Goal: Contribute content: Contribute content

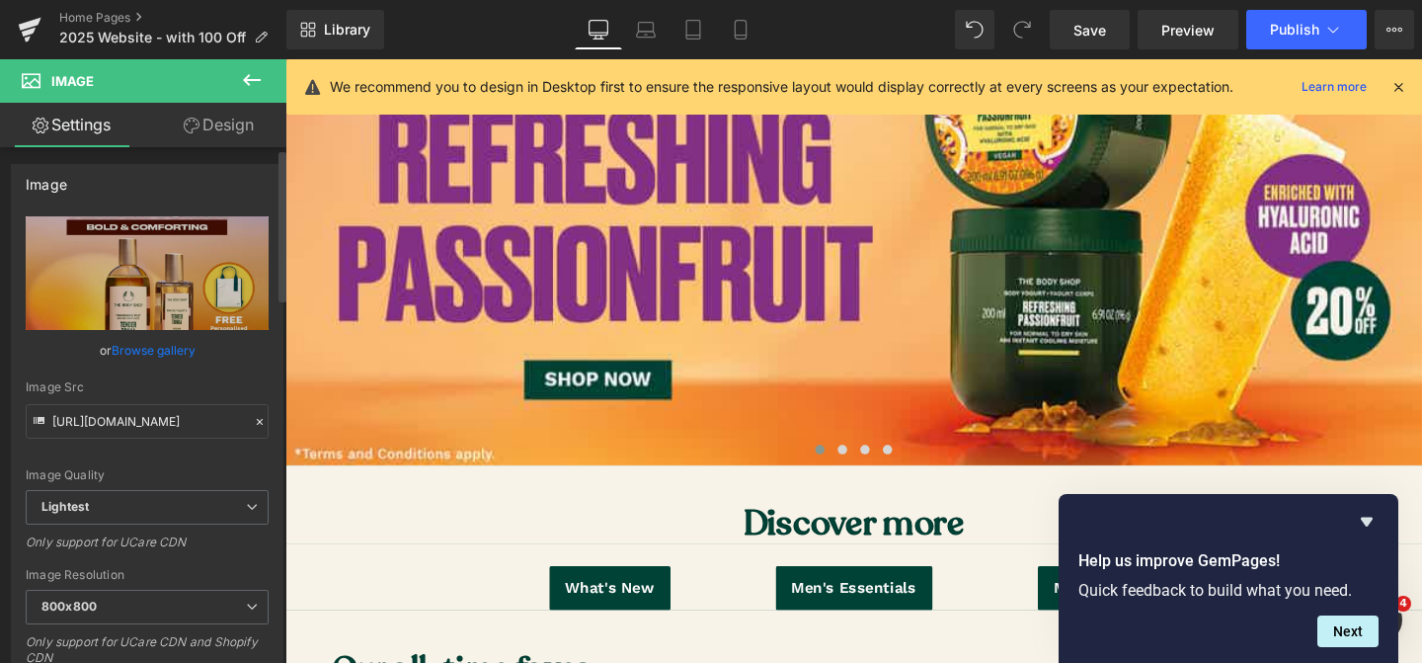
scroll to position [339, 0]
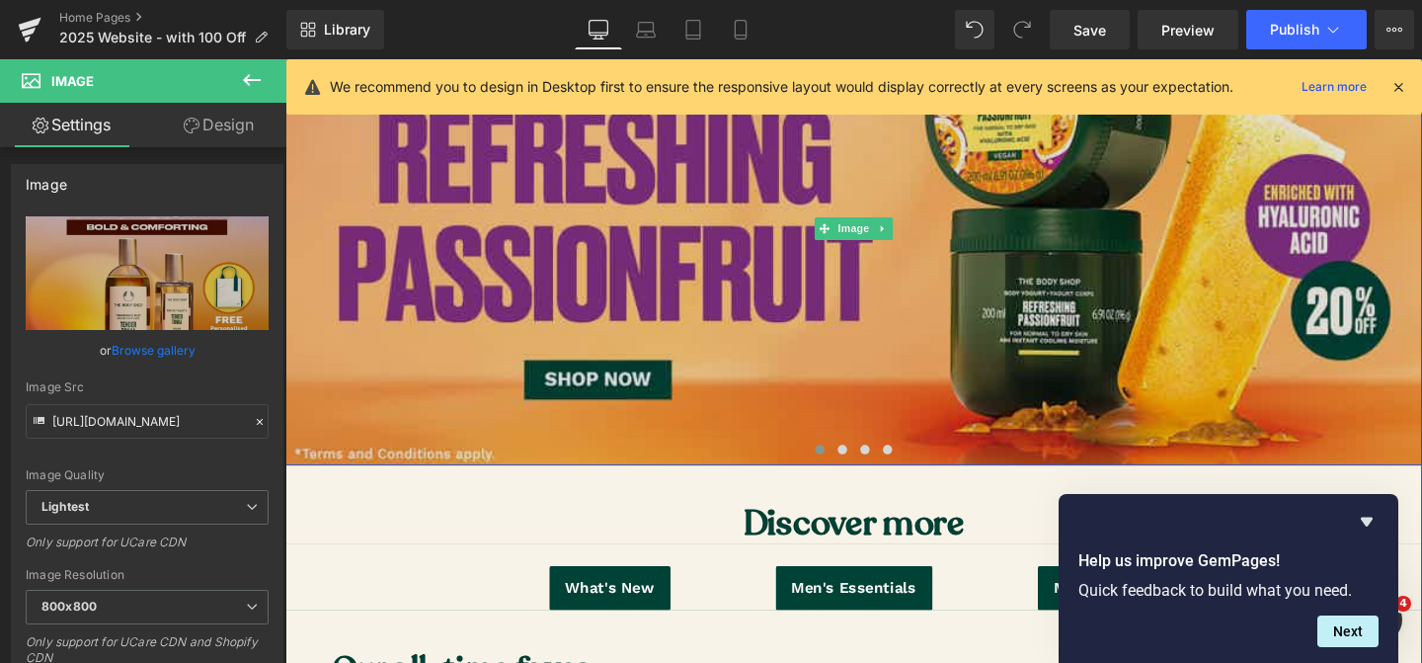
click at [677, 314] on img at bounding box center [882, 237] width 1195 height 497
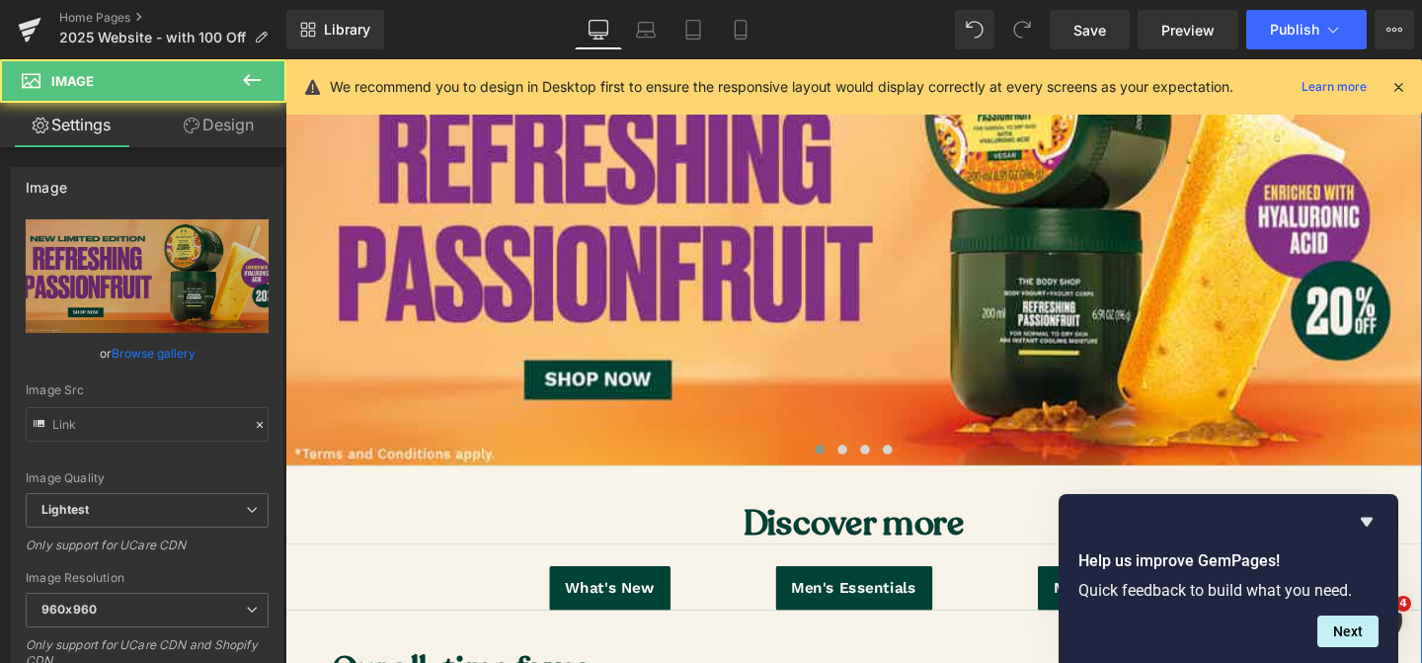
type input "[URL][DOMAIN_NAME]"
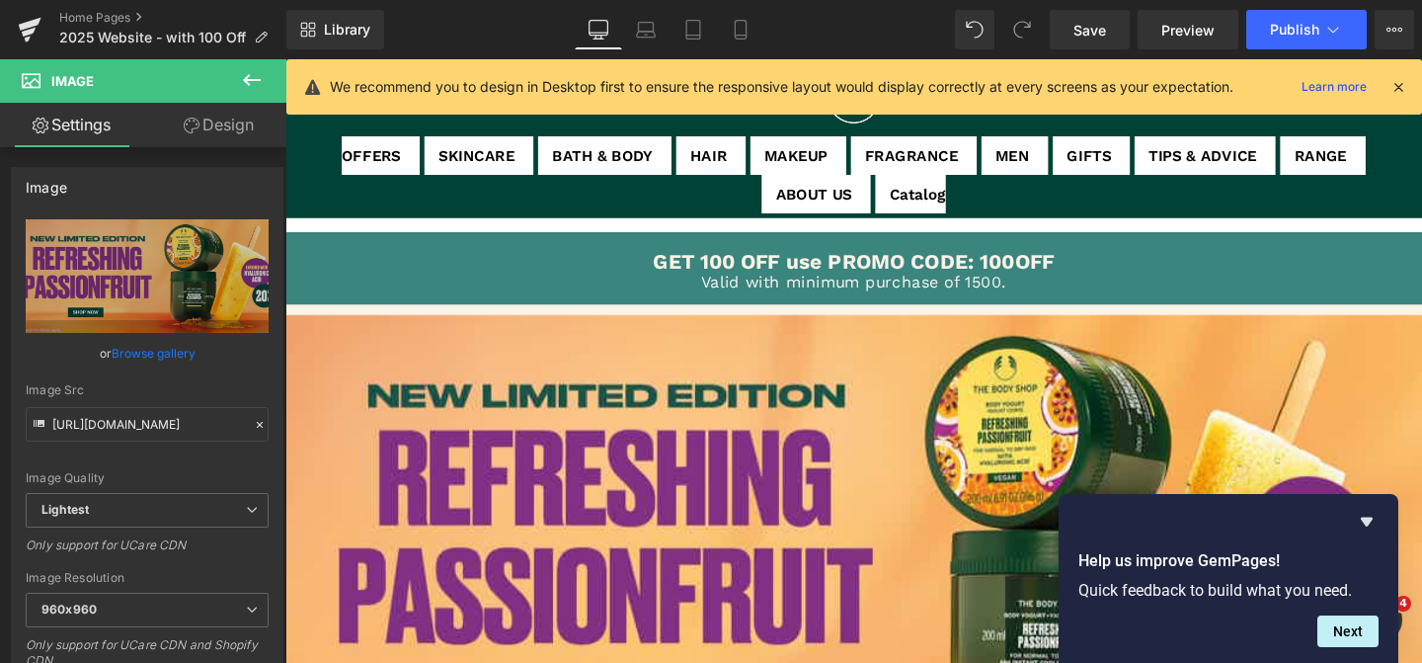
scroll to position [356, 0]
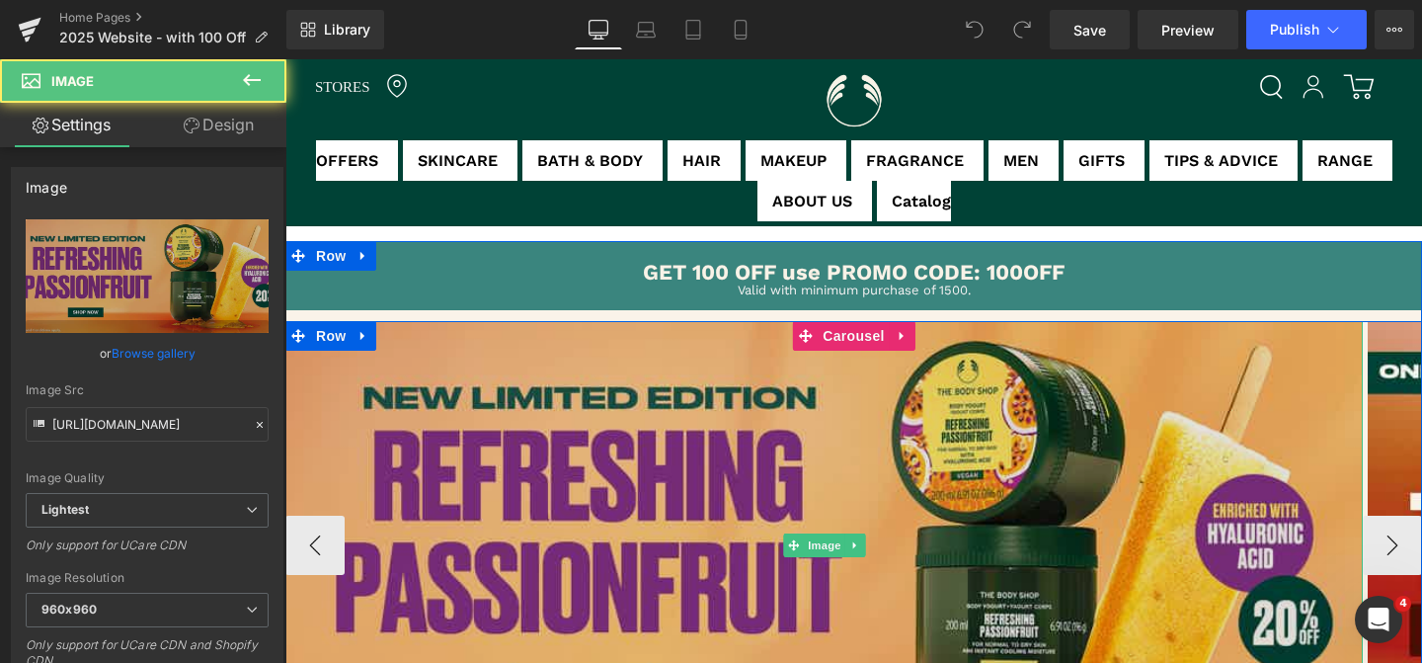
click at [595, 447] on img at bounding box center [823, 544] width 1077 height 447
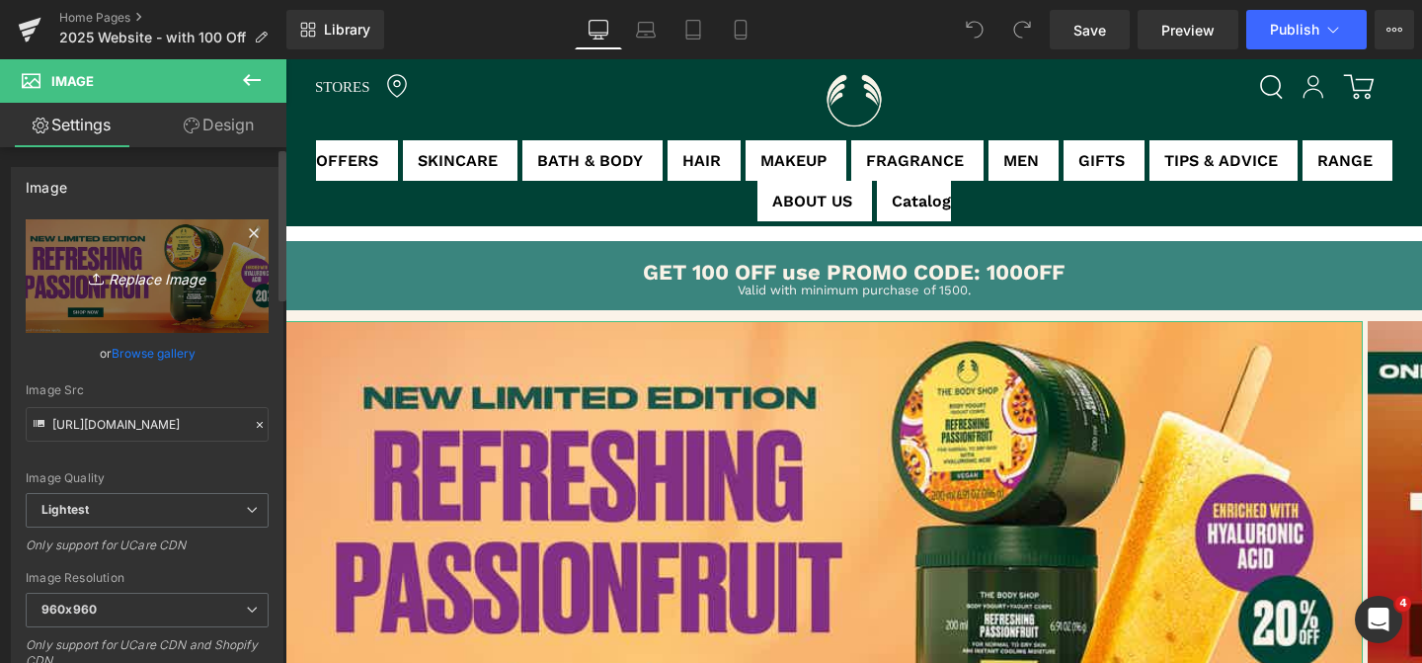
click at [159, 271] on icon "Replace Image" at bounding box center [147, 276] width 158 height 25
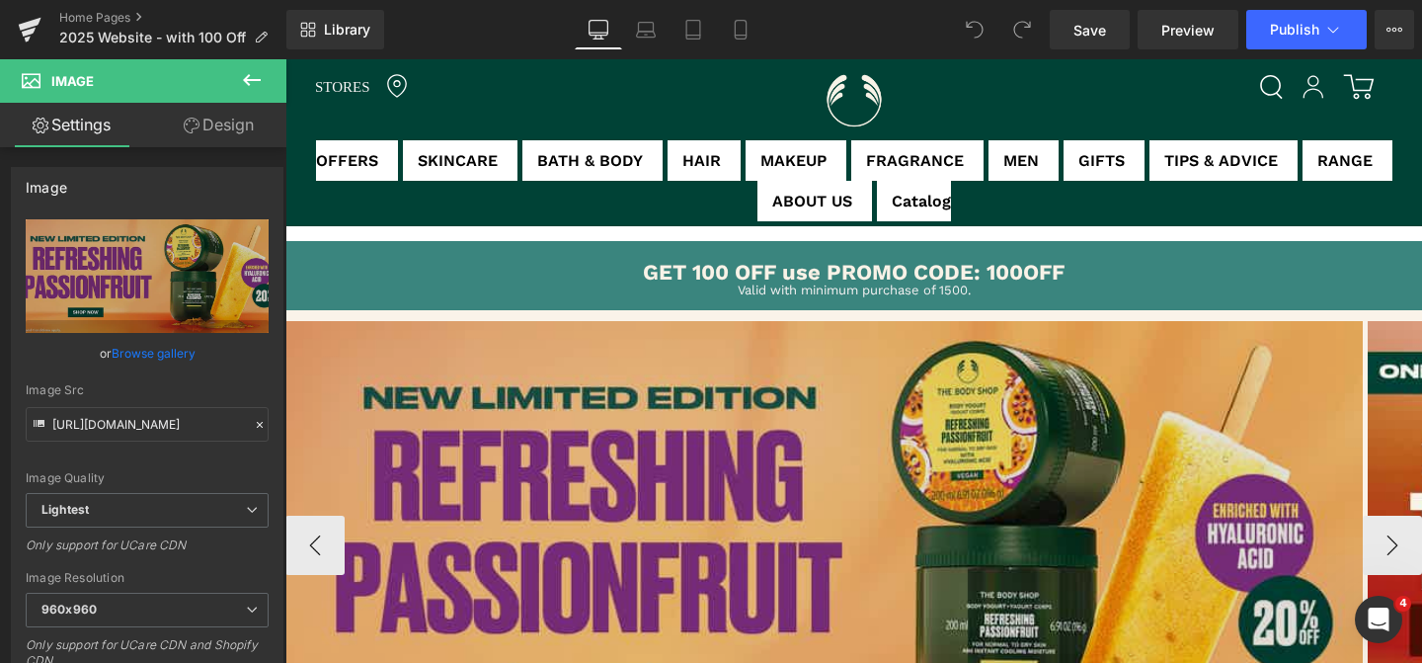
type input "C:\fakepath\Berrylicious Sale_Dotcom.jpg"
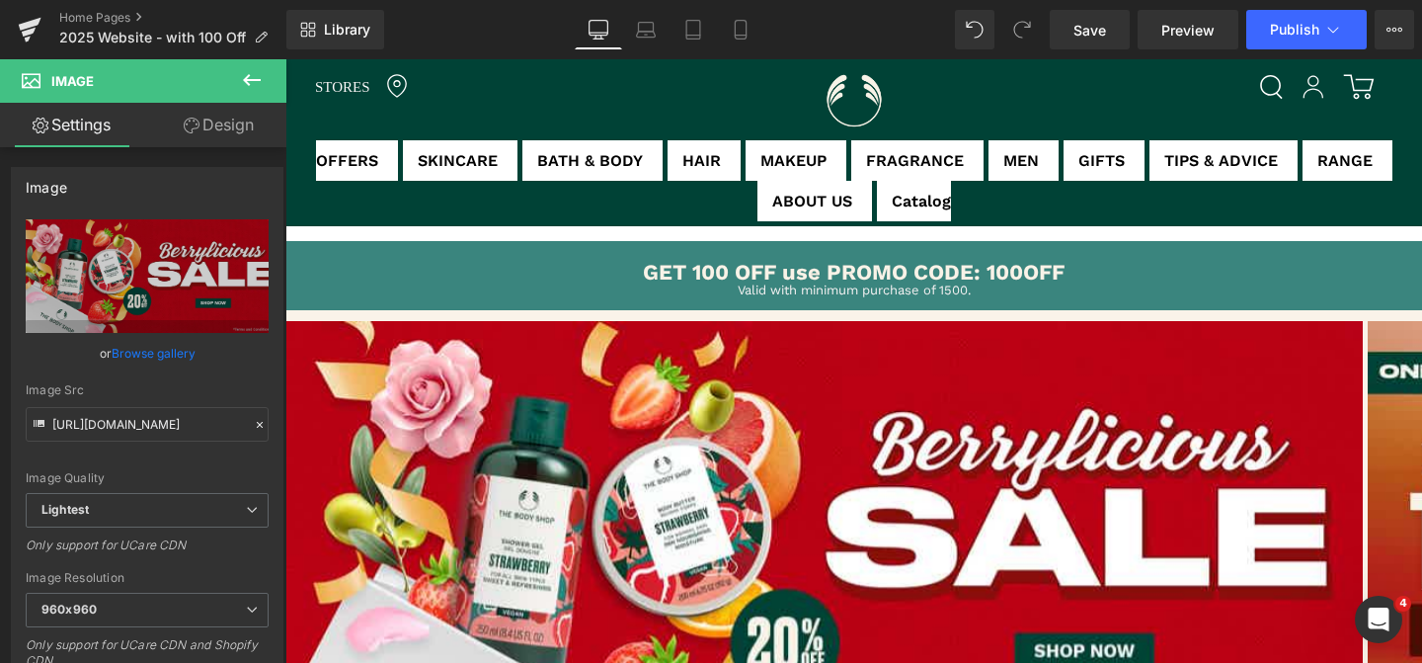
type input "https://ucarecdn.com/9ba14f74-f2d8-4e9d-a29e-a4930211b07d/-/format/auto/-/previ…"
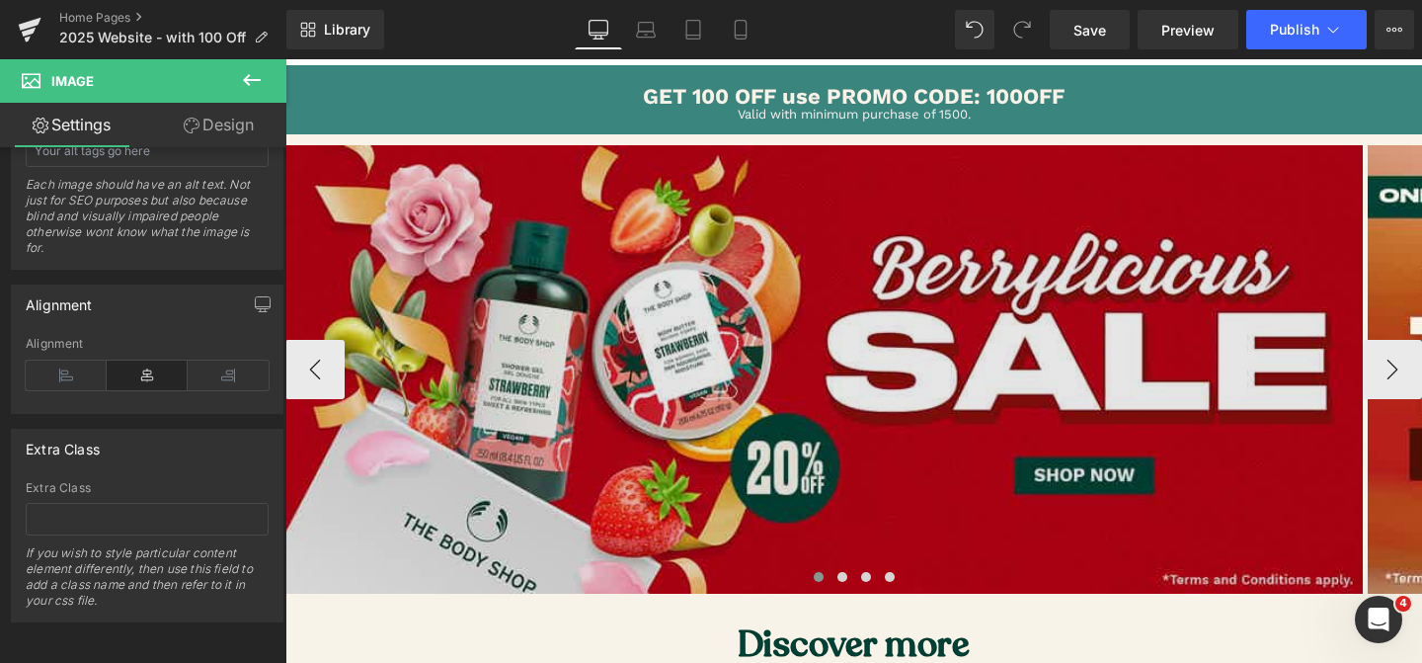
scroll to position [305, 0]
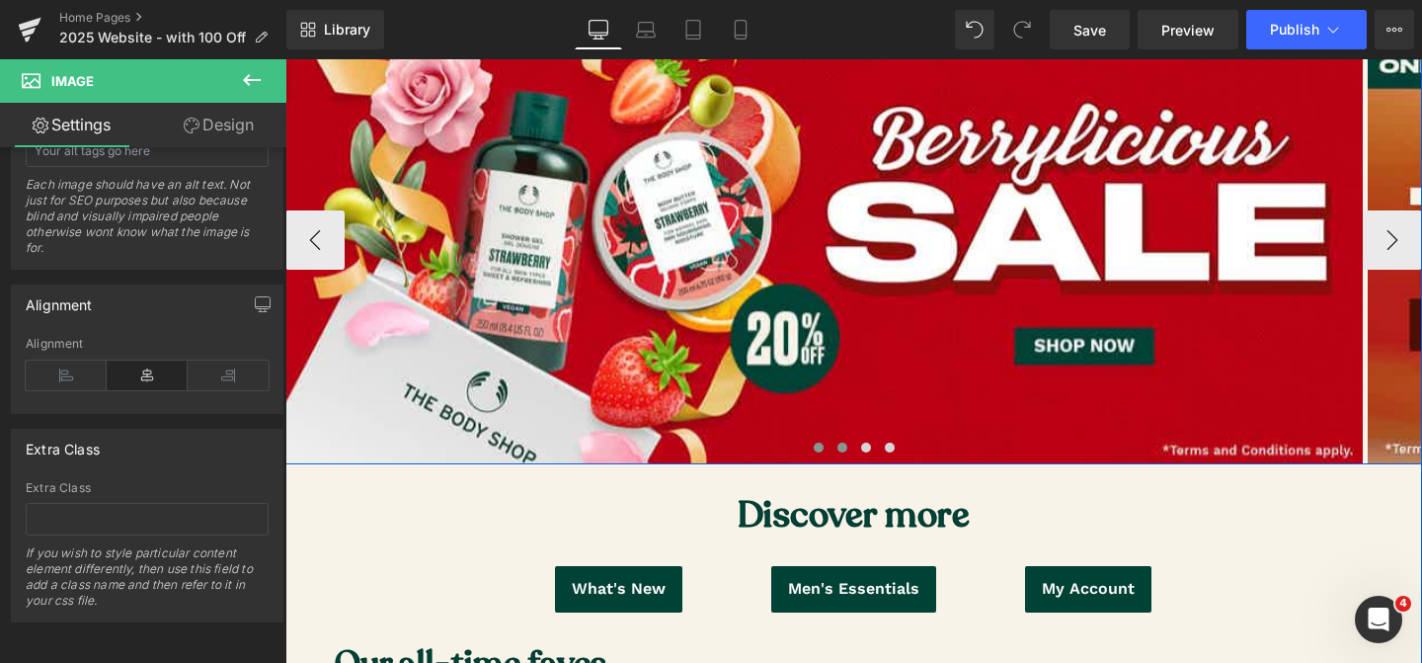
click at [840, 449] on span at bounding box center [842, 447] width 10 height 10
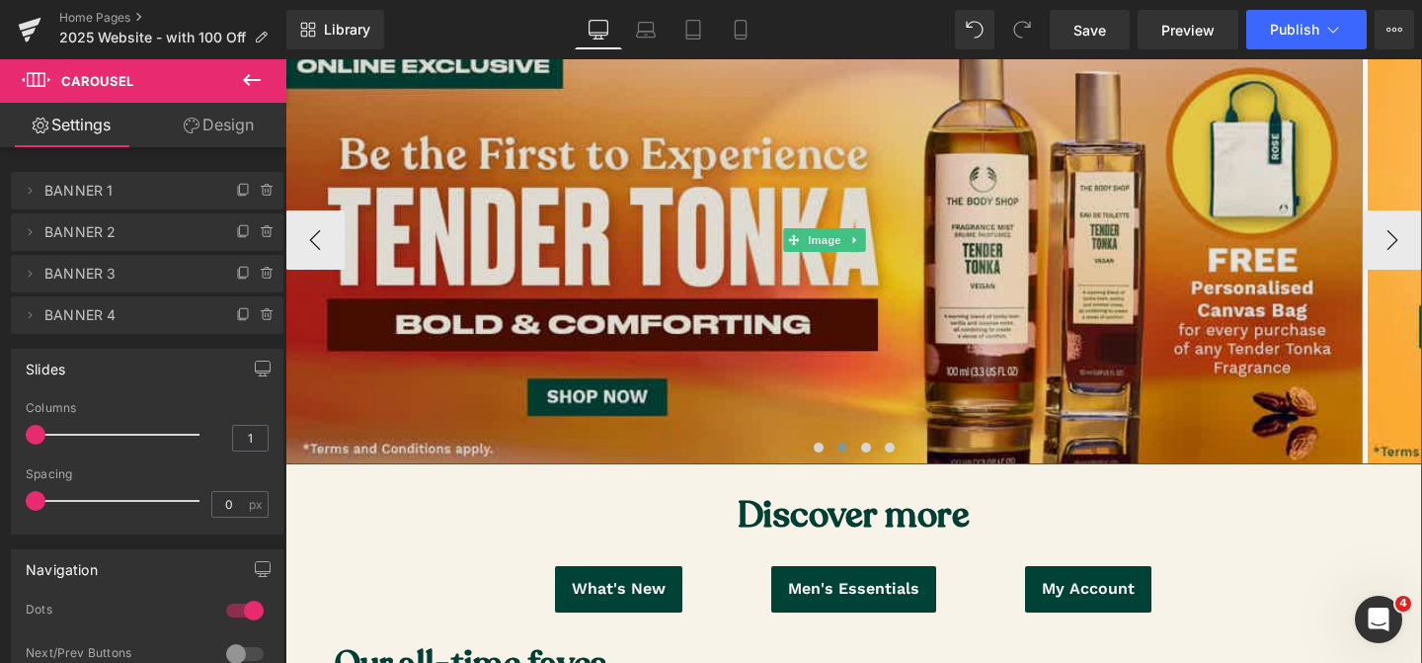
click at [715, 314] on img at bounding box center [823, 239] width 1077 height 447
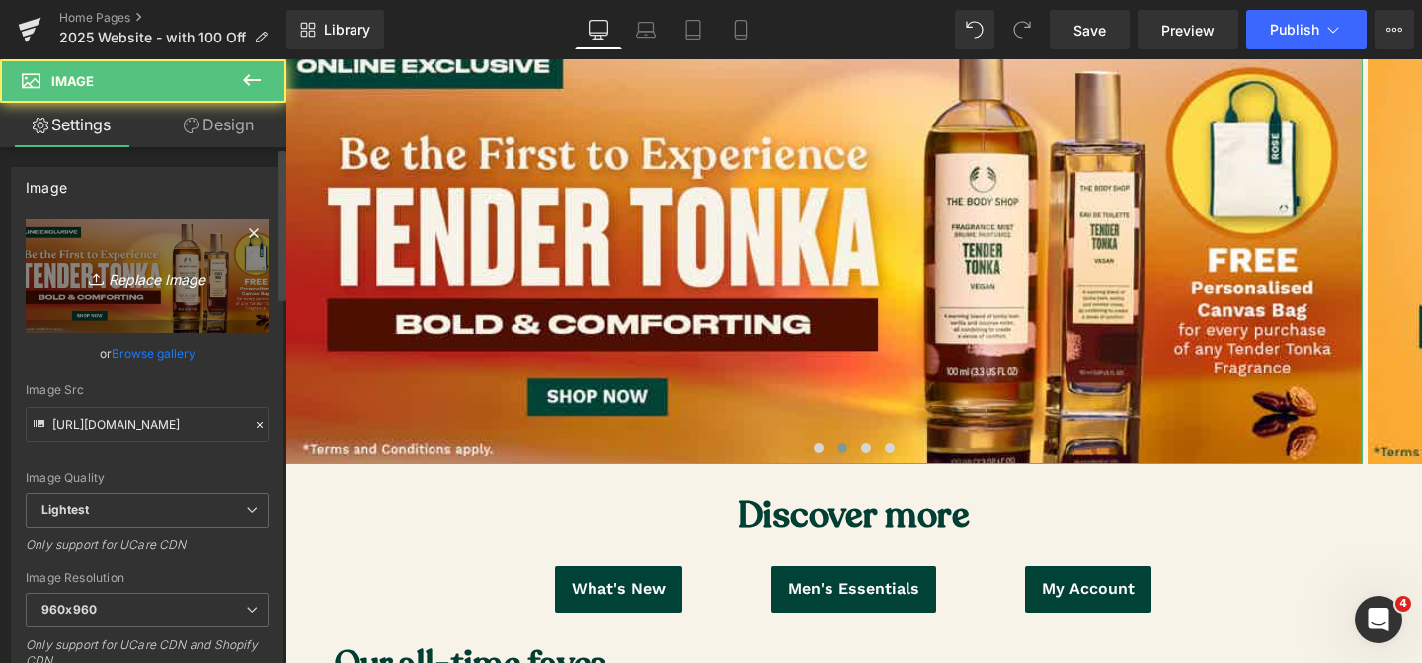
click at [132, 261] on link "Replace Image" at bounding box center [147, 276] width 243 height 114
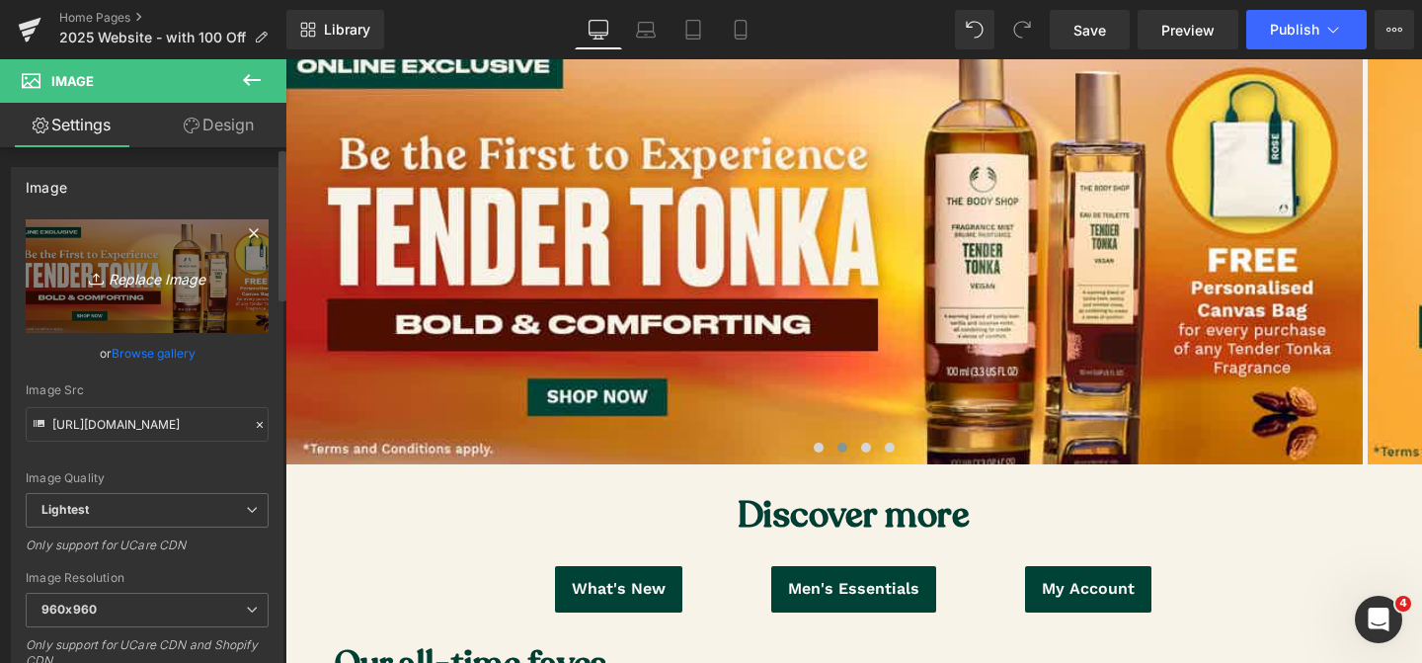
type input "C:\fakepath\Jumbo BB_Dotcom.jpg"
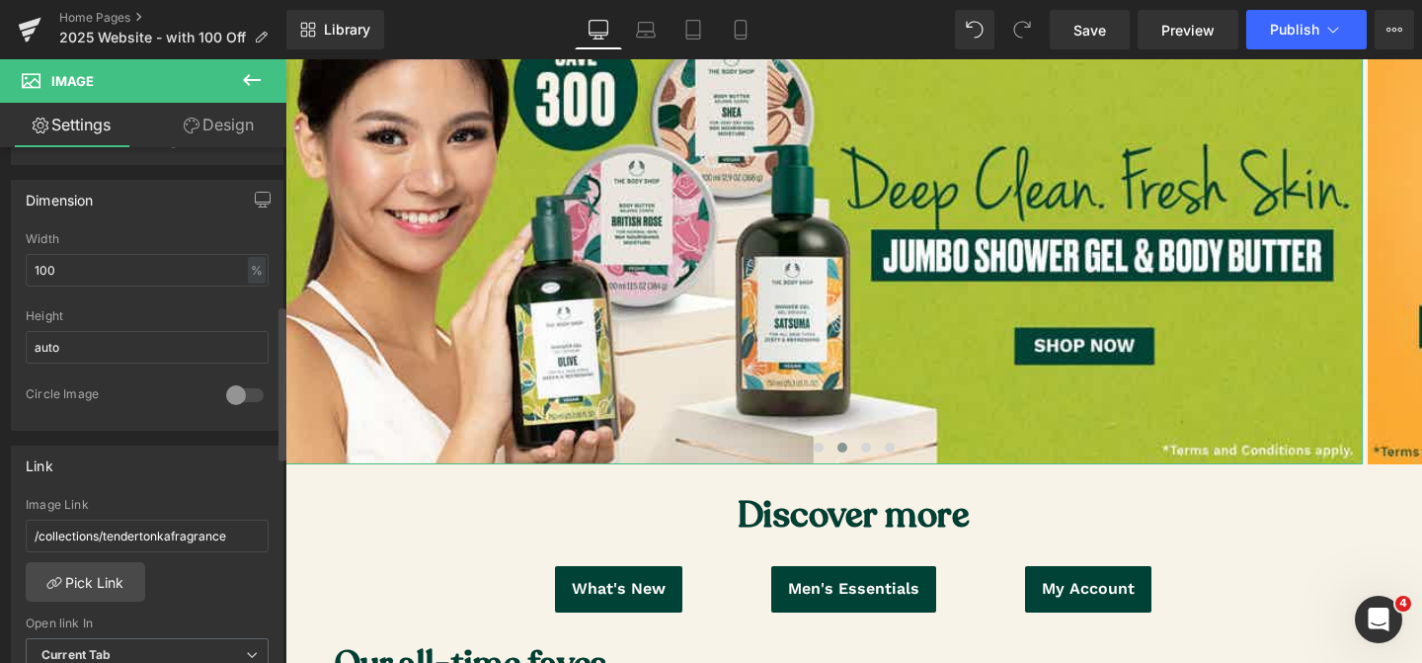
type input "https://ucarecdn.com/d38727d7-e8d8-4f3e-9f02-98c511081cc0/-/format/auto/-/previ…"
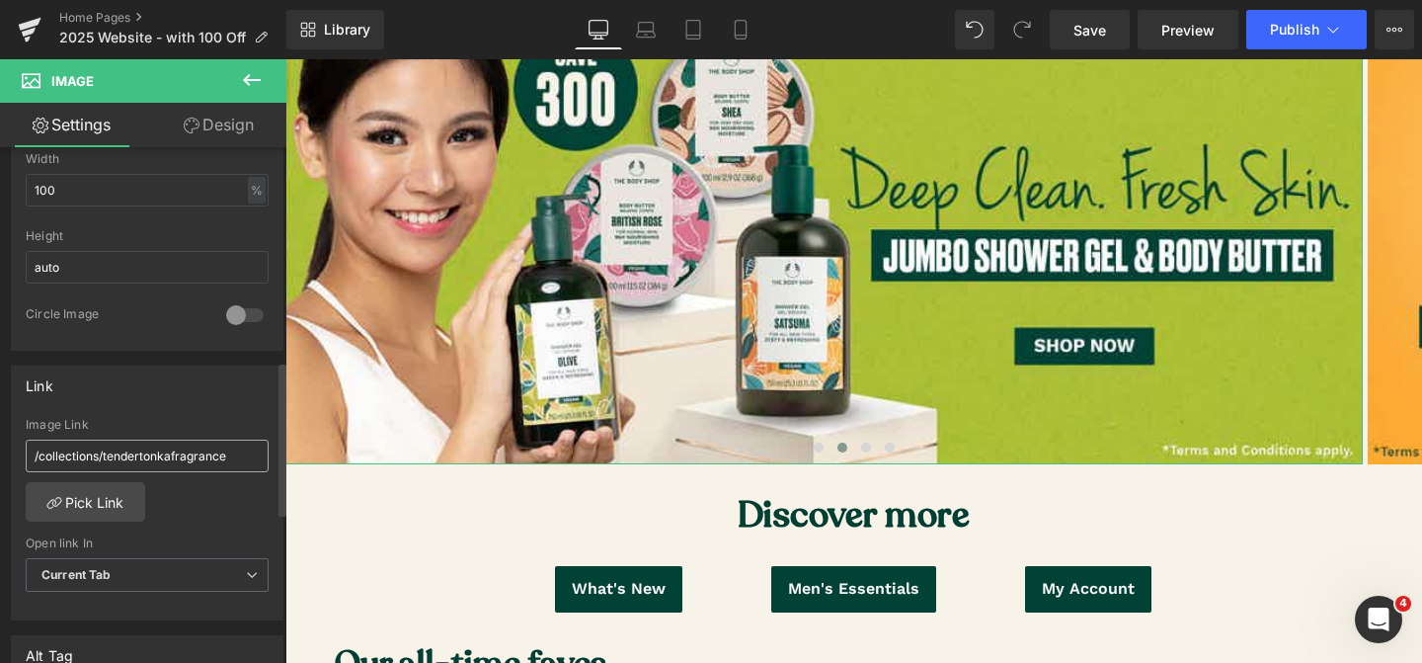
scroll to position [773, 0]
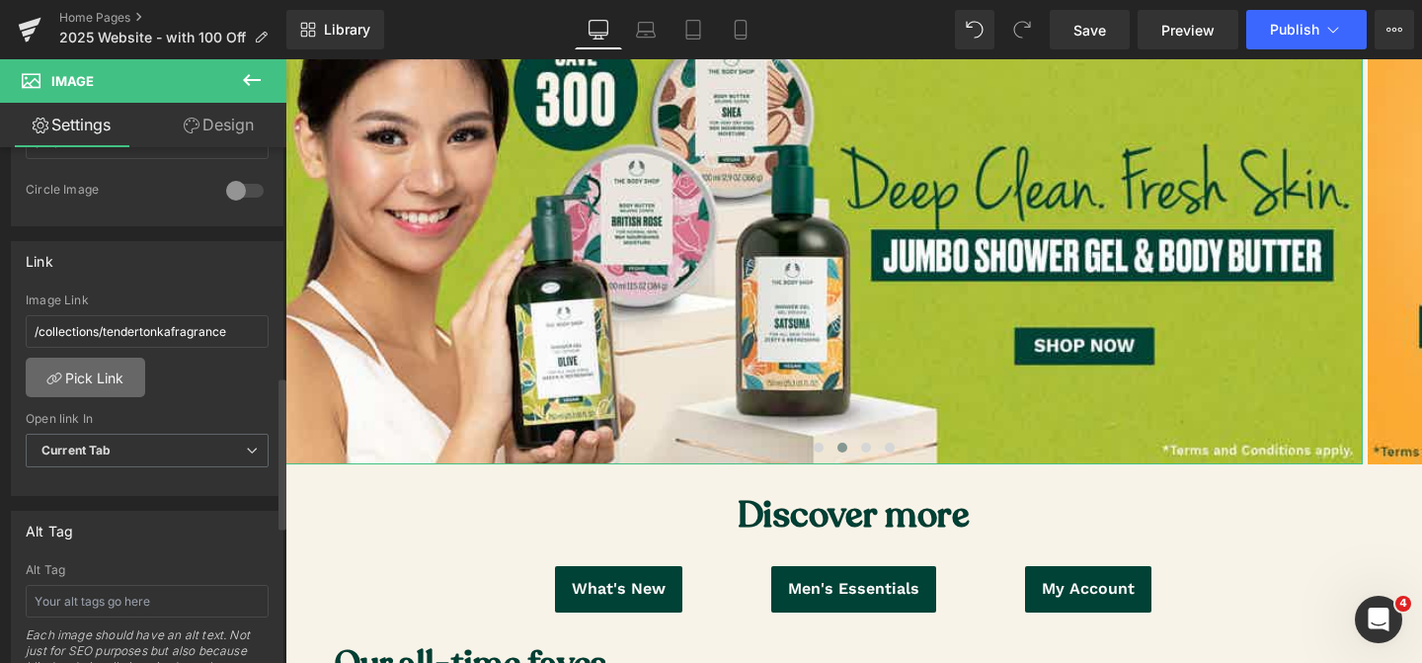
click at [99, 373] on link "Pick Link" at bounding box center [85, 378] width 119 height 40
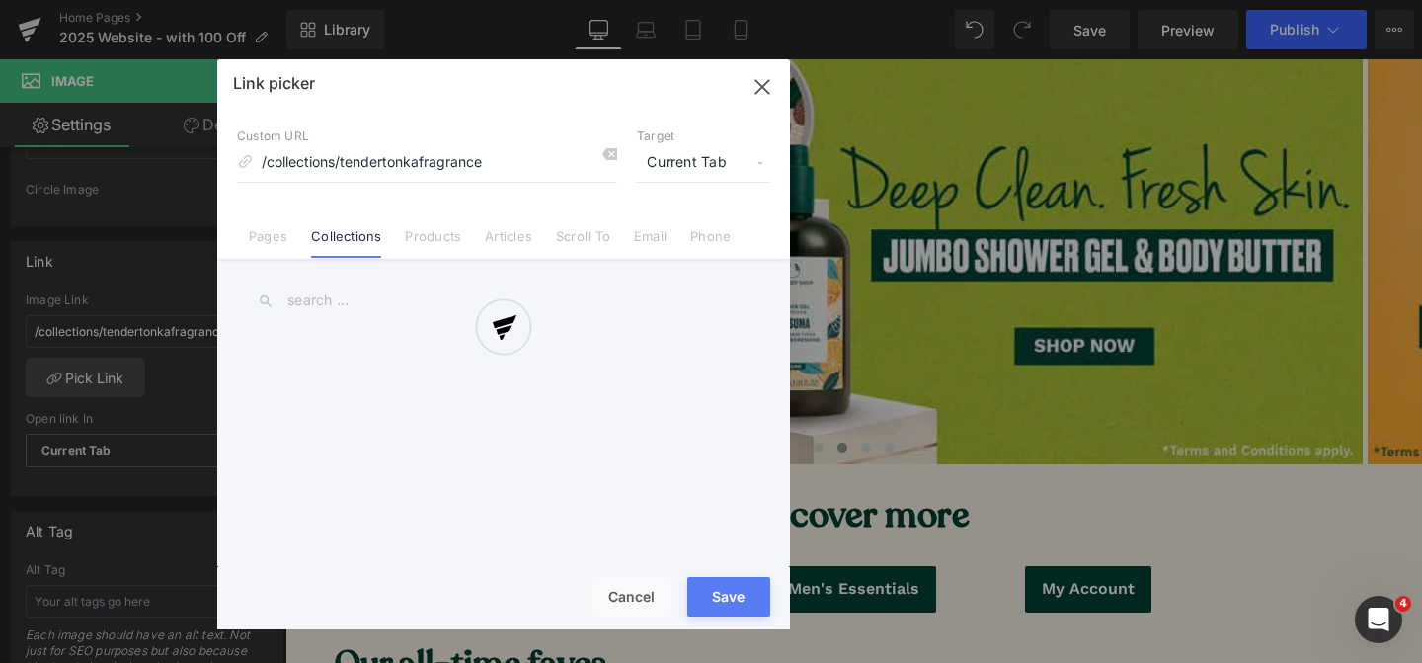
click at [356, 299] on div at bounding box center [503, 344] width 573 height 570
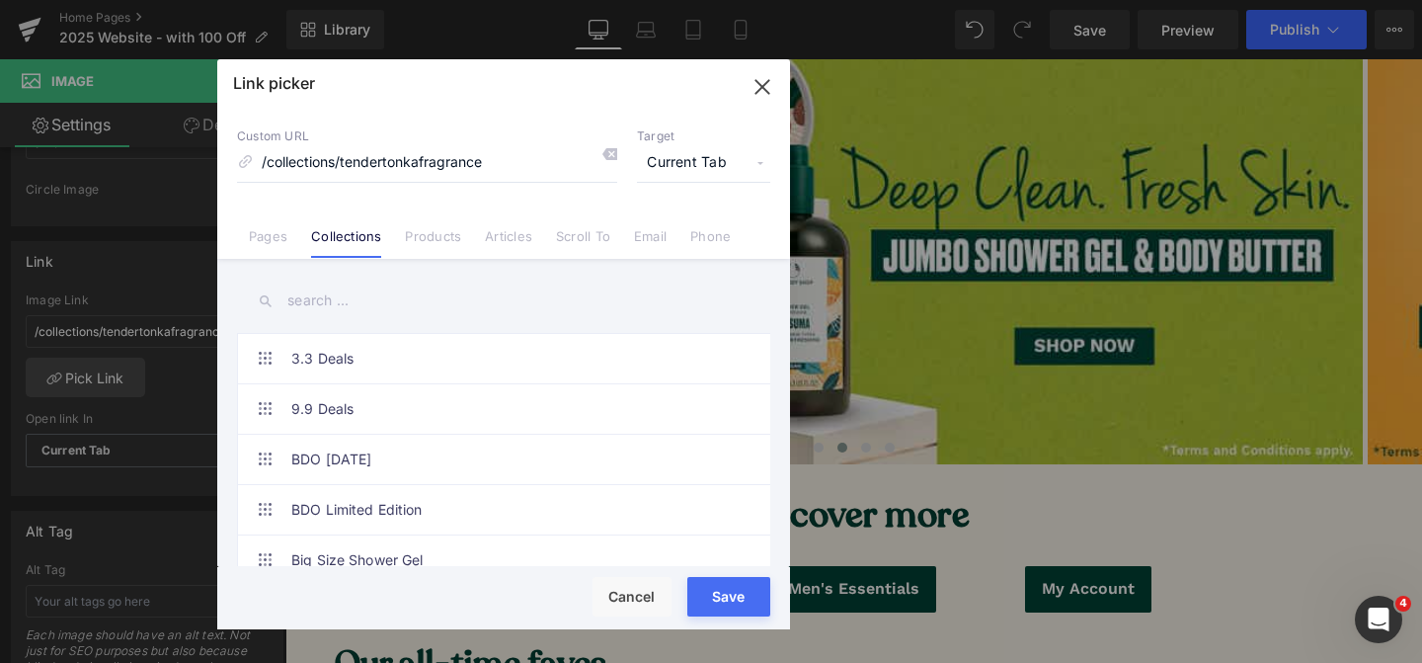
click at [356, 299] on input "text" at bounding box center [503, 301] width 533 height 44
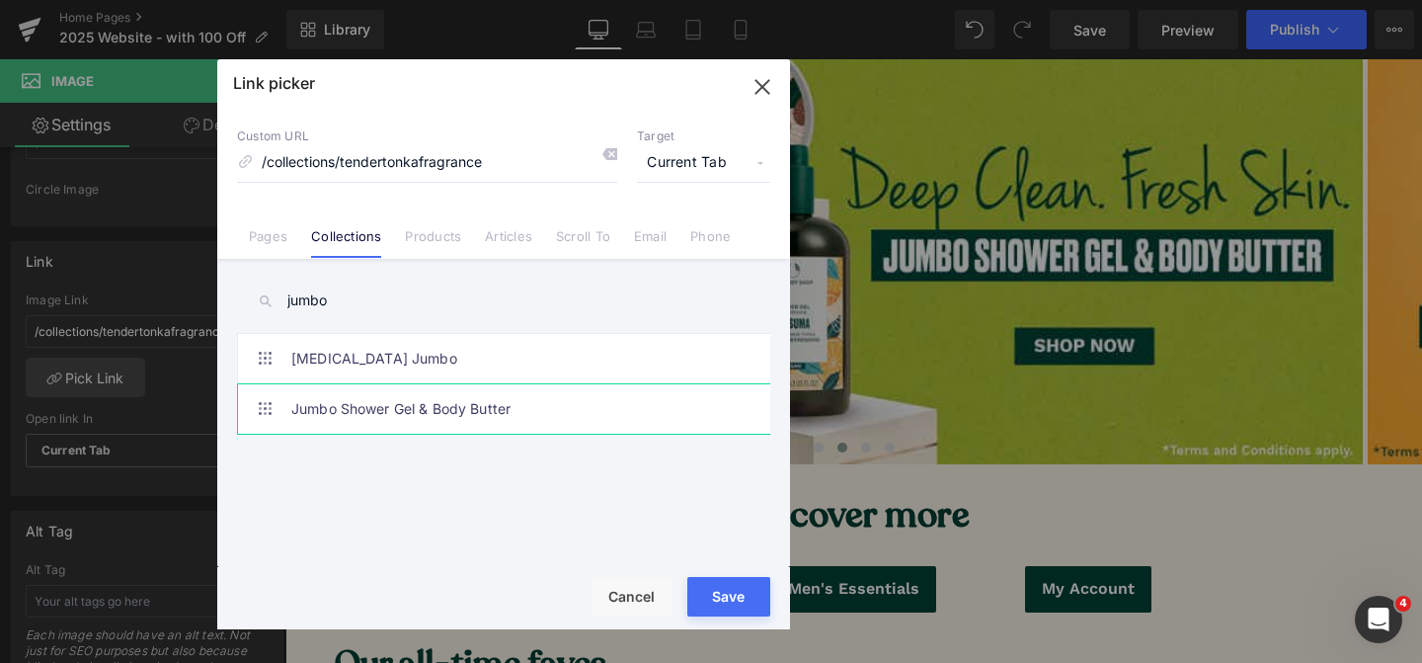
type input "jumbo"
click at [383, 410] on link "Jumbo Shower Gel & Body Butter" at bounding box center [508, 408] width 435 height 49
click at [757, 588] on div "Loading Product Data" at bounding box center [711, 585] width 142 height 22
click at [740, 595] on div "Loading Product Data" at bounding box center [711, 585] width 142 height 22
click at [723, 602] on button "Save" at bounding box center [728, 597] width 83 height 40
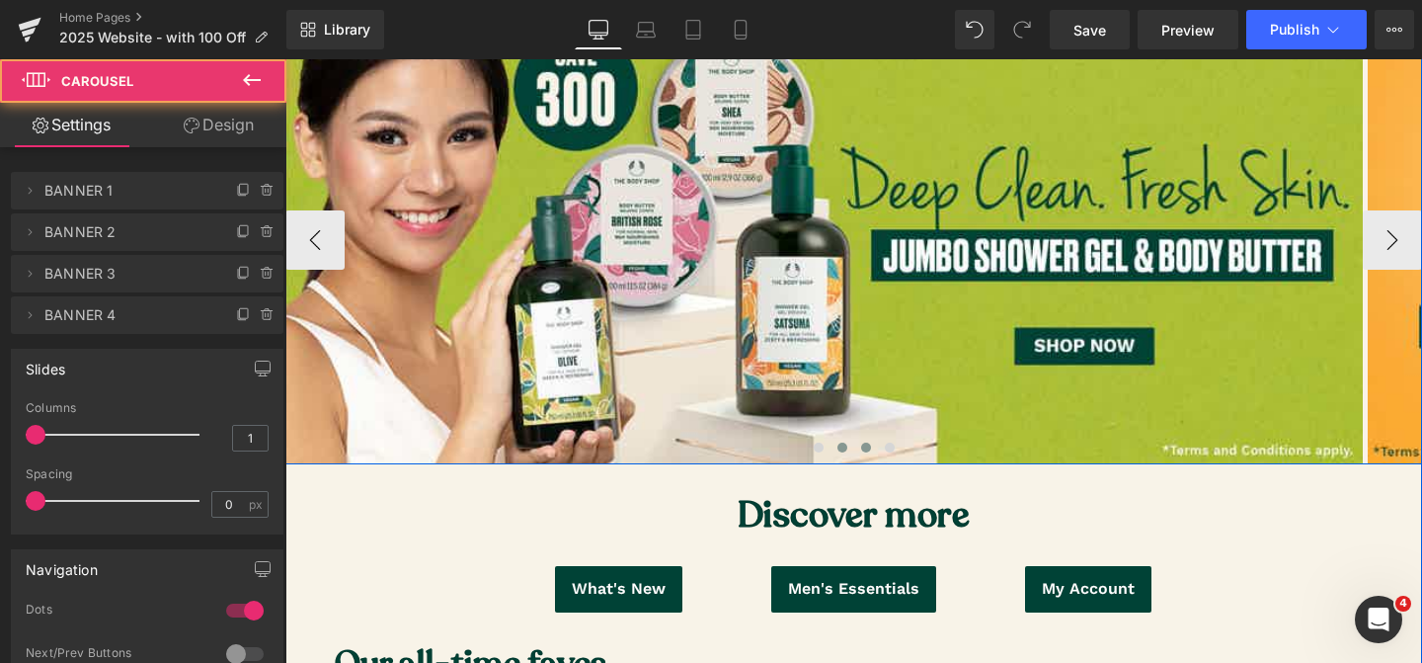
click at [869, 447] on span at bounding box center [866, 447] width 10 height 10
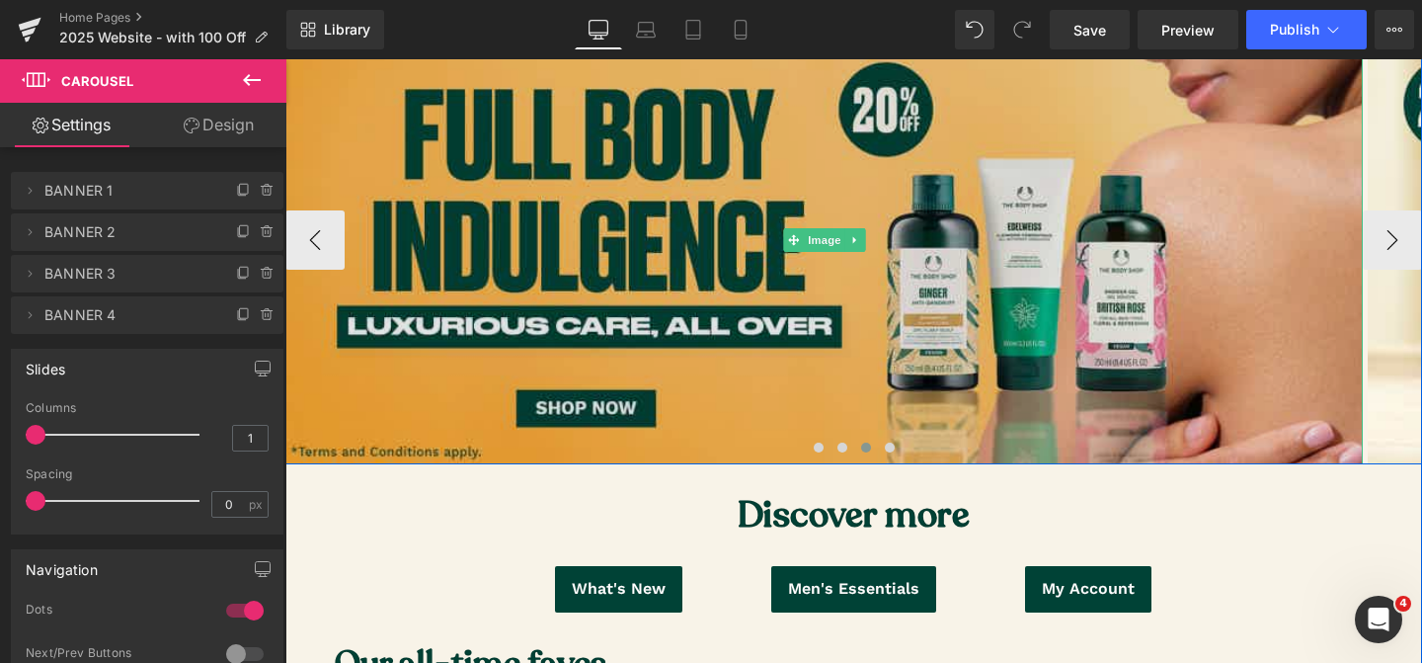
click at [588, 342] on img at bounding box center [823, 239] width 1077 height 447
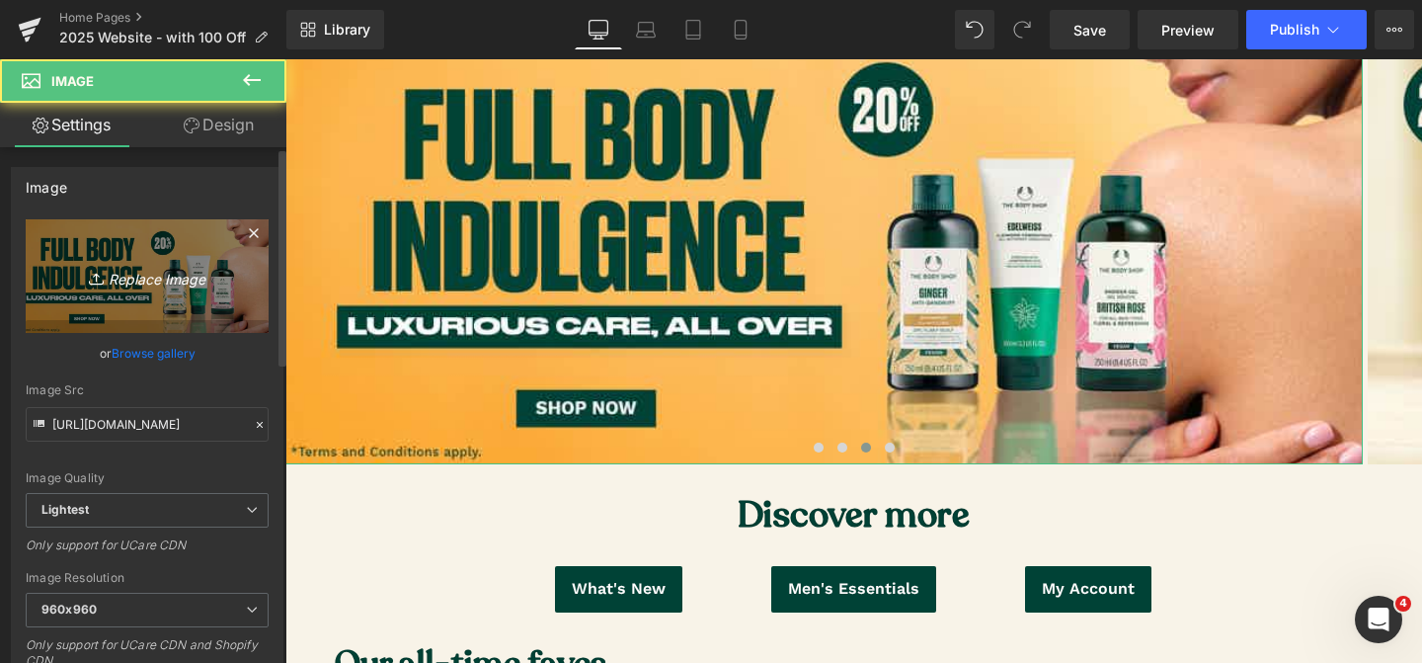
click at [134, 276] on icon "Replace Image" at bounding box center [147, 276] width 158 height 25
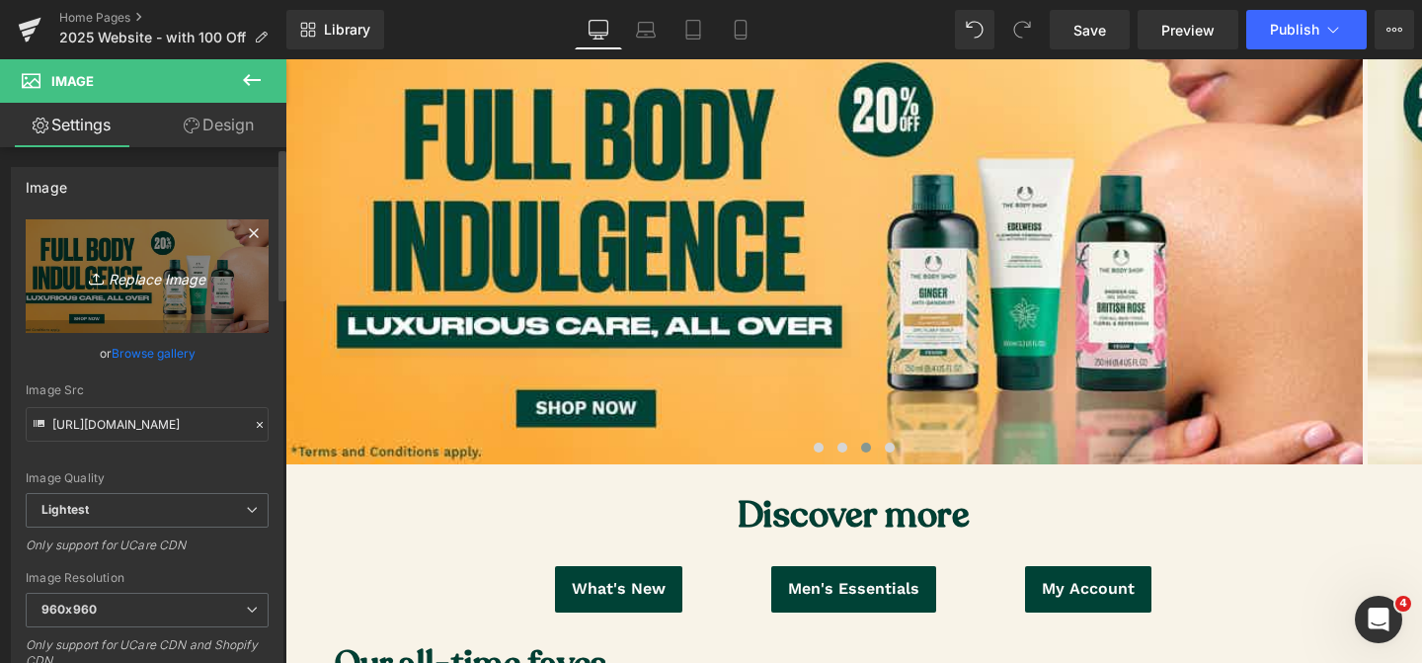
type input "C:\fakepath\Shampoo Con_Dotcom.jpg"
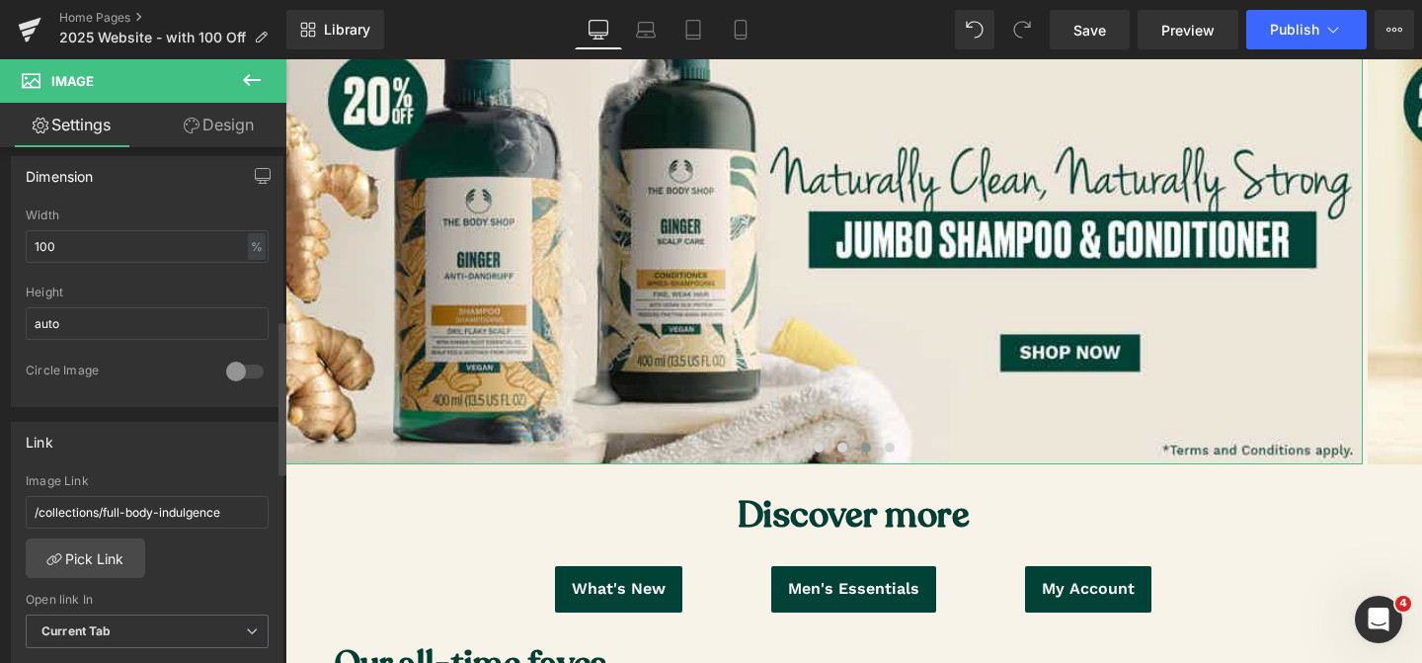
scroll to position [593, 0]
click at [119, 557] on link "Pick Link" at bounding box center [85, 558] width 119 height 40
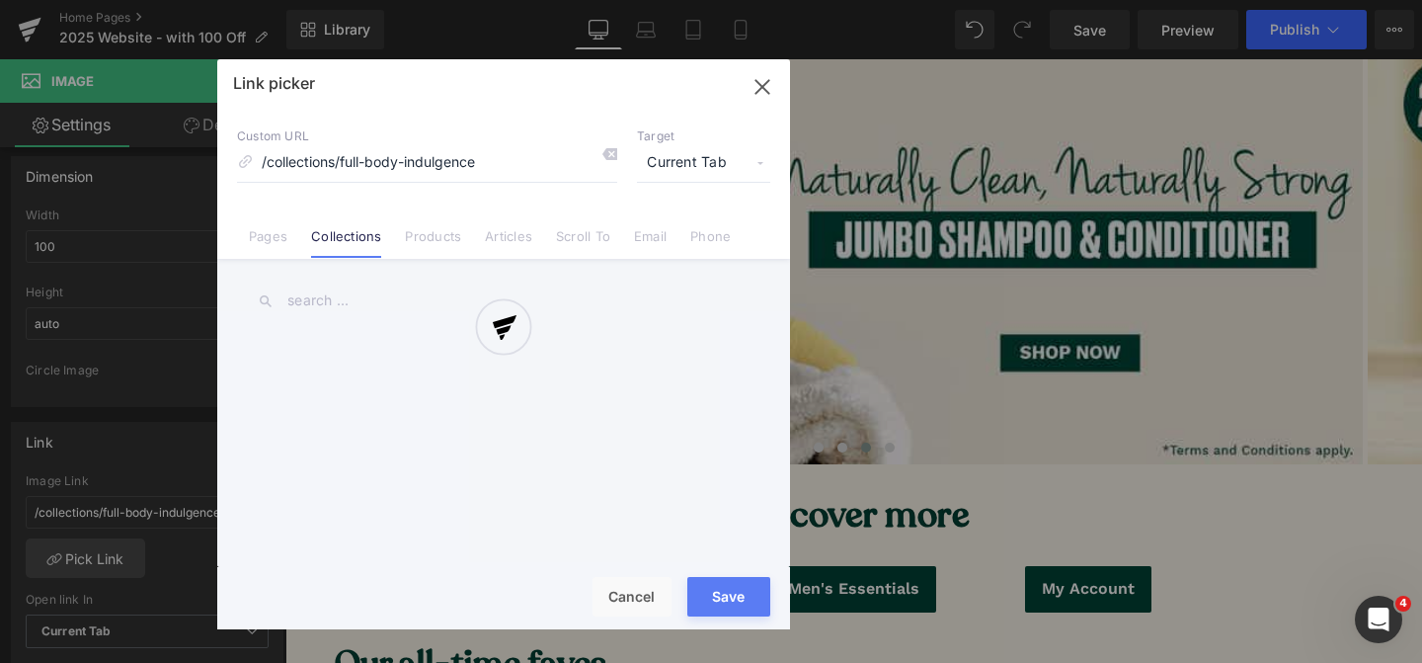
click at [357, 289] on div at bounding box center [503, 344] width 573 height 570
click at [339, 307] on div at bounding box center [503, 344] width 573 height 570
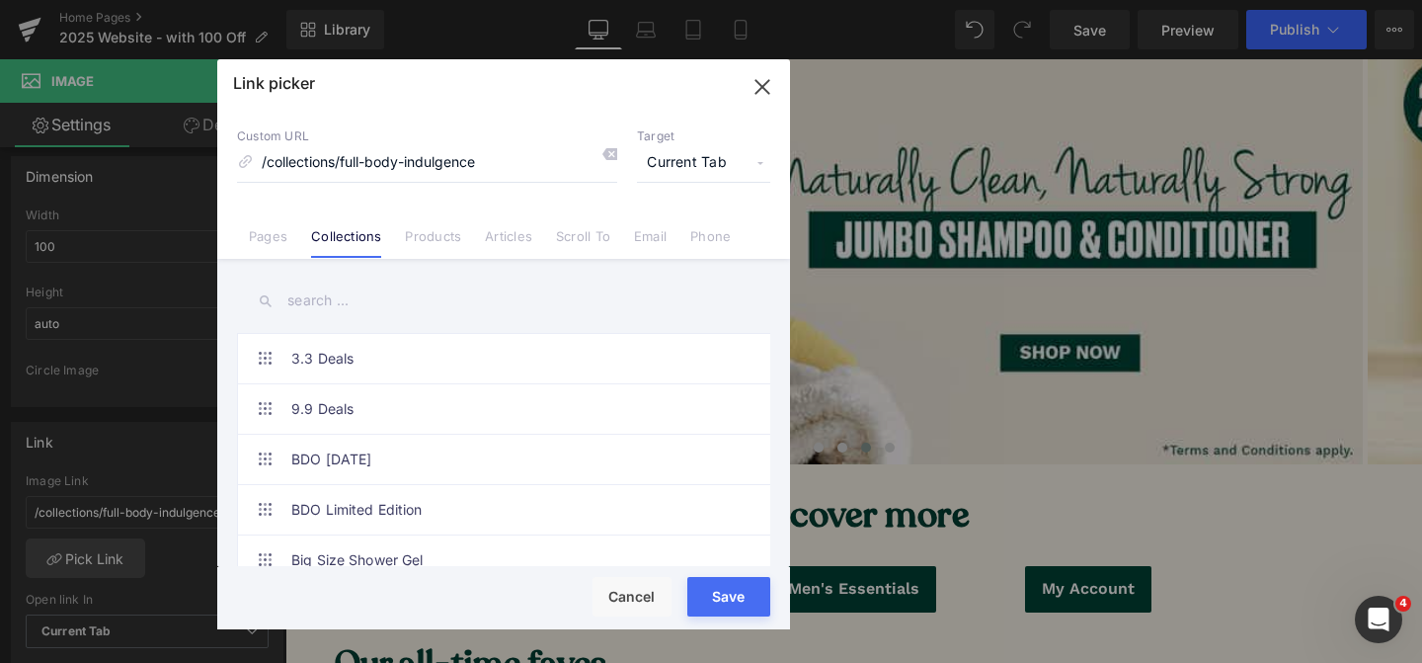
click at [339, 307] on input "text" at bounding box center [503, 301] width 533 height 44
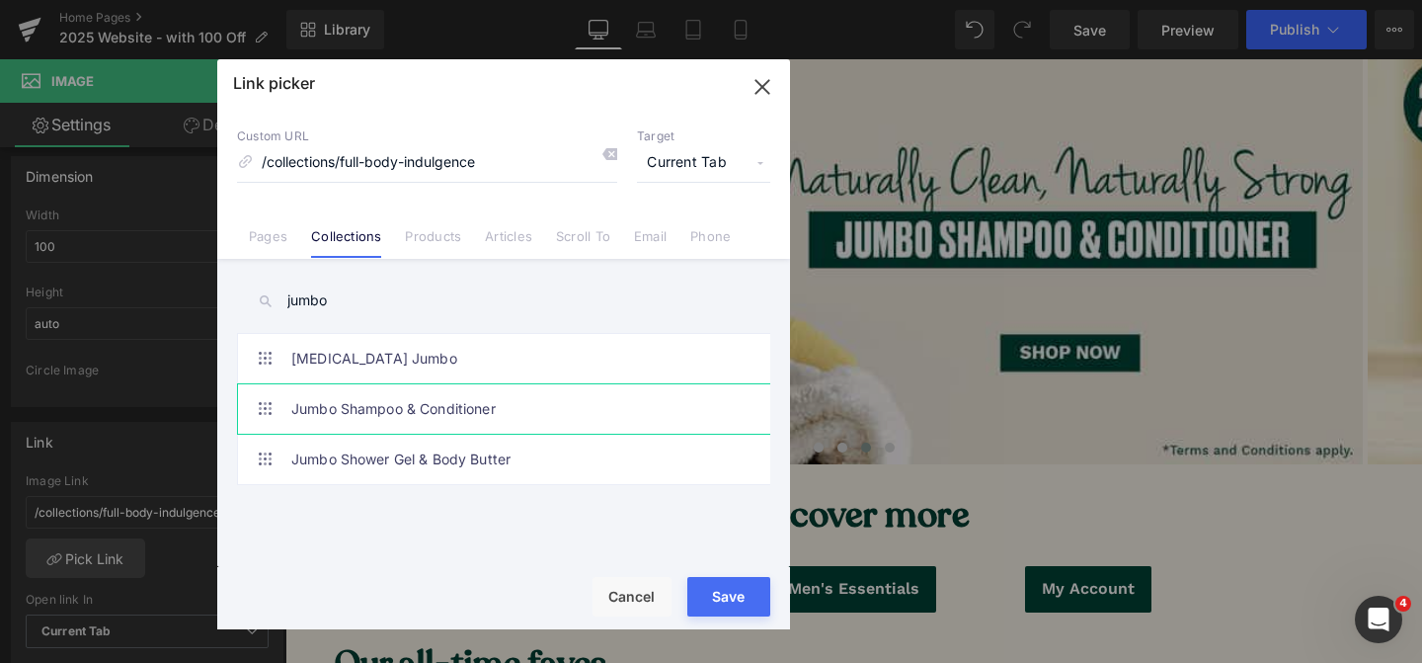
type input "jumbo"
click at [477, 400] on link "Jumbo Shampoo & Conditioner" at bounding box center [508, 408] width 435 height 49
click at [733, 605] on button "Save" at bounding box center [728, 597] width 83 height 40
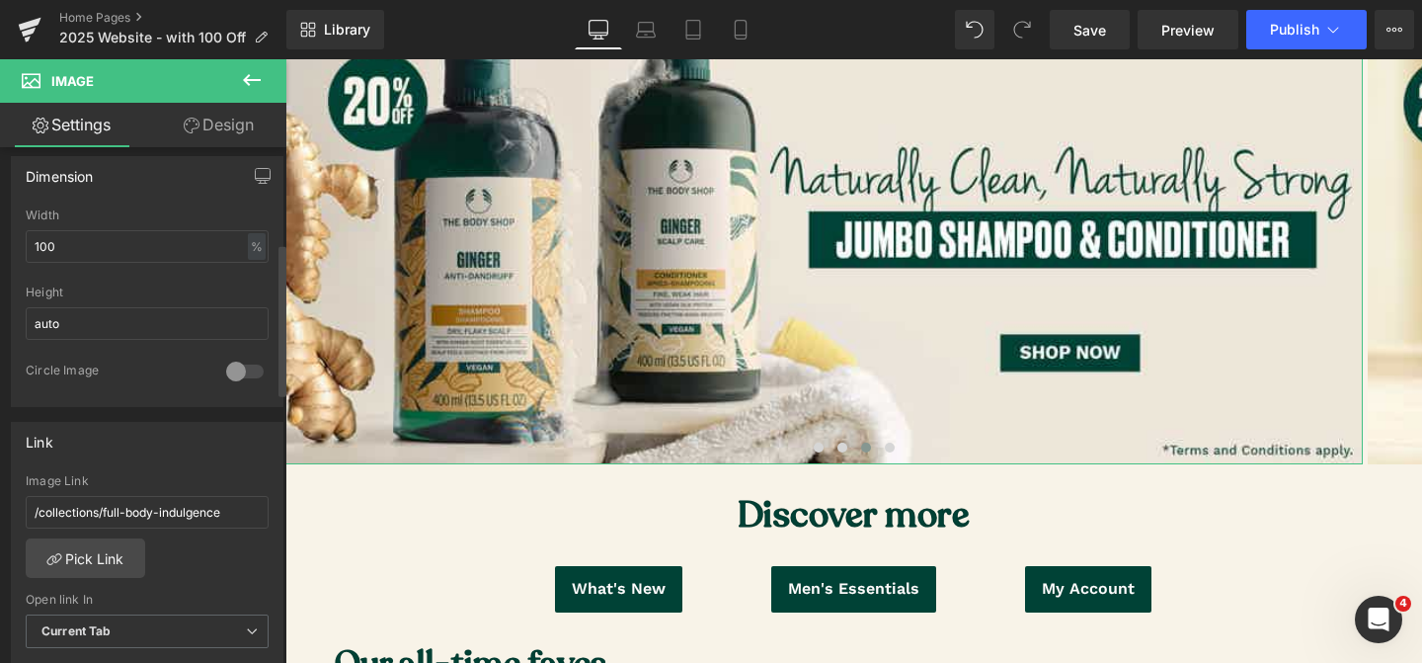
scroll to position [0, 0]
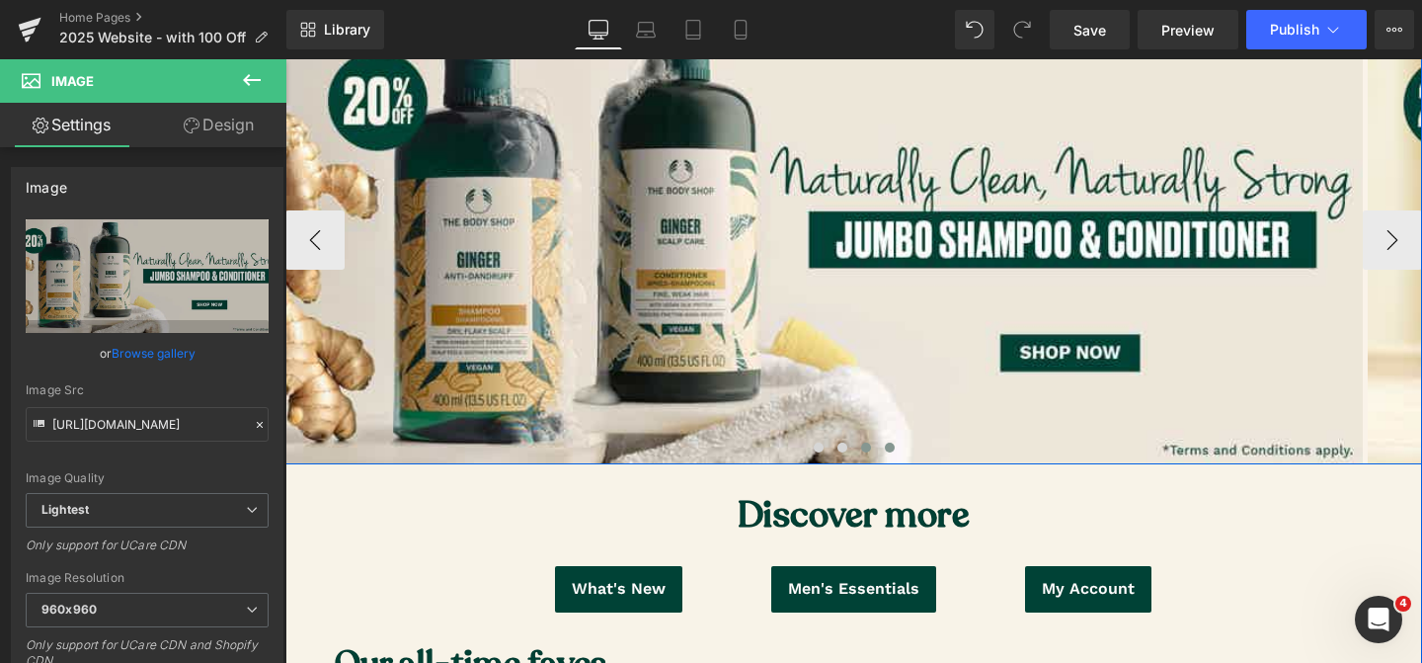
click at [890, 448] on span at bounding box center [890, 447] width 10 height 10
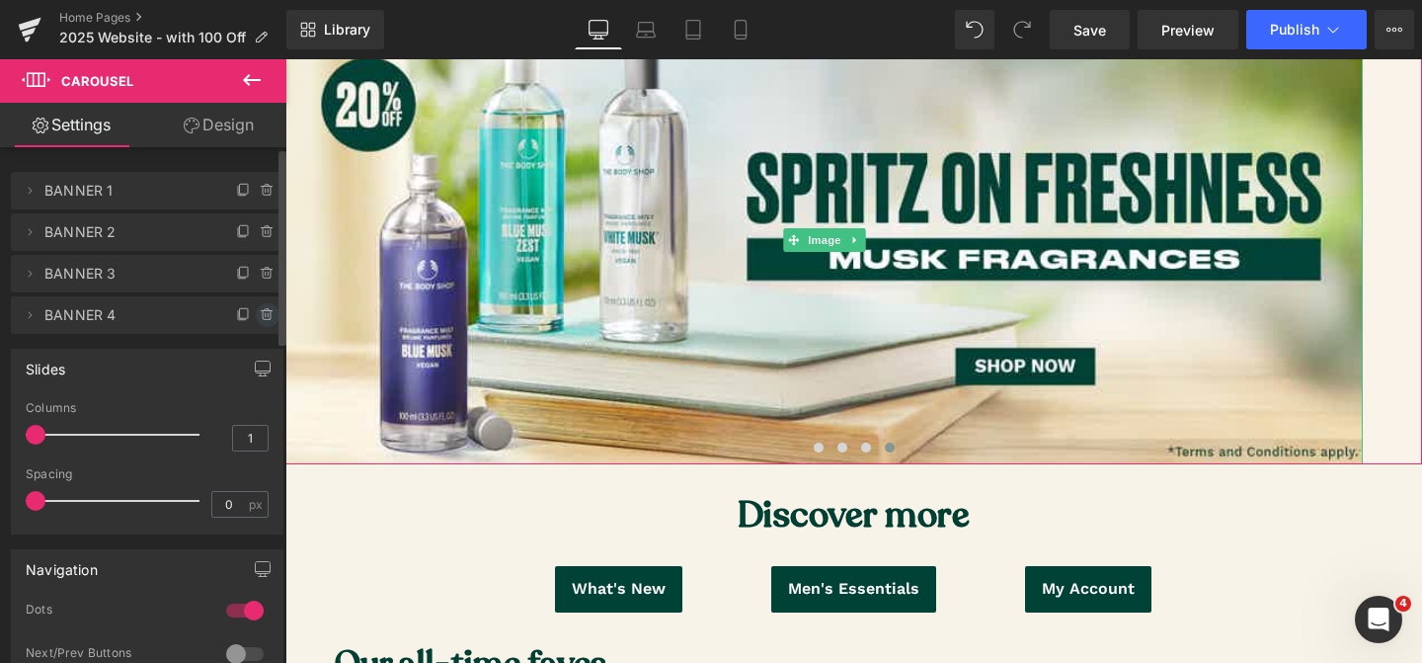
click at [263, 323] on span at bounding box center [268, 315] width 24 height 24
click at [249, 321] on button "Delete" at bounding box center [246, 316] width 62 height 26
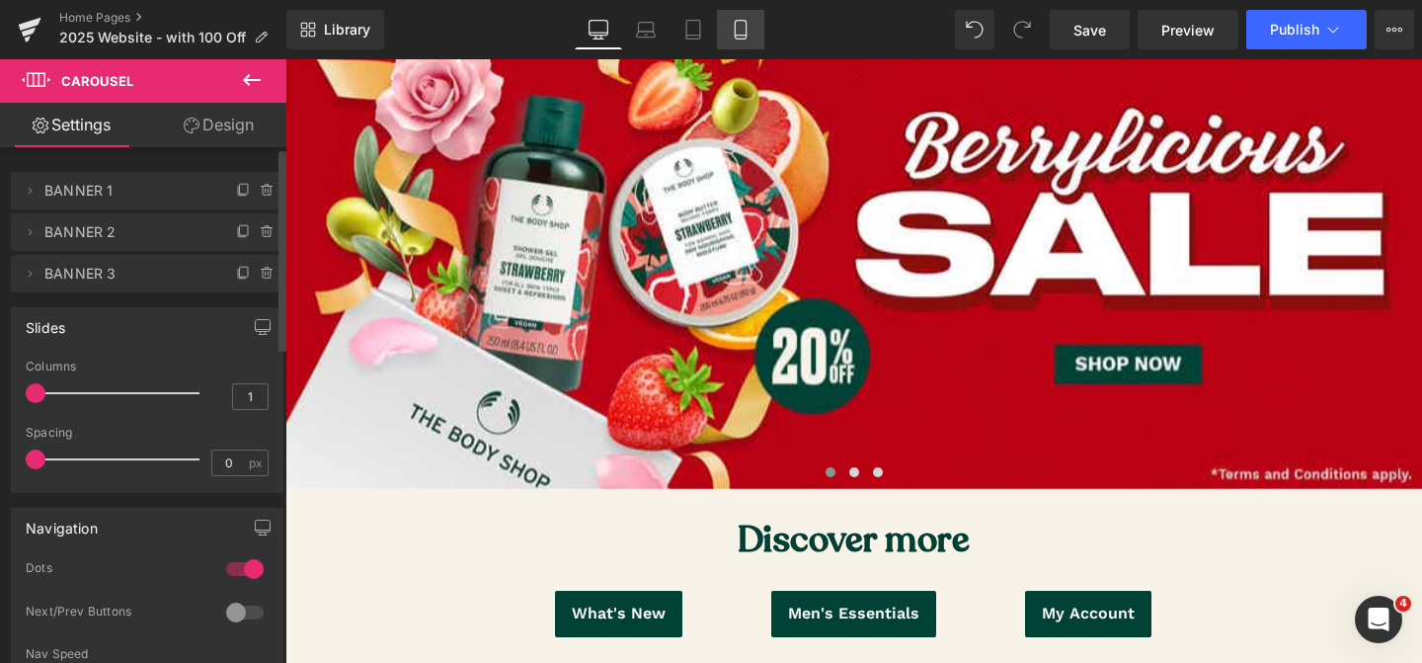
click at [744, 42] on link "Mobile" at bounding box center [740, 30] width 47 height 40
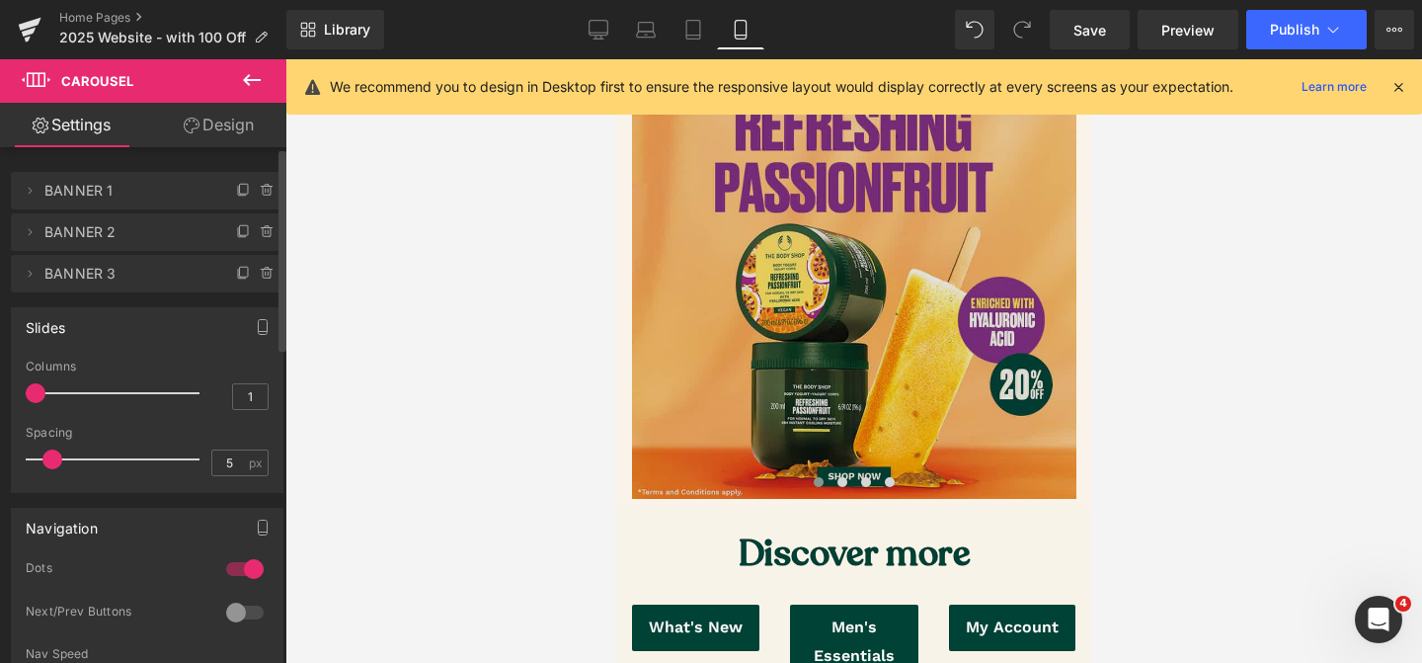
scroll to position [265, 0]
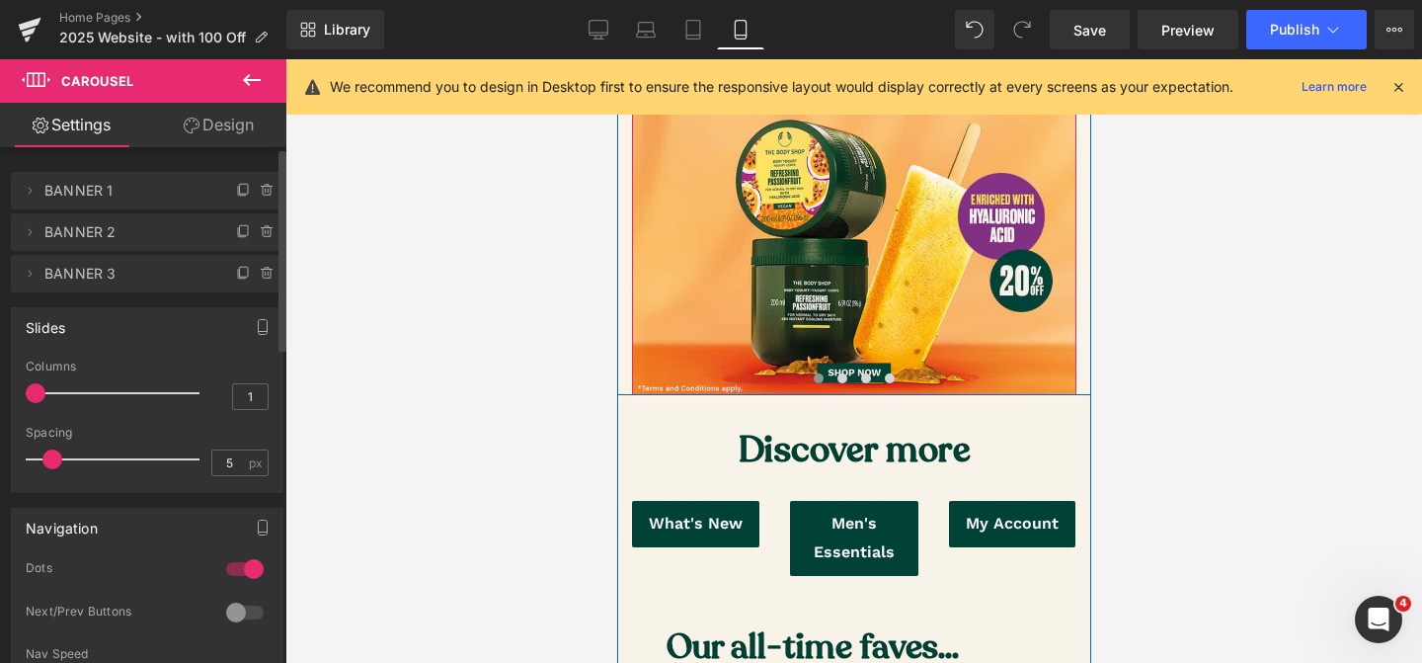
click at [888, 388] on div at bounding box center [853, 382] width 444 height 29
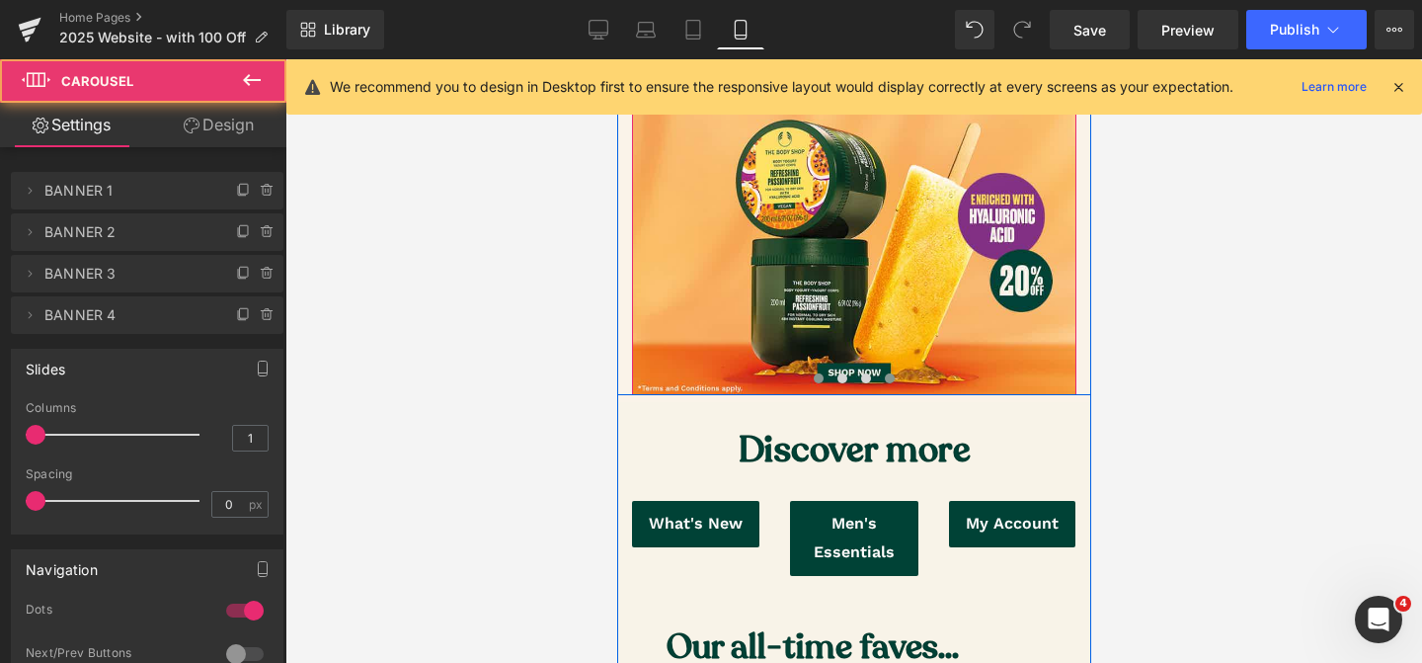
click at [888, 379] on span at bounding box center [889, 378] width 10 height 10
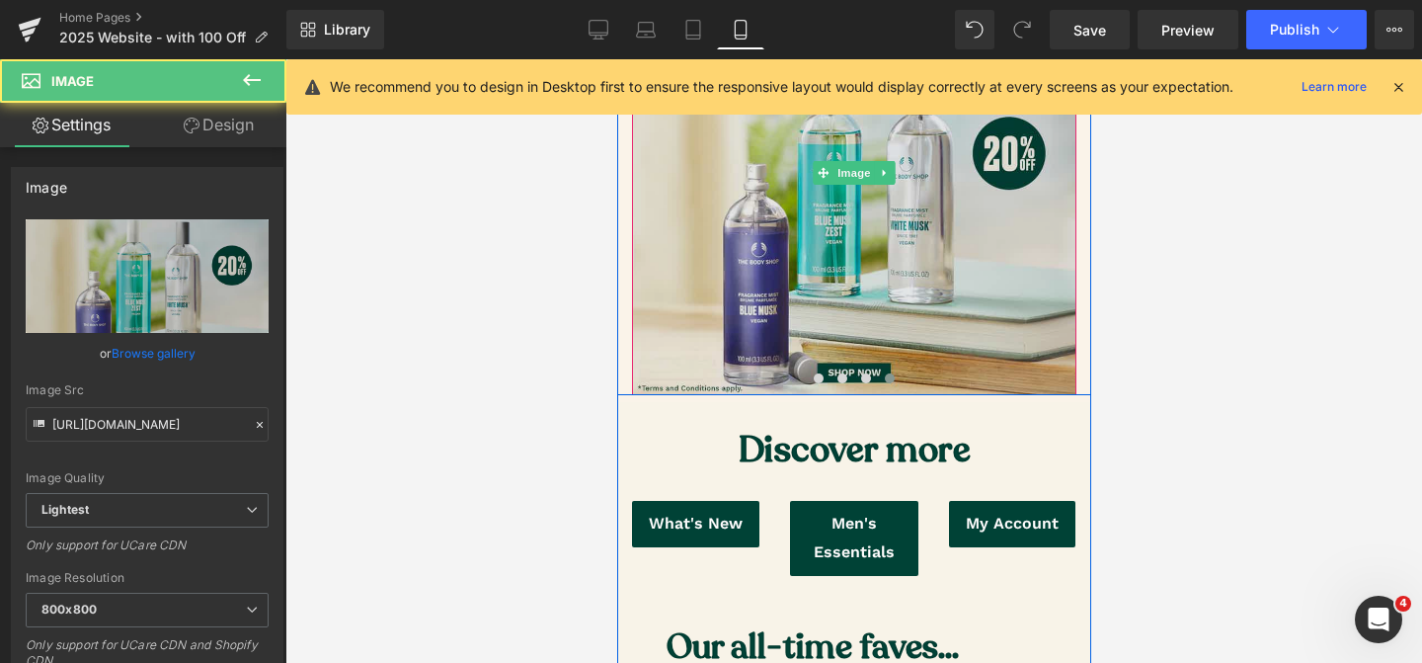
click at [766, 308] on img at bounding box center [853, 173] width 444 height 444
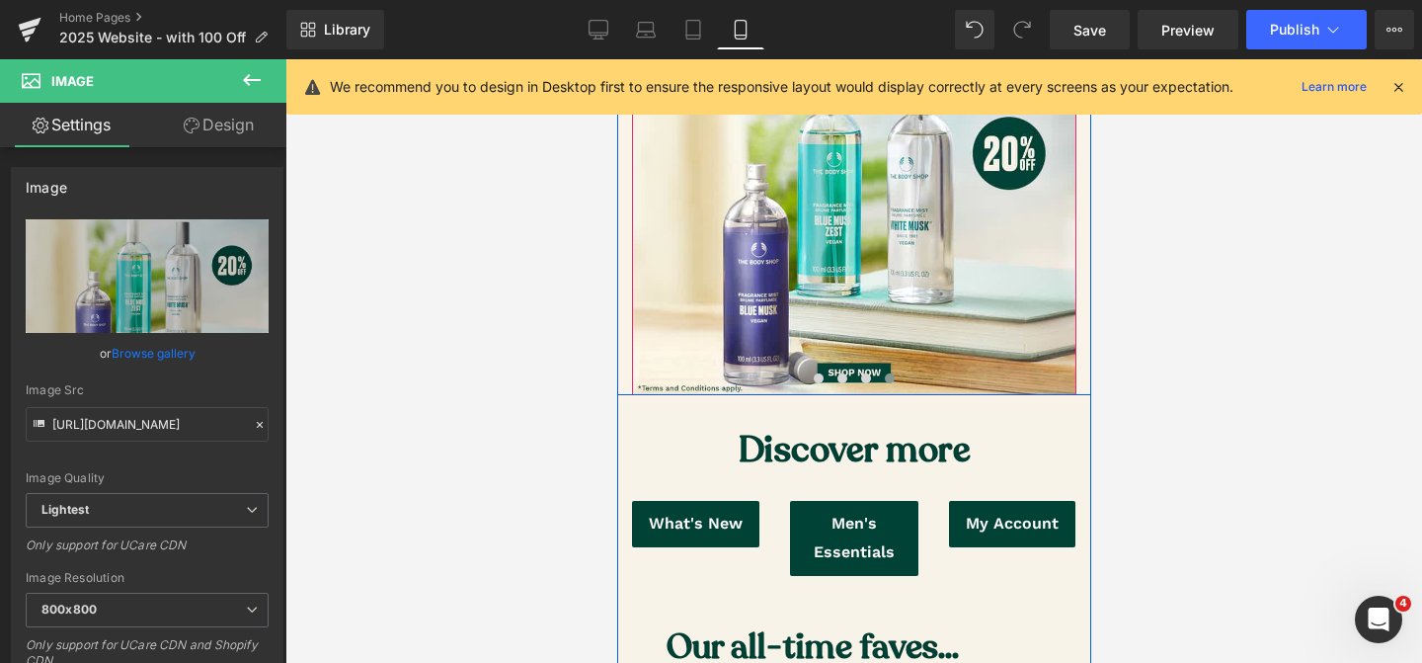
click at [888, 377] on span at bounding box center [889, 378] width 10 height 10
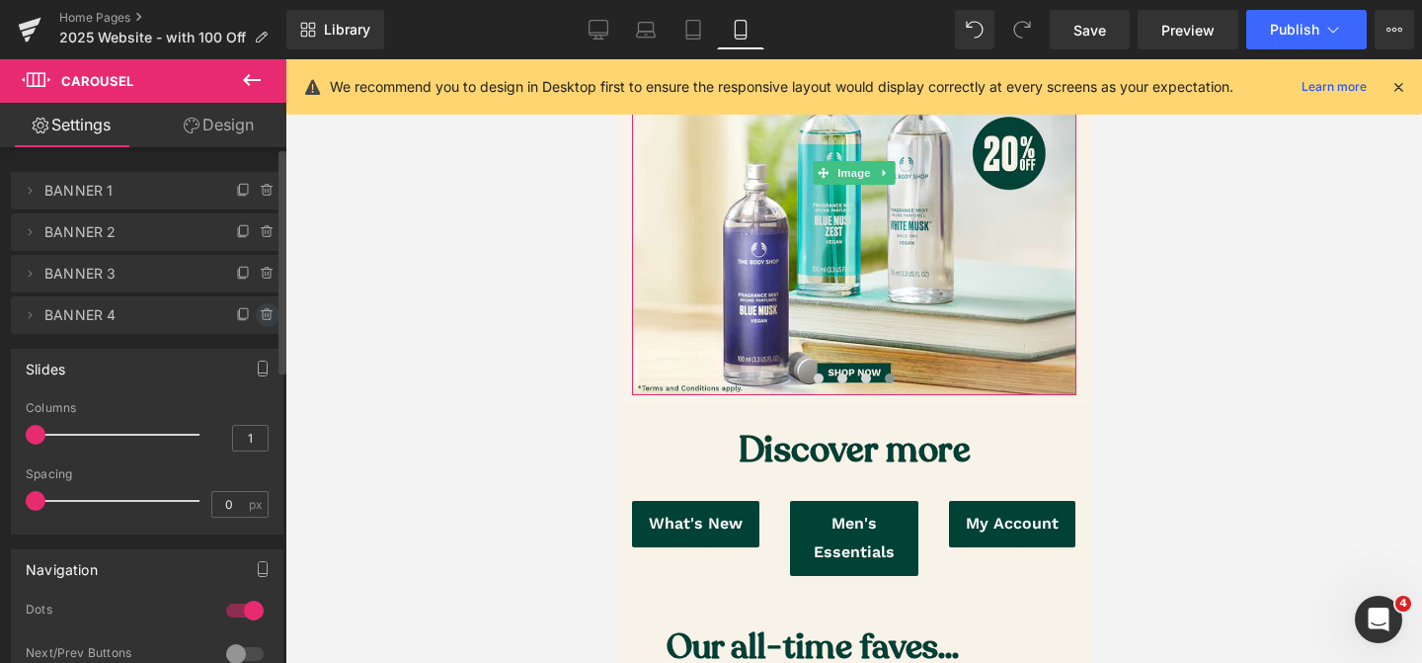
click at [260, 319] on icon at bounding box center [268, 315] width 16 height 16
click at [250, 318] on button "Delete" at bounding box center [246, 316] width 62 height 26
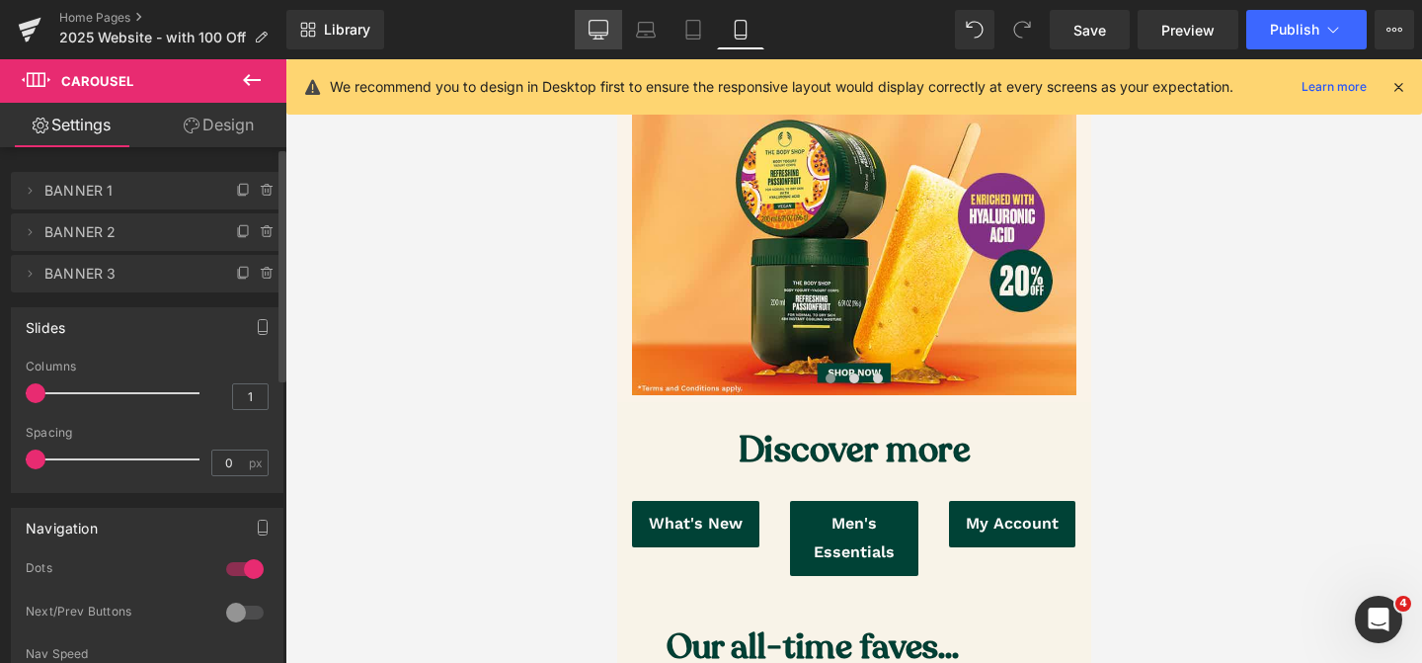
click at [606, 30] on icon at bounding box center [599, 30] width 20 height 20
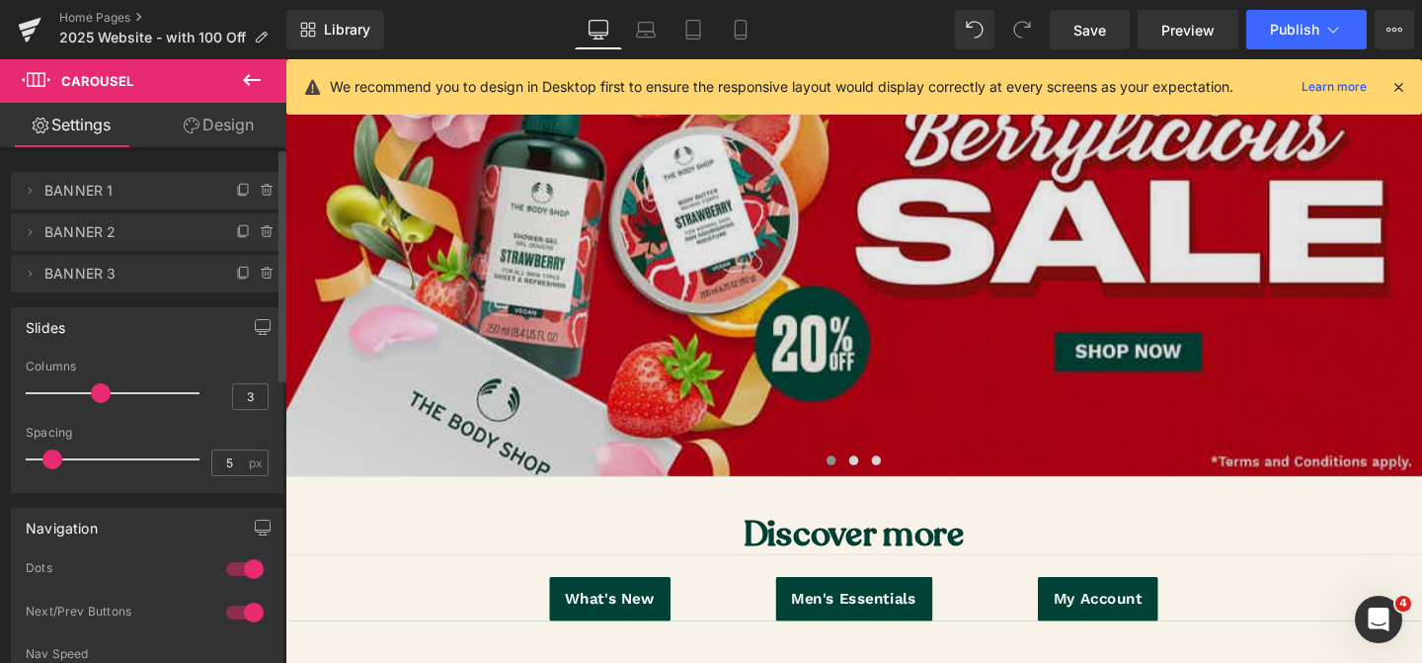
scroll to position [324, 0]
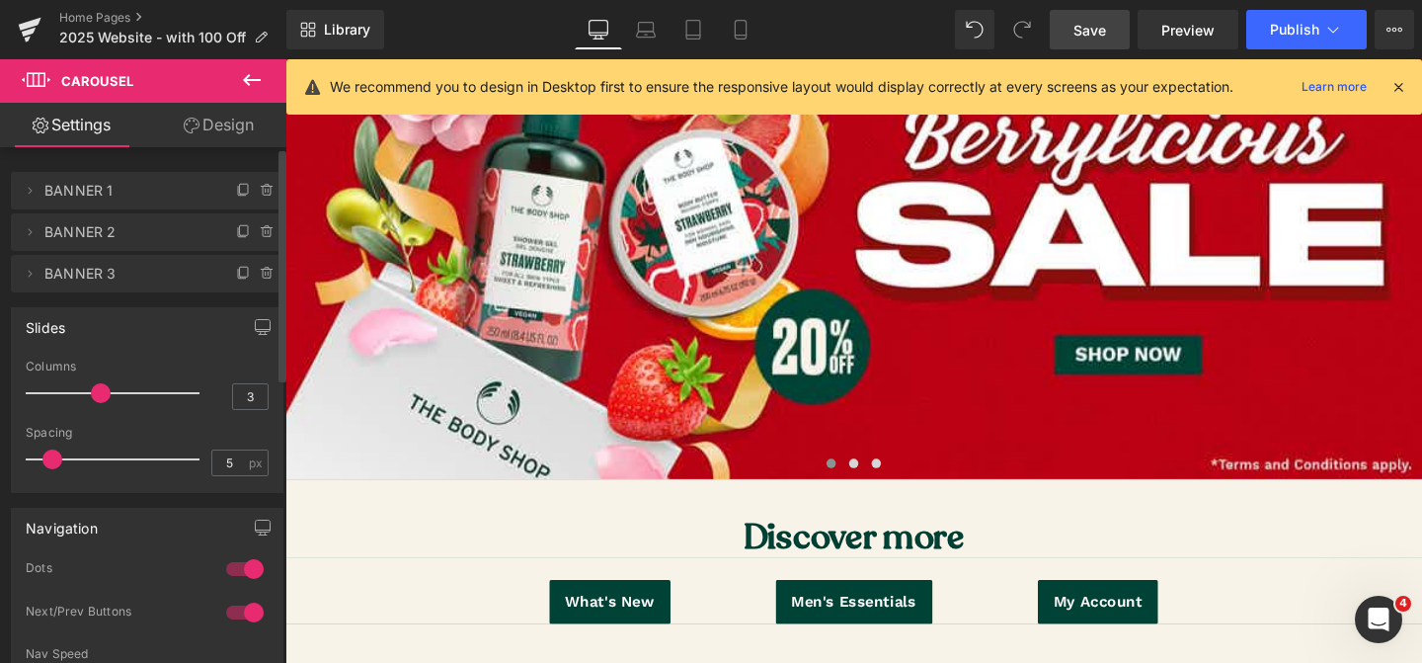
click at [1089, 33] on span "Save" at bounding box center [1090, 30] width 33 height 21
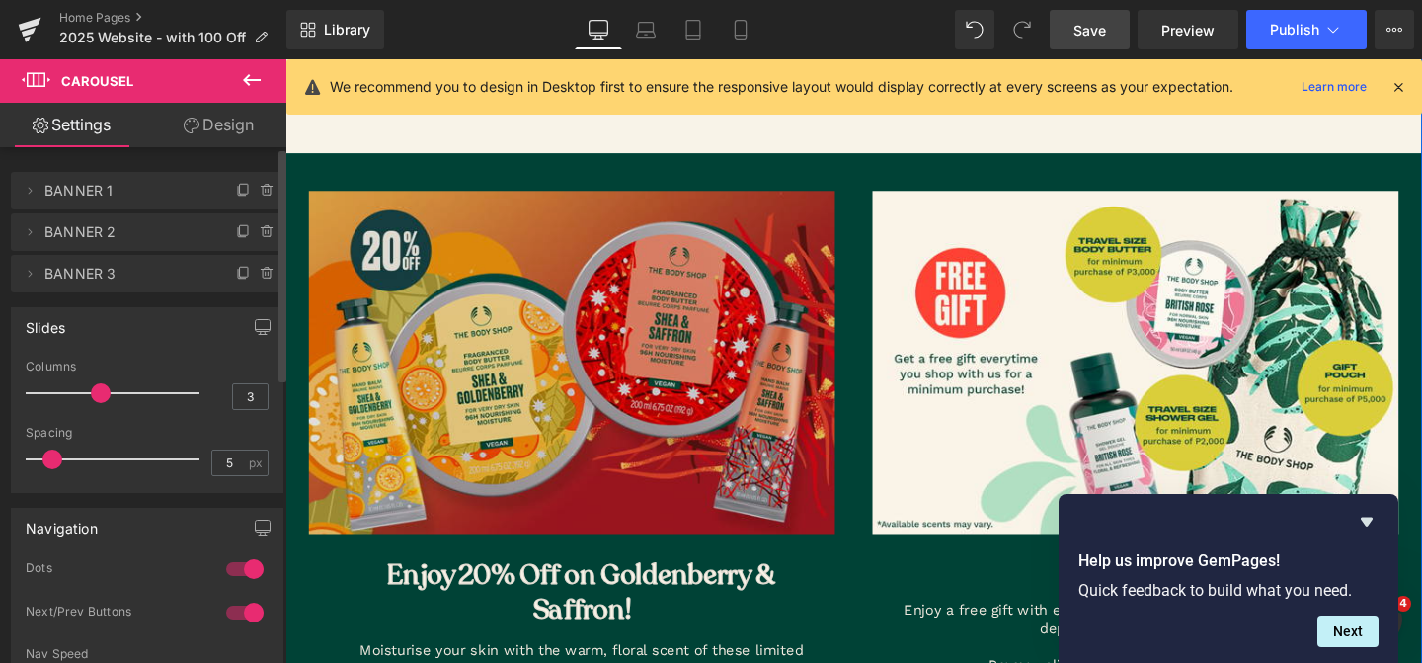
scroll to position [1300, 0]
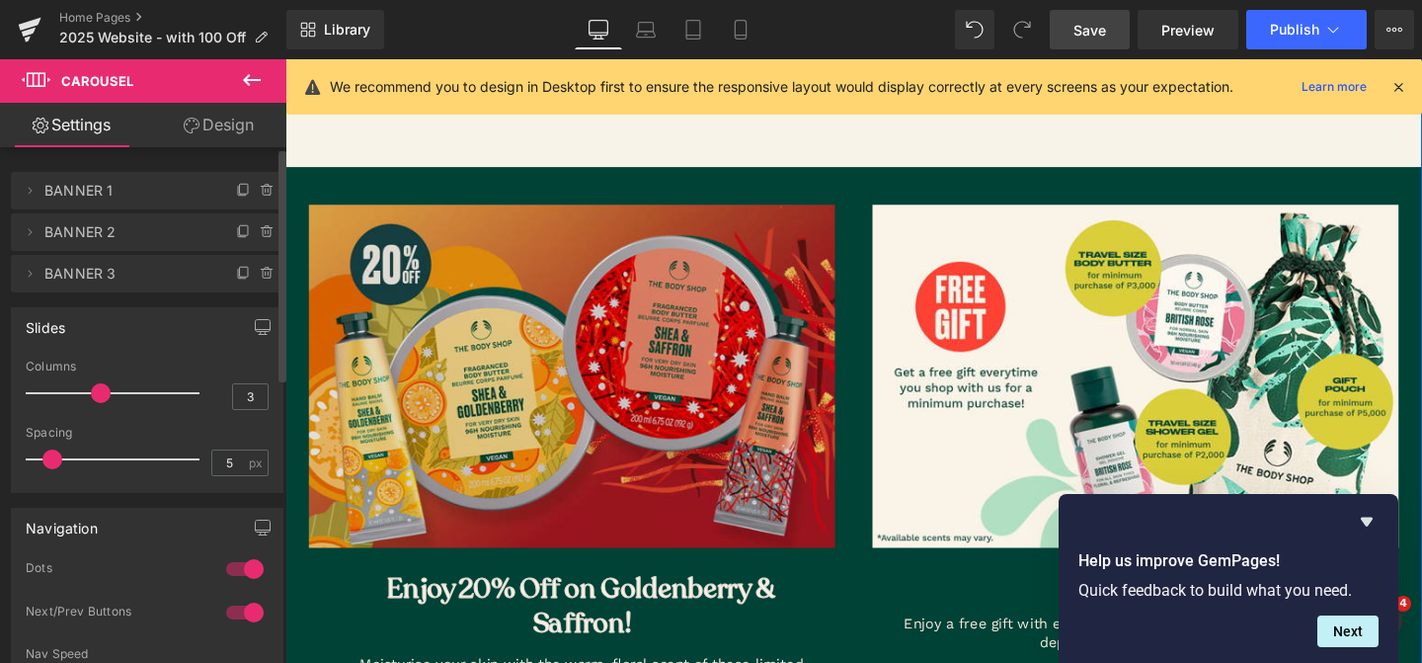
click at [634, 364] on img at bounding box center [596, 392] width 573 height 360
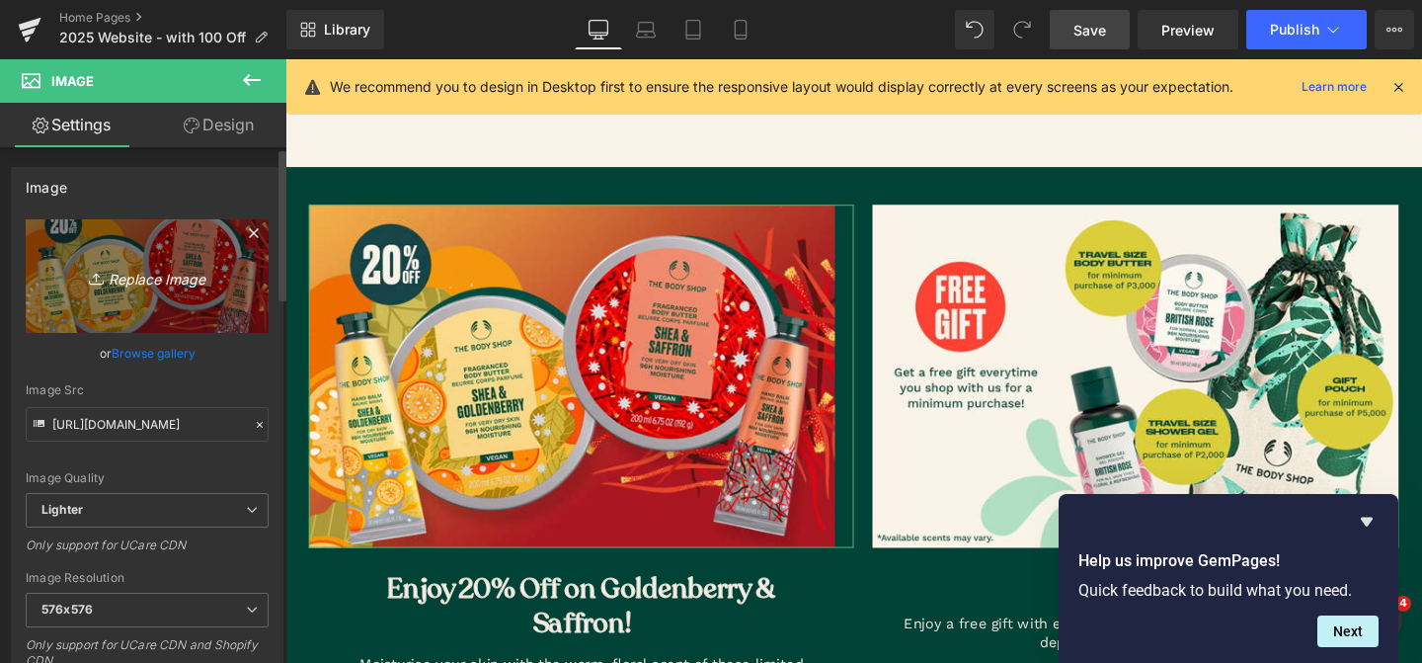
click at [182, 279] on icon "Replace Image" at bounding box center [147, 276] width 158 height 25
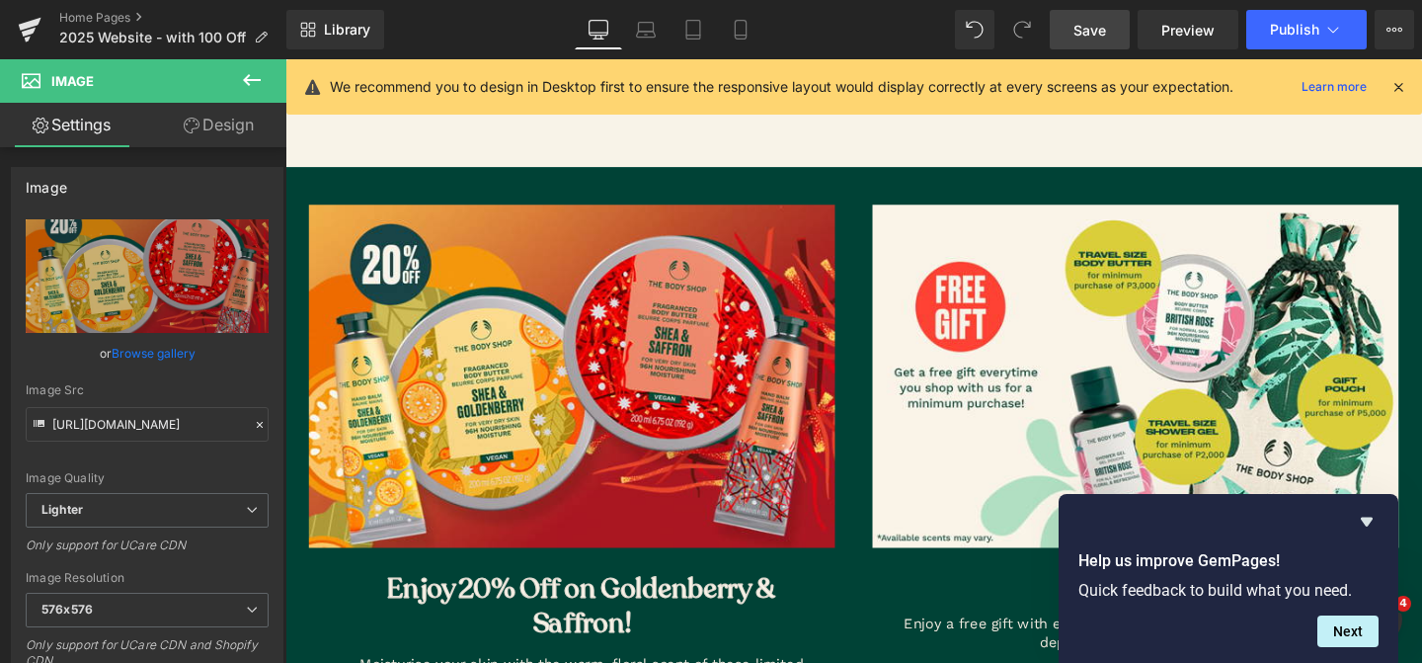
type input "C:\fakepath\Sub Banner Dotcom.jpg"
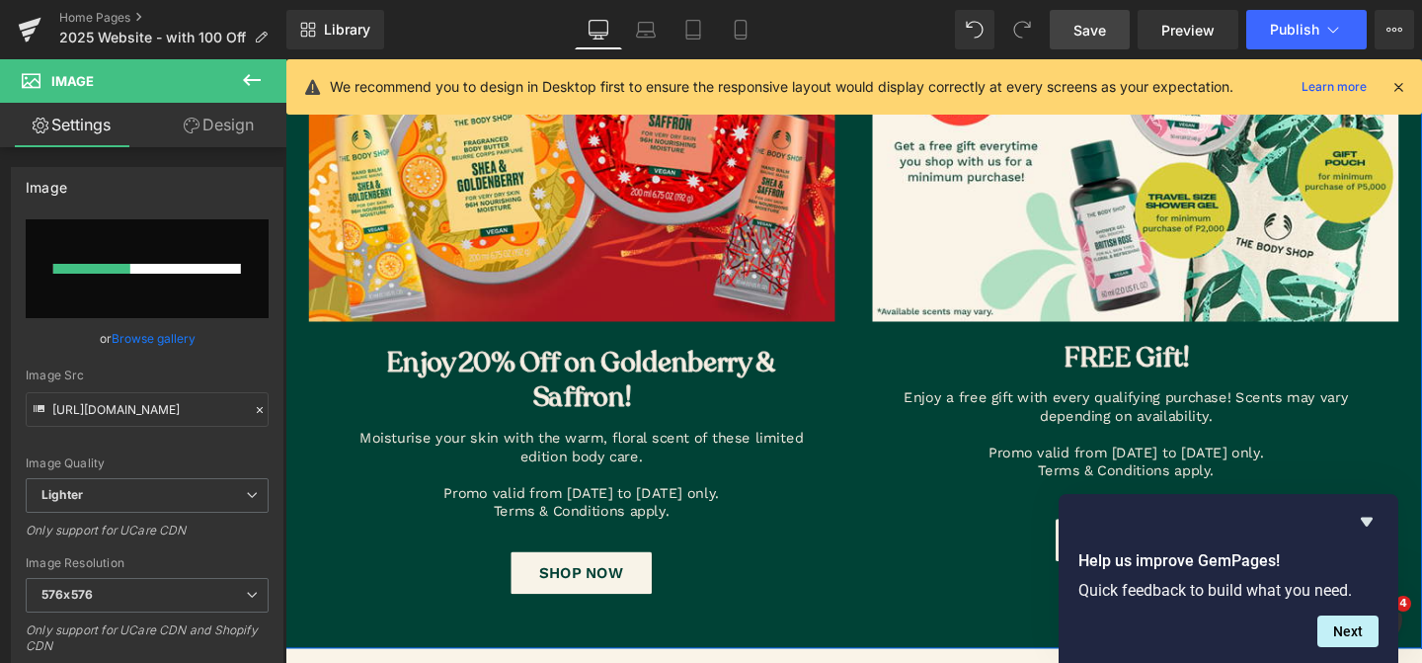
scroll to position [1540, 0]
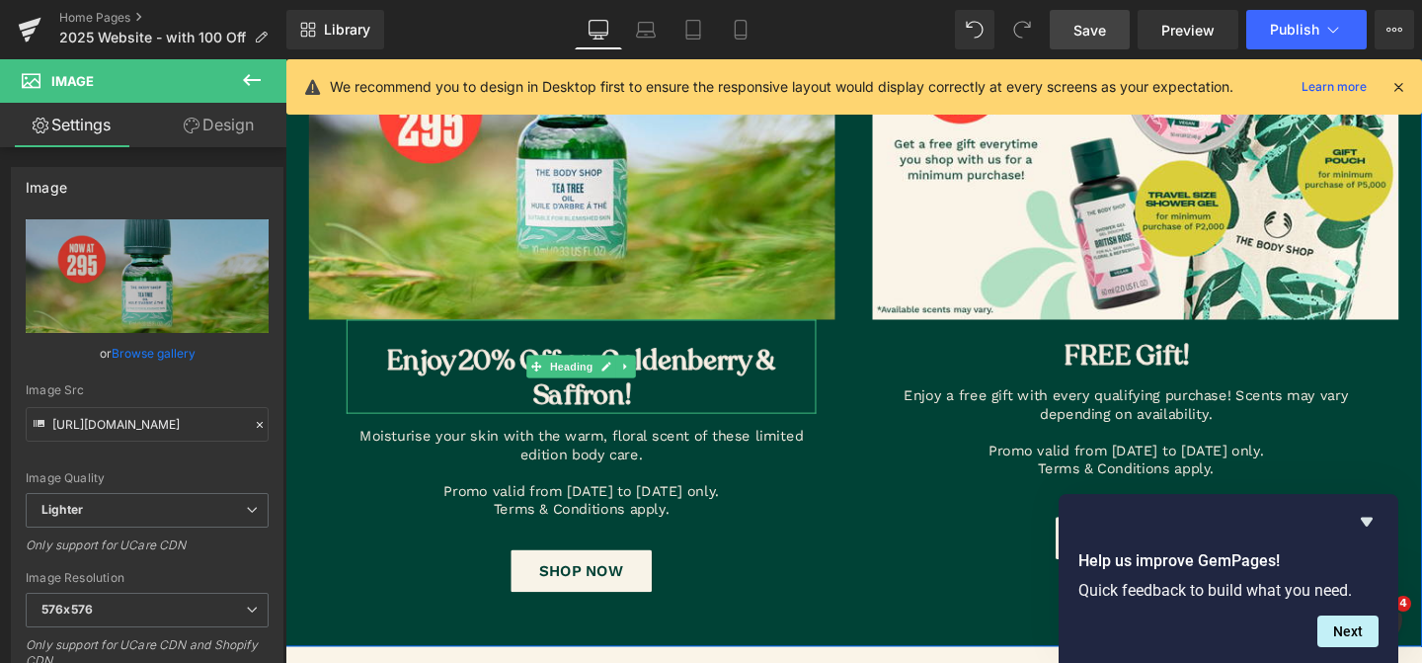
click at [722, 379] on h2 "Enjoy 20% Off on Goldenberry & Saffron!" at bounding box center [597, 395] width 494 height 74
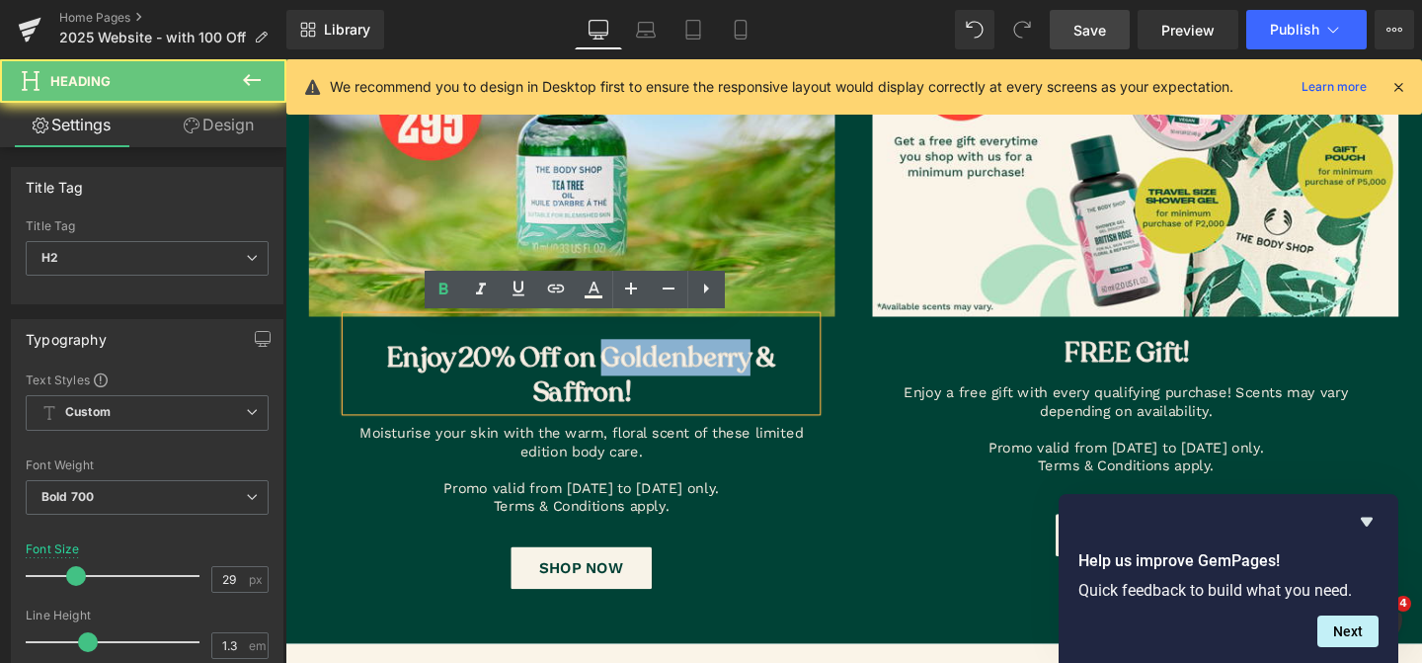
click at [722, 379] on h2 "Enjoy 20% Off on Goldenberry & Saffron!" at bounding box center [597, 392] width 494 height 74
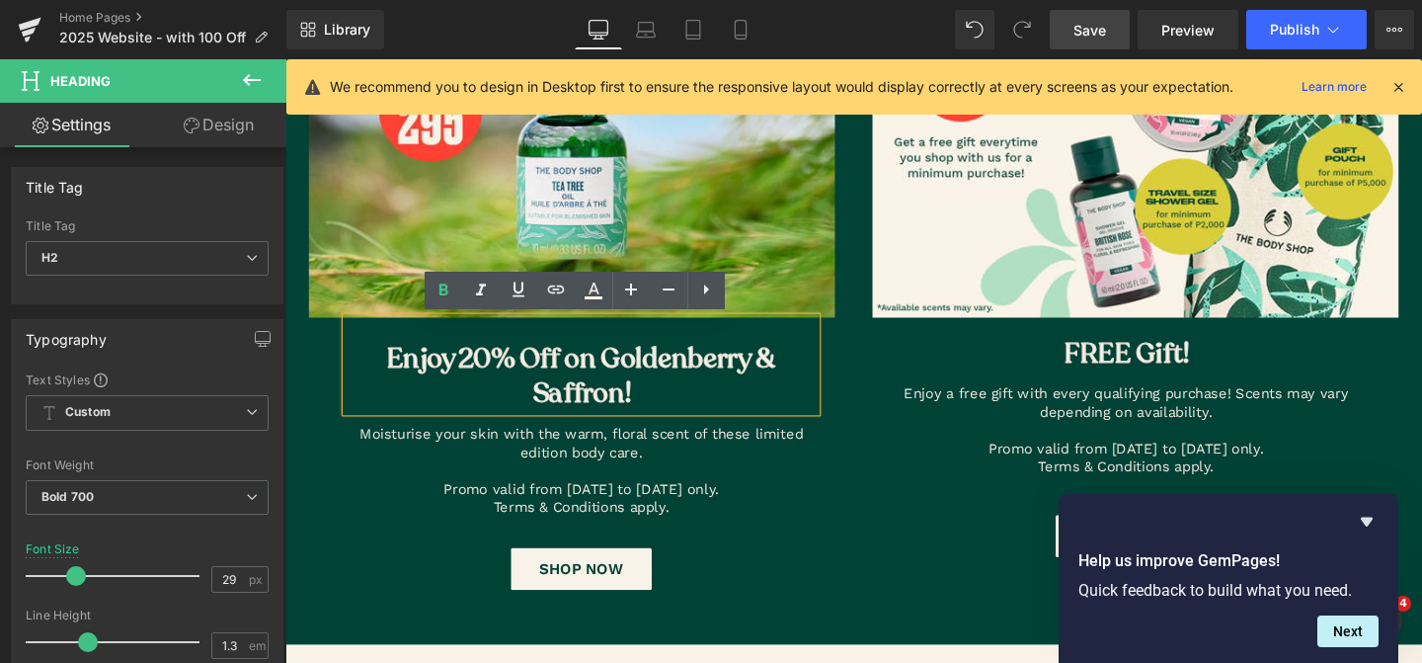
click at [647, 415] on h2 "Enjoy 20% Off on Goldenberry & Saffron!" at bounding box center [597, 393] width 494 height 74
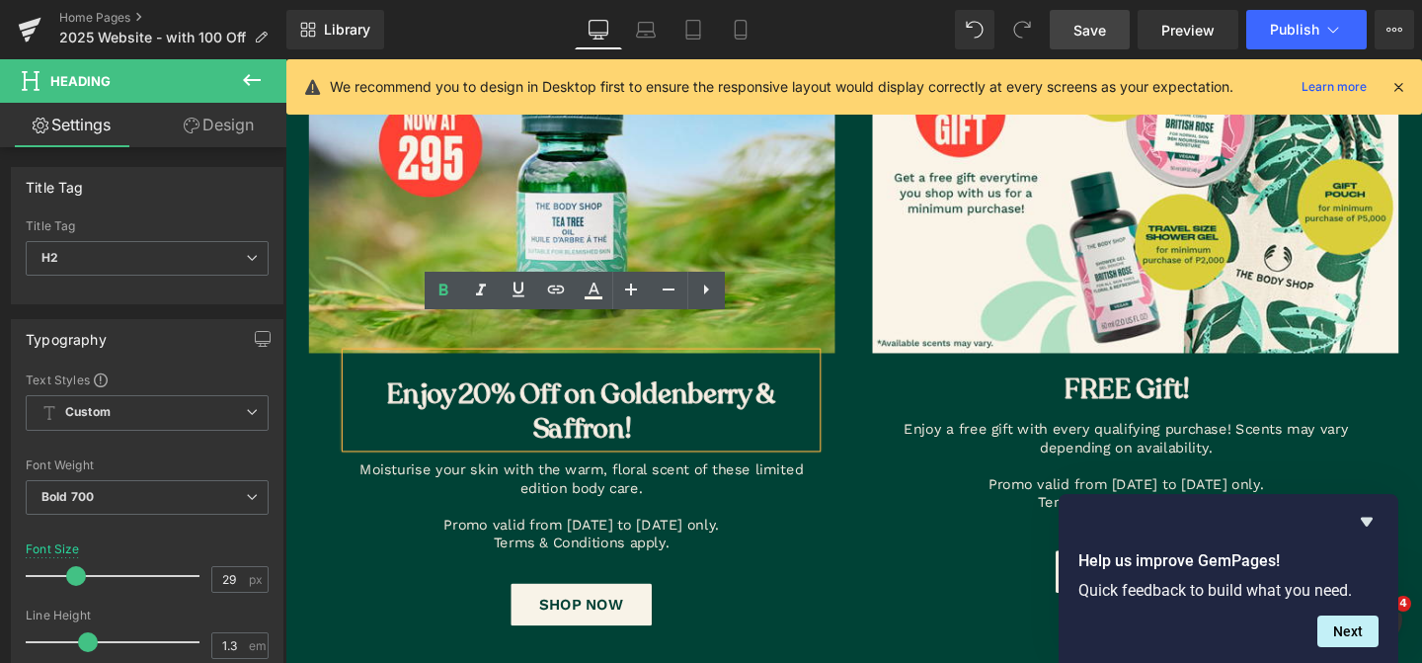
scroll to position [1430, 0]
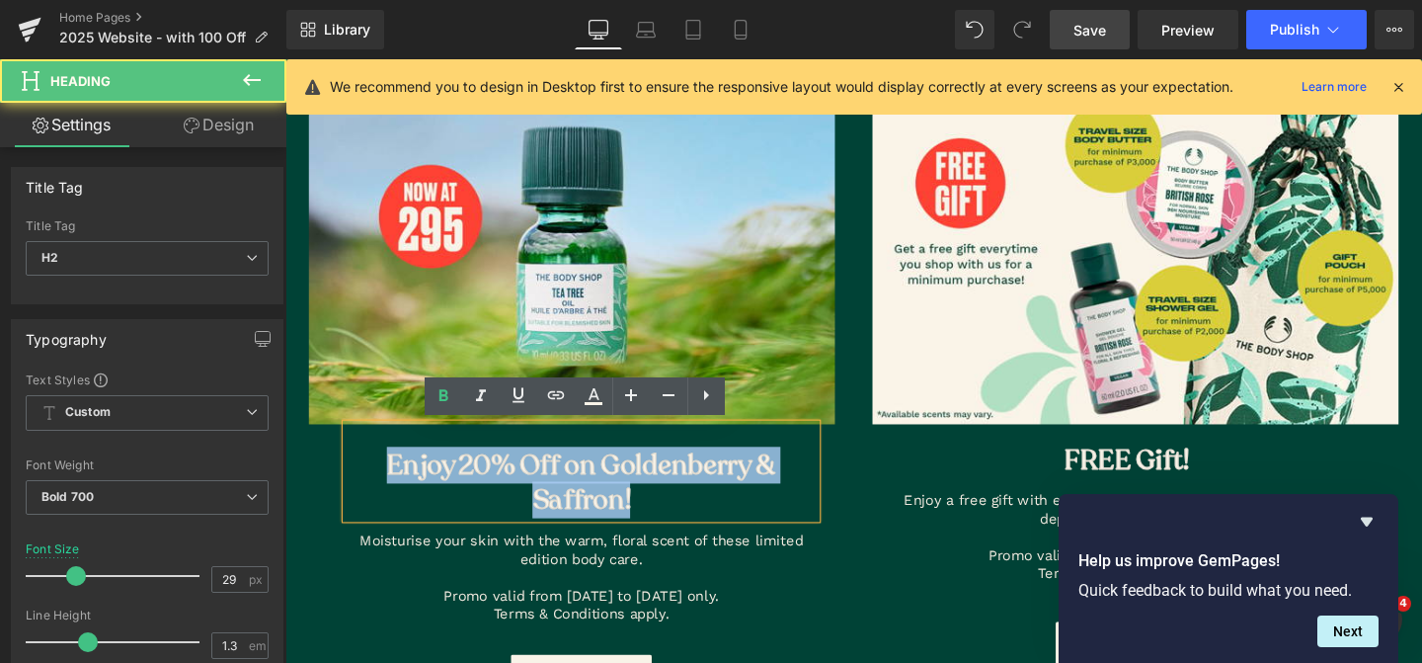
drag, startPoint x: 645, startPoint y: 514, endPoint x: 270, endPoint y: 436, distance: 383.3
click at [285, 436] on html "0" at bounding box center [882, 579] width 1195 height 3900
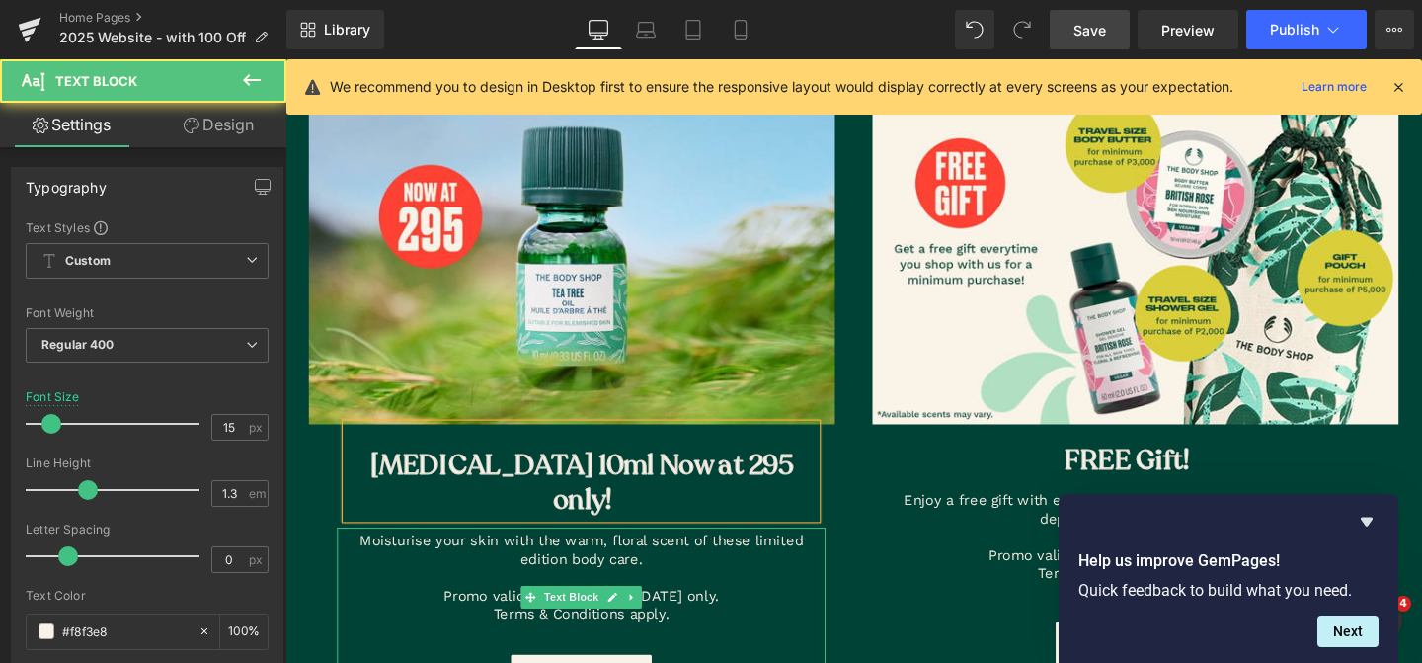
click at [740, 556] on p "Moisturise your skin with the warm, floral scent of these limited edition body …" at bounding box center [597, 575] width 514 height 39
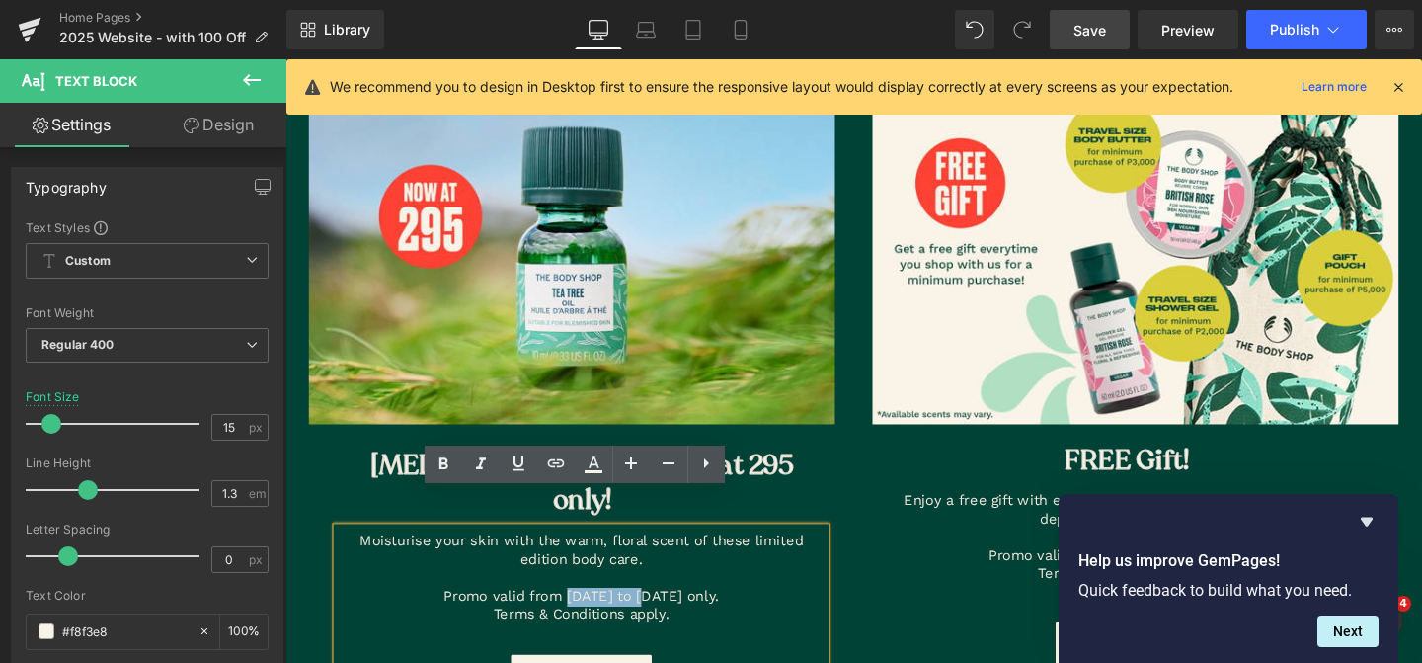
drag, startPoint x: 630, startPoint y: 585, endPoint x: 578, endPoint y: 585, distance: 52.3
click at [578, 614] on p "Promo valid from [DATE] to [DATE] only." at bounding box center [597, 624] width 514 height 20
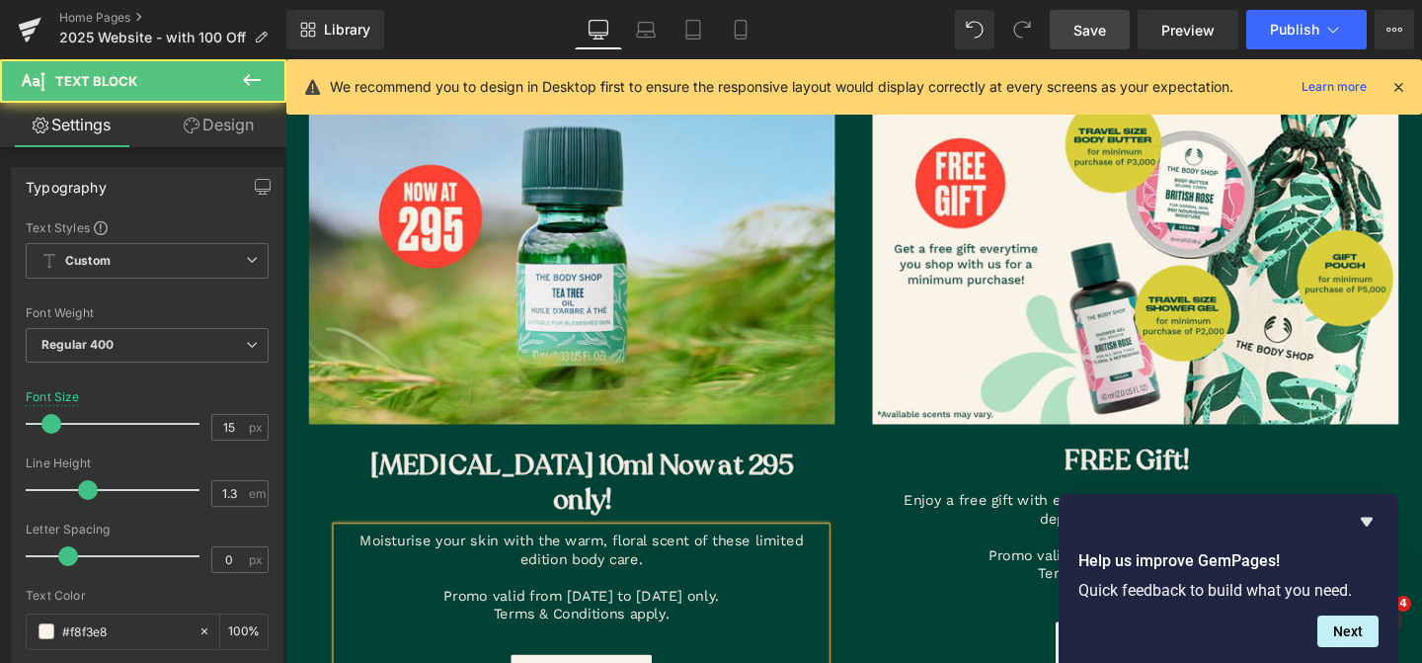
click at [695, 614] on p "Promo valid from October 1 to 30 only." at bounding box center [597, 624] width 514 height 20
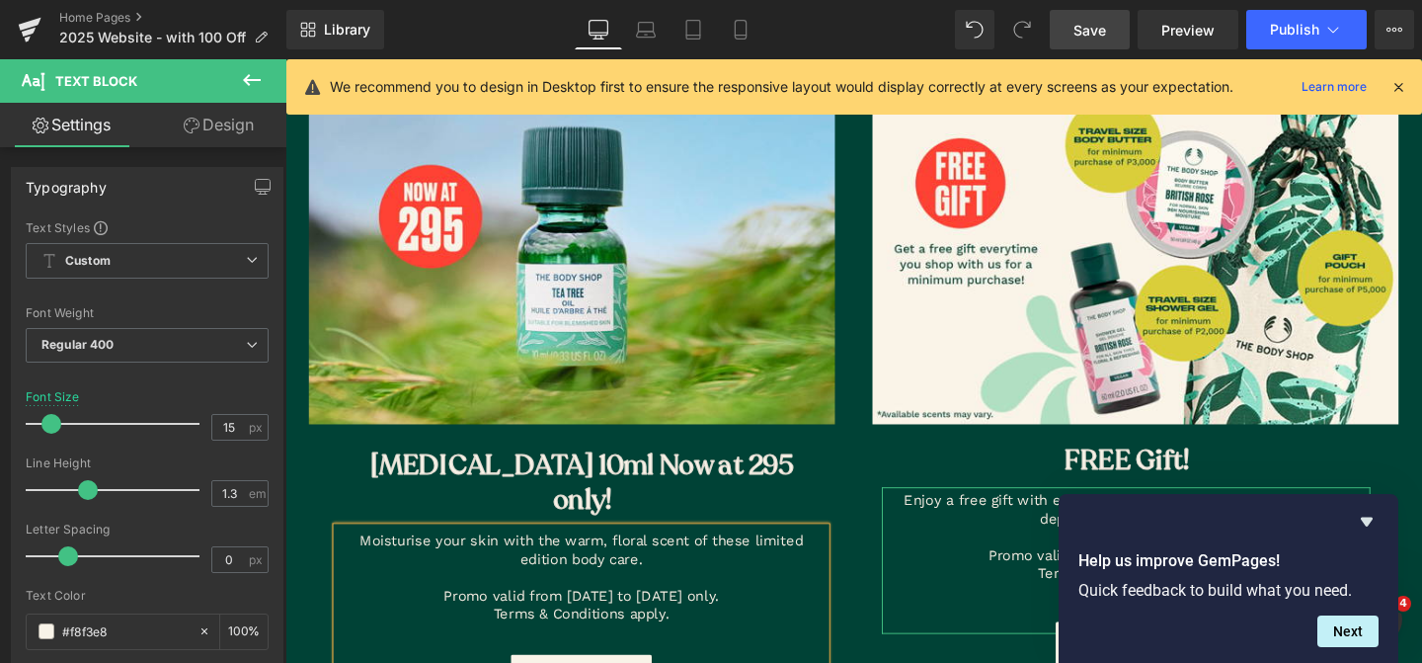
drag, startPoint x: 977, startPoint y: 593, endPoint x: 1058, endPoint y: 599, distance: 81.3
click at [977, 593] on p "Terms & Conditions apply." at bounding box center [1170, 601] width 514 height 20
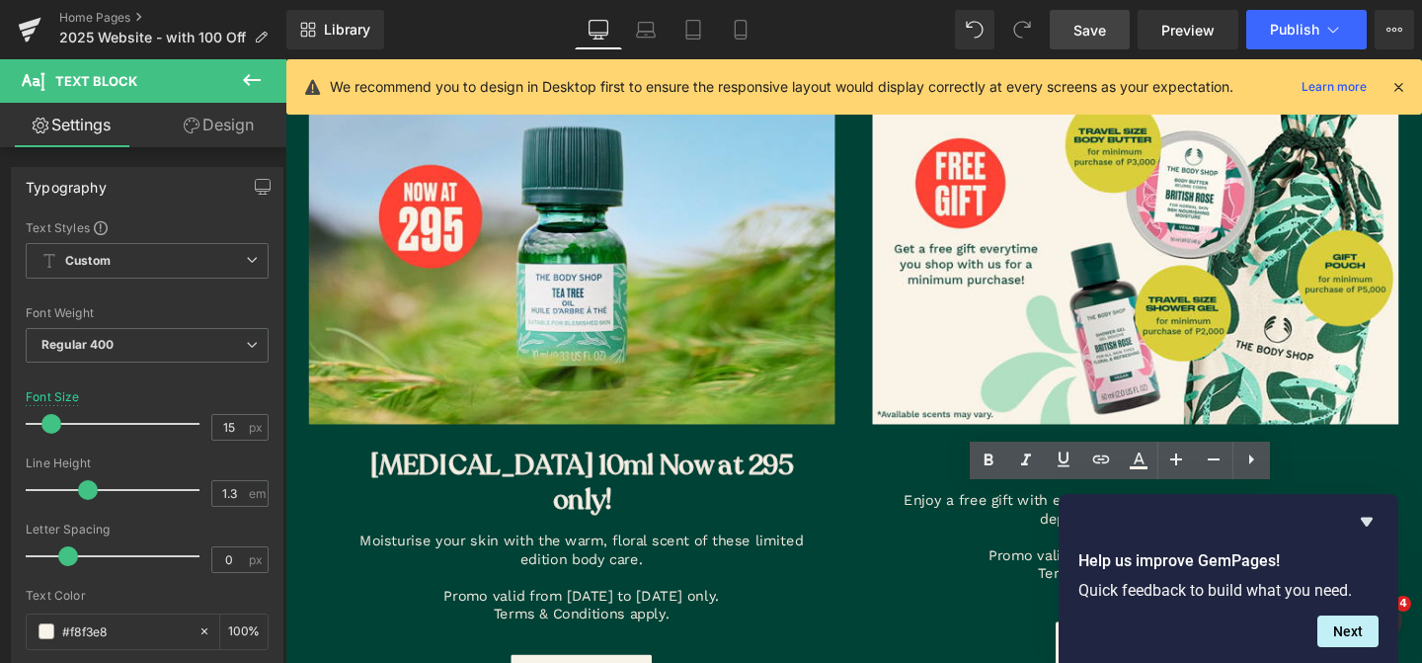
drag, startPoint x: 1371, startPoint y: 522, endPoint x: 1350, endPoint y: 530, distance: 22.2
click at [1371, 521] on icon "Hide survey" at bounding box center [1367, 522] width 24 height 24
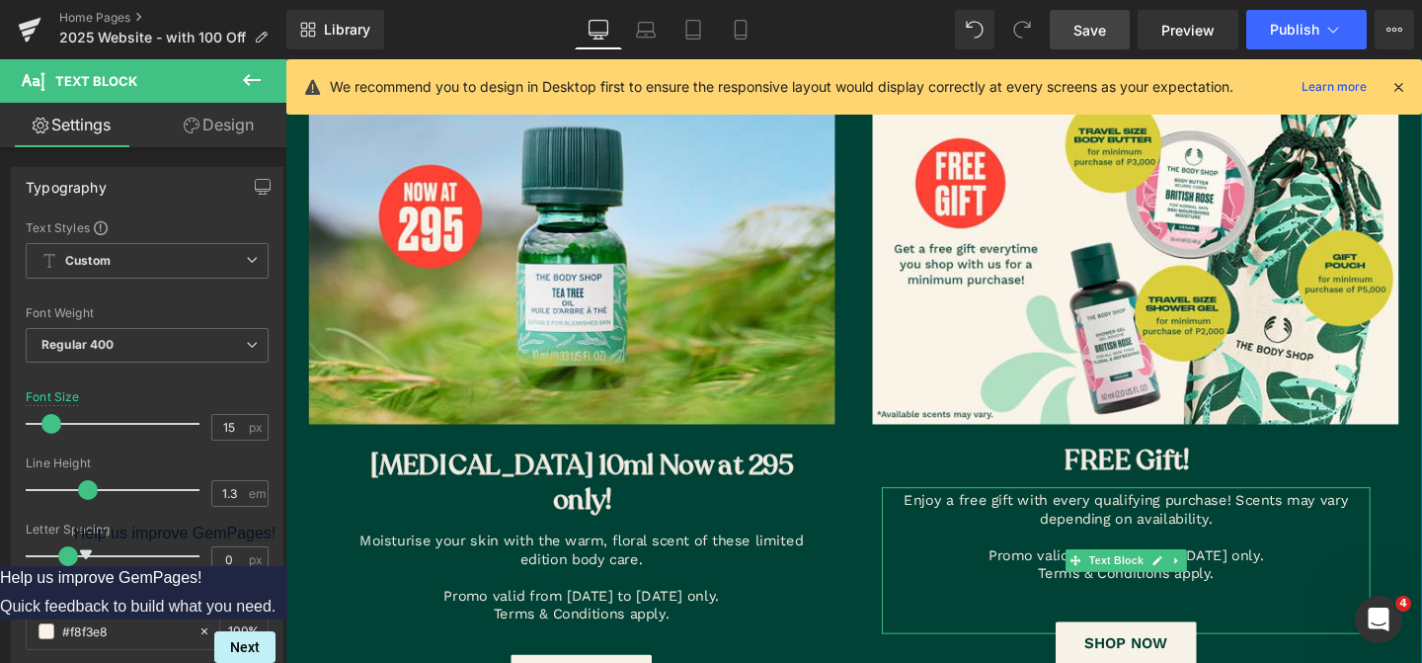
click at [1285, 582] on p "Promo valid from [DATE] to [DATE] only." at bounding box center [1170, 582] width 514 height 20
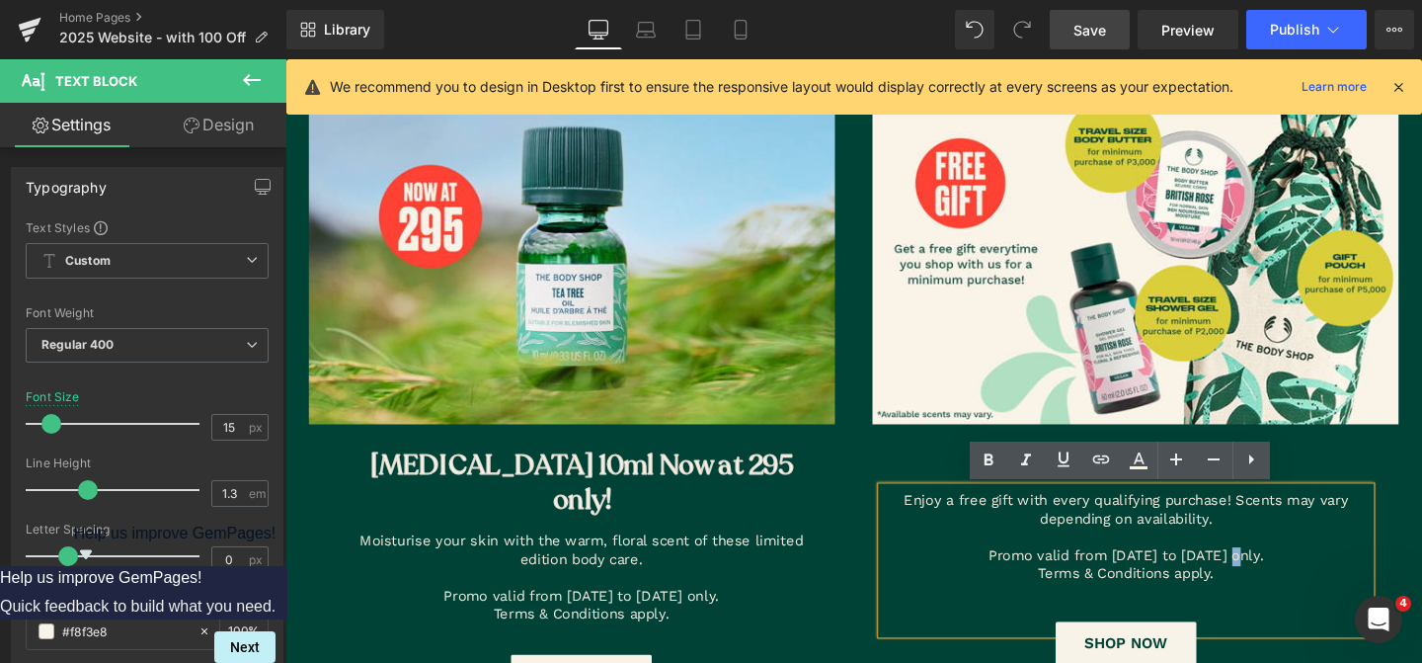
click at [1279, 583] on p "Promo valid from [DATE] to [DATE] only." at bounding box center [1170, 582] width 514 height 20
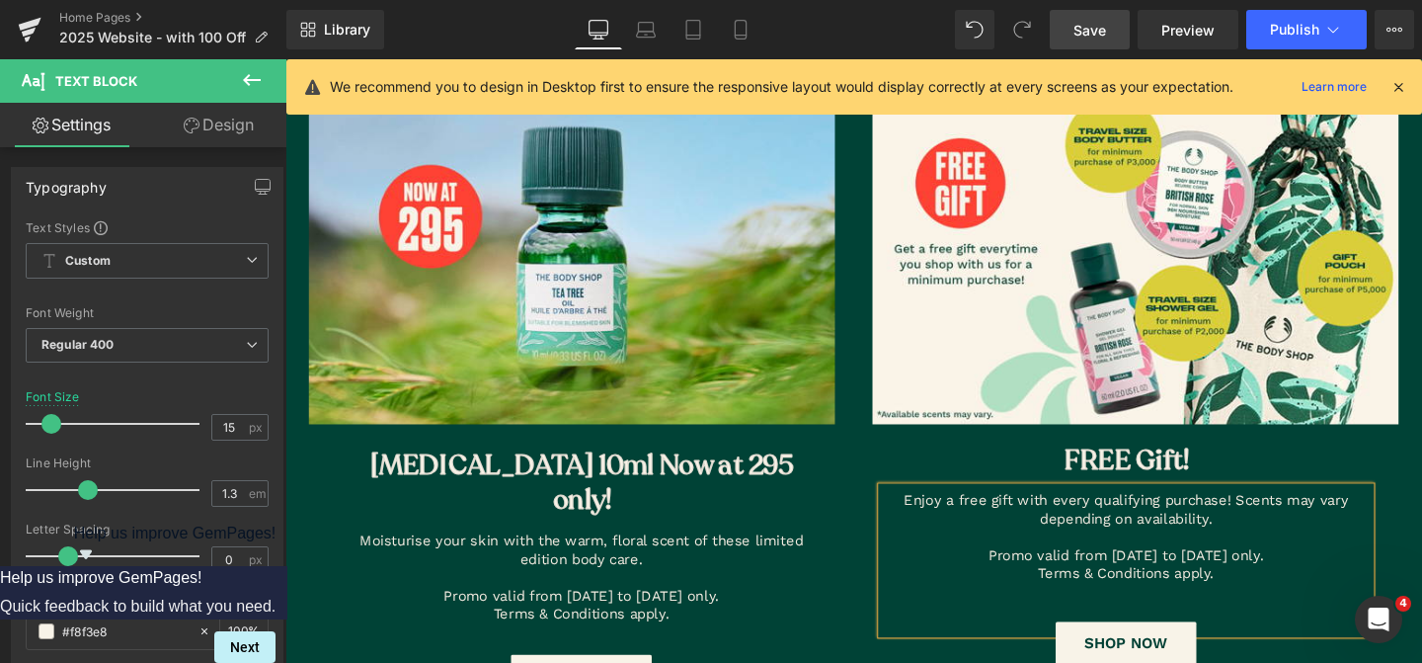
click at [892, 477] on div "Image FREE Gift! Heading Enjoy a free gift with every qualifying purchase! Scen…" at bounding box center [1169, 388] width 573 height 612
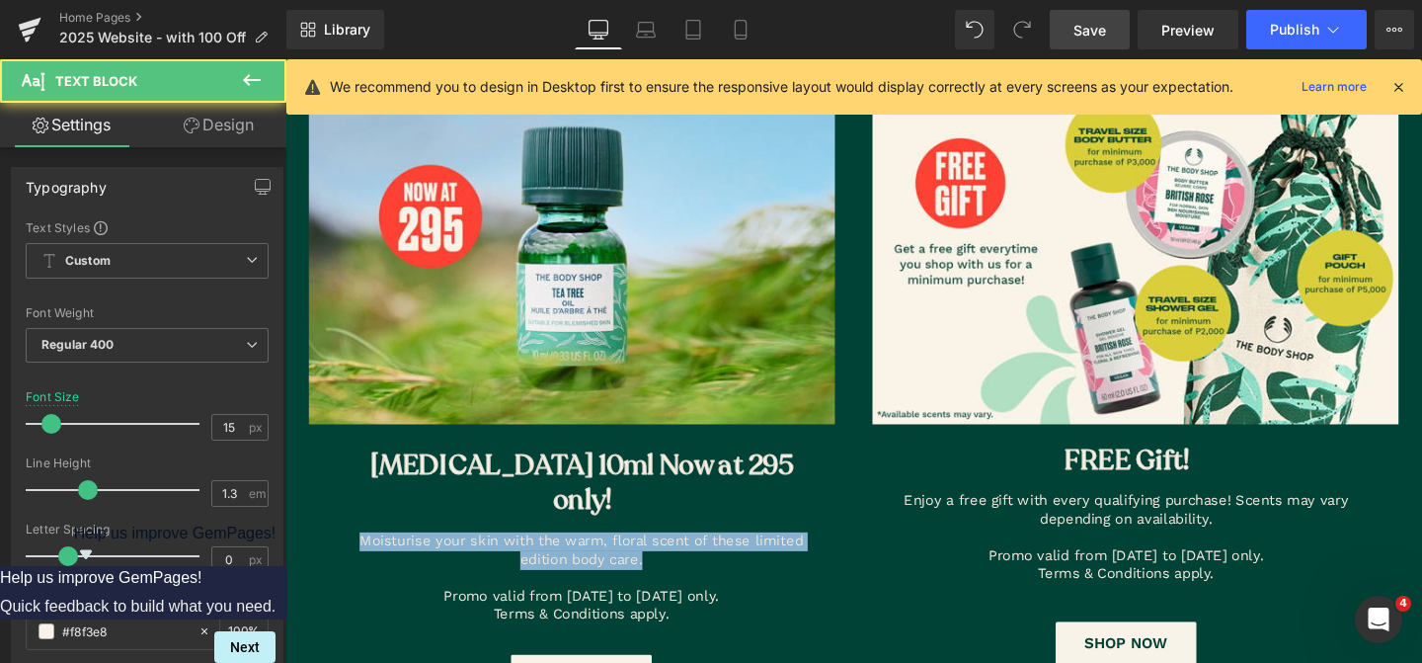
drag, startPoint x: 569, startPoint y: 530, endPoint x: 555, endPoint y: 510, distance: 24.9
click at [285, 470] on html "0" at bounding box center [882, 579] width 1195 height 3900
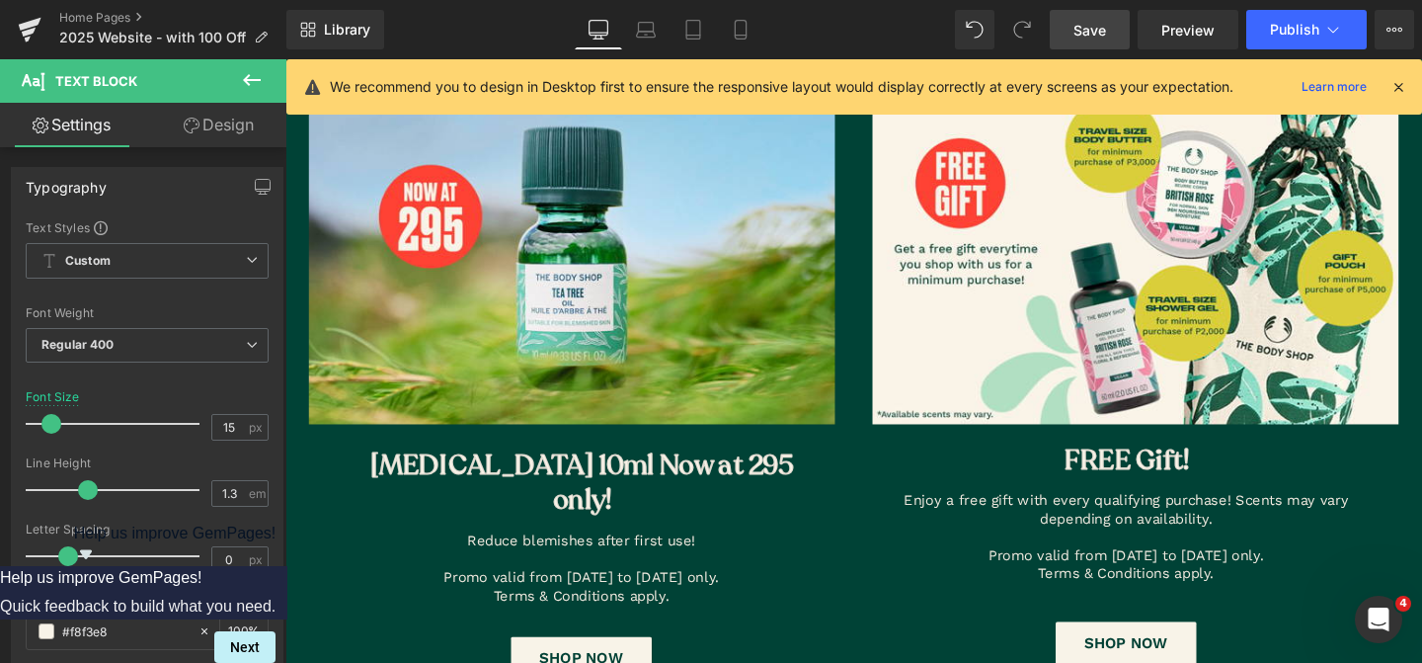
click at [1103, 36] on span "Save" at bounding box center [1090, 30] width 33 height 21
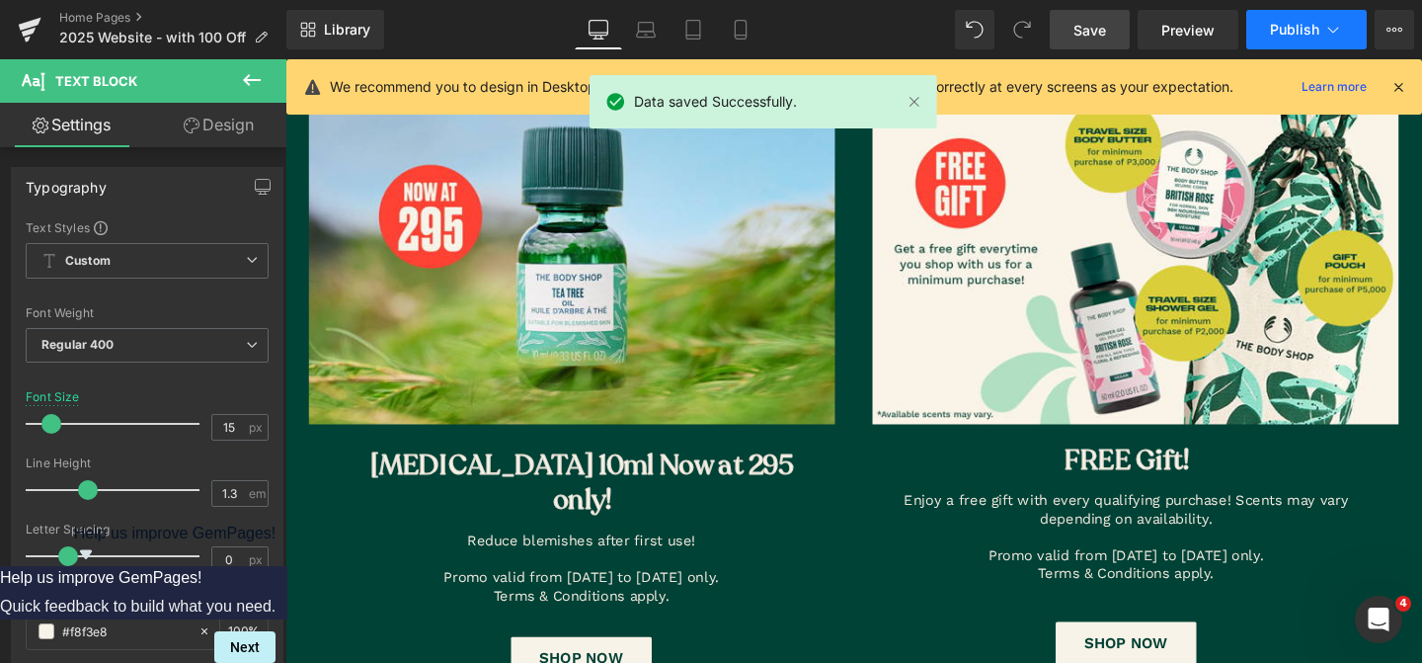
click at [1297, 36] on span "Publish" at bounding box center [1294, 30] width 49 height 16
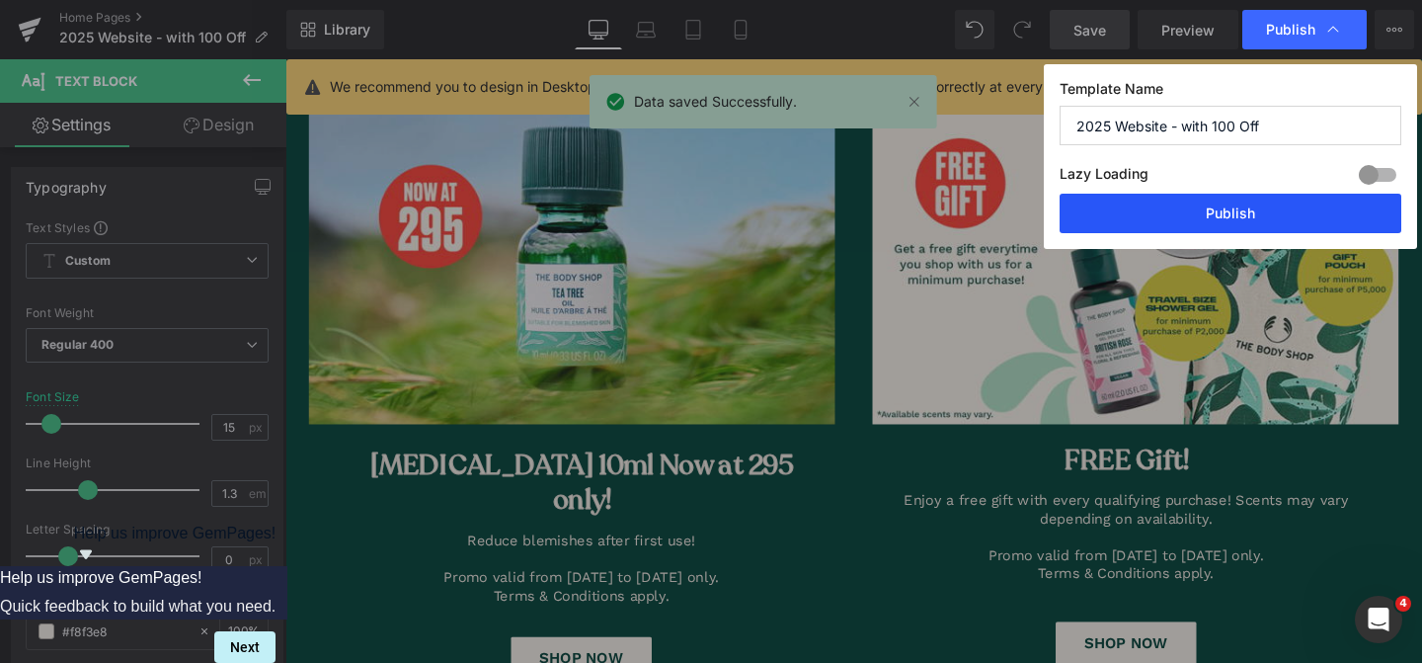
click at [1164, 225] on button "Publish" at bounding box center [1231, 214] width 342 height 40
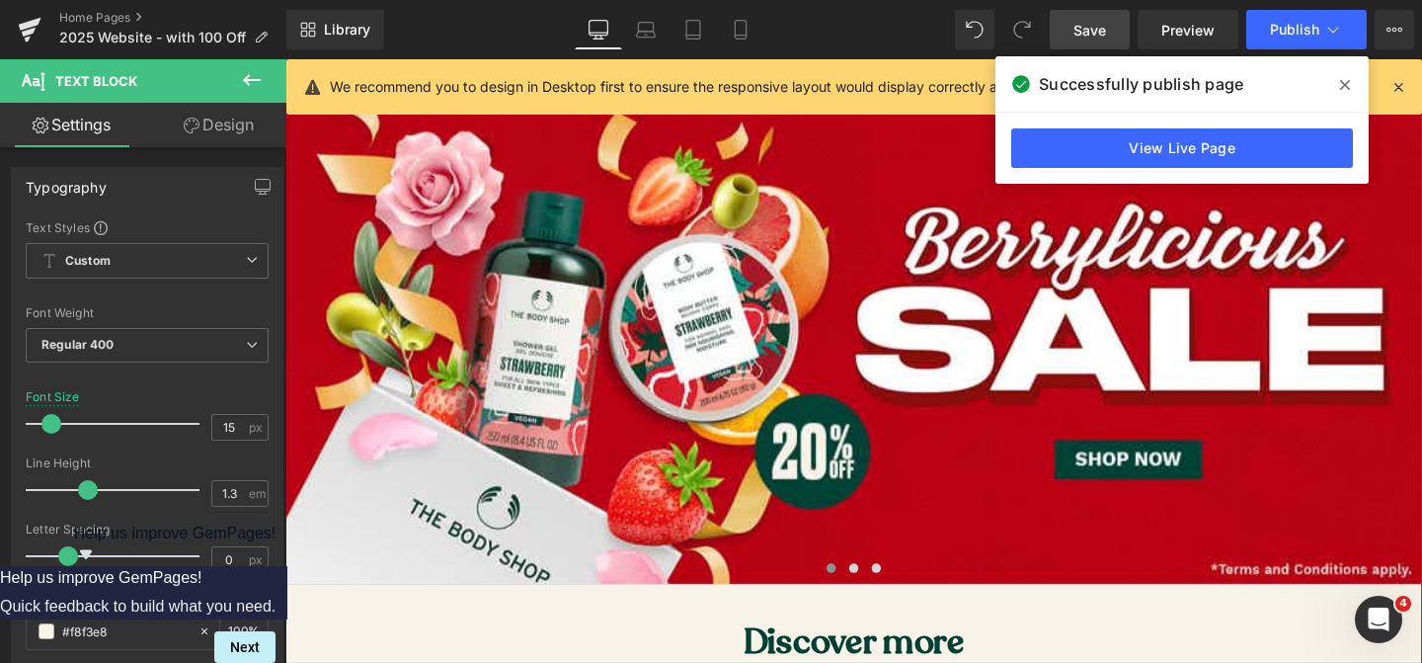
scroll to position [0, 0]
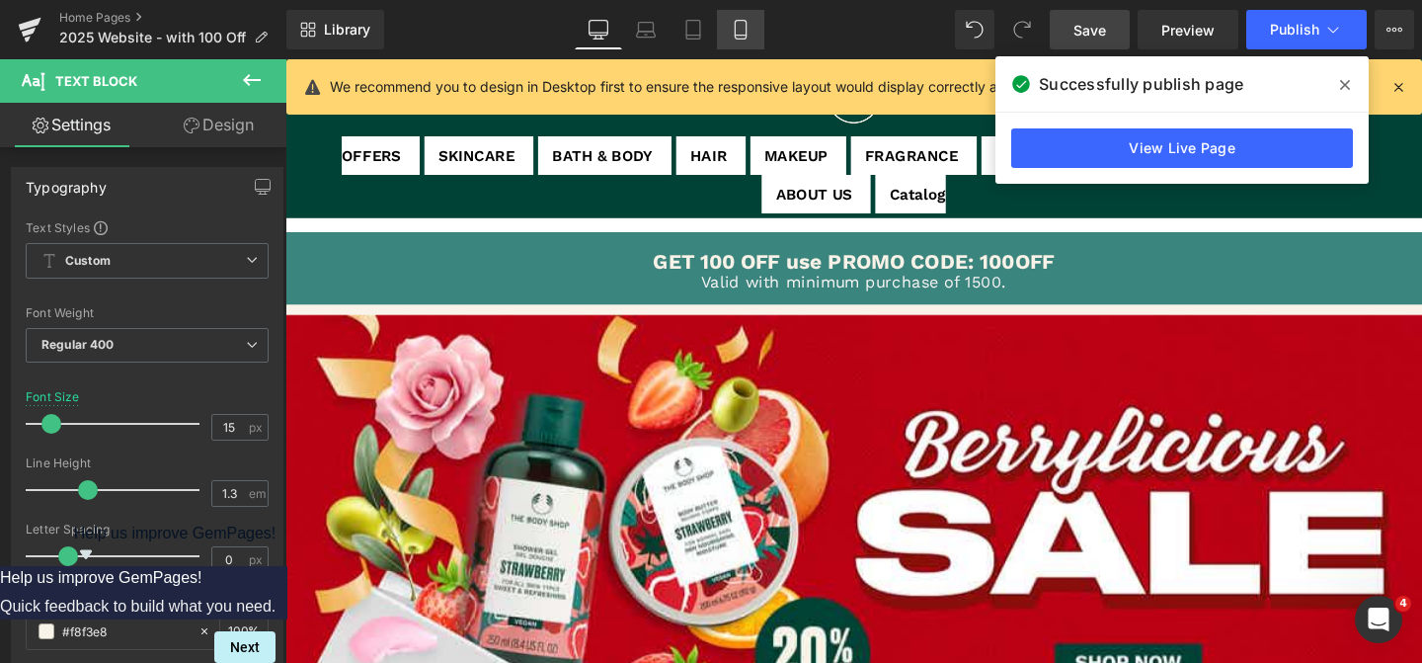
click at [743, 37] on icon at bounding box center [741, 30] width 20 height 20
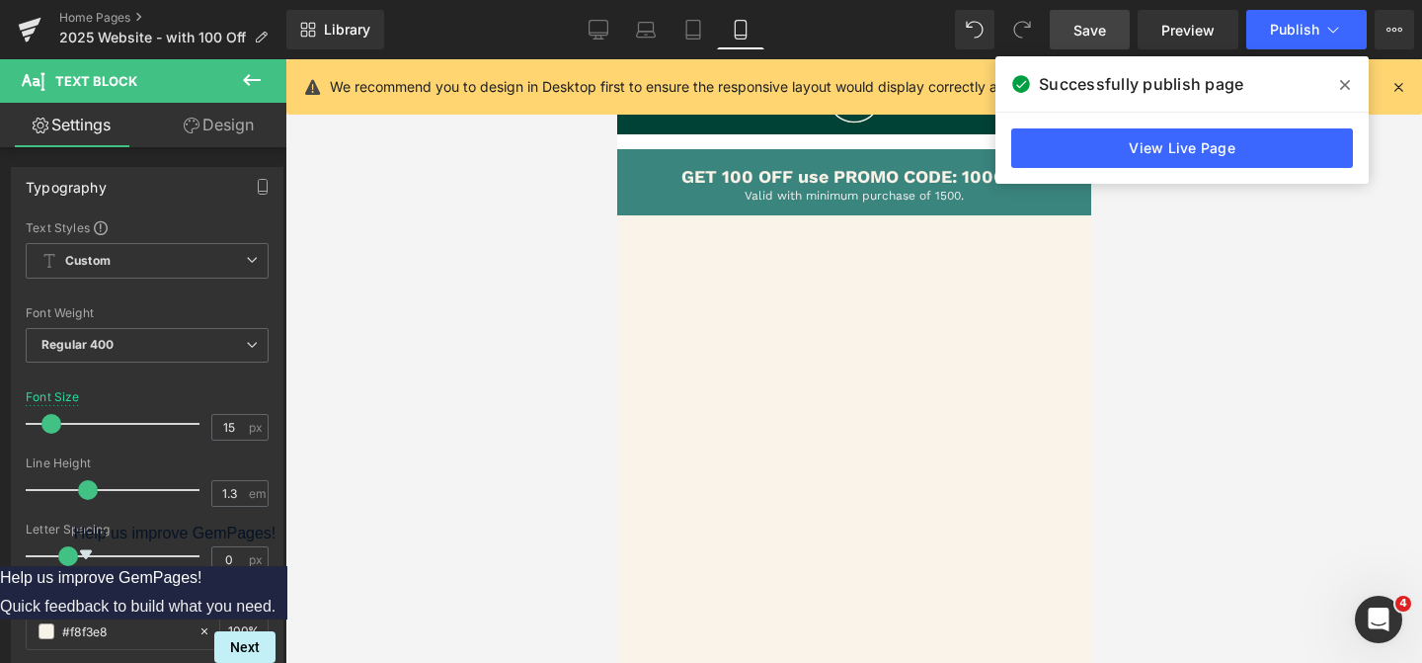
scroll to position [61, 0]
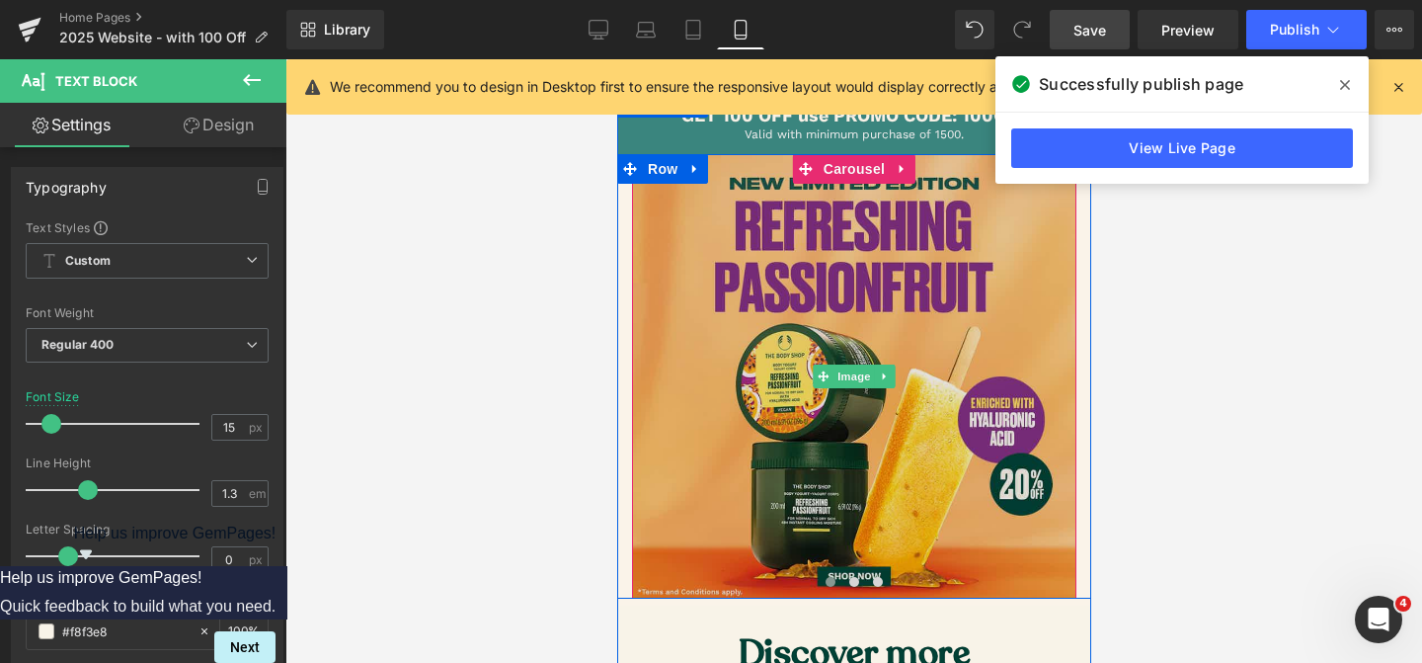
click at [815, 440] on img at bounding box center [853, 376] width 444 height 444
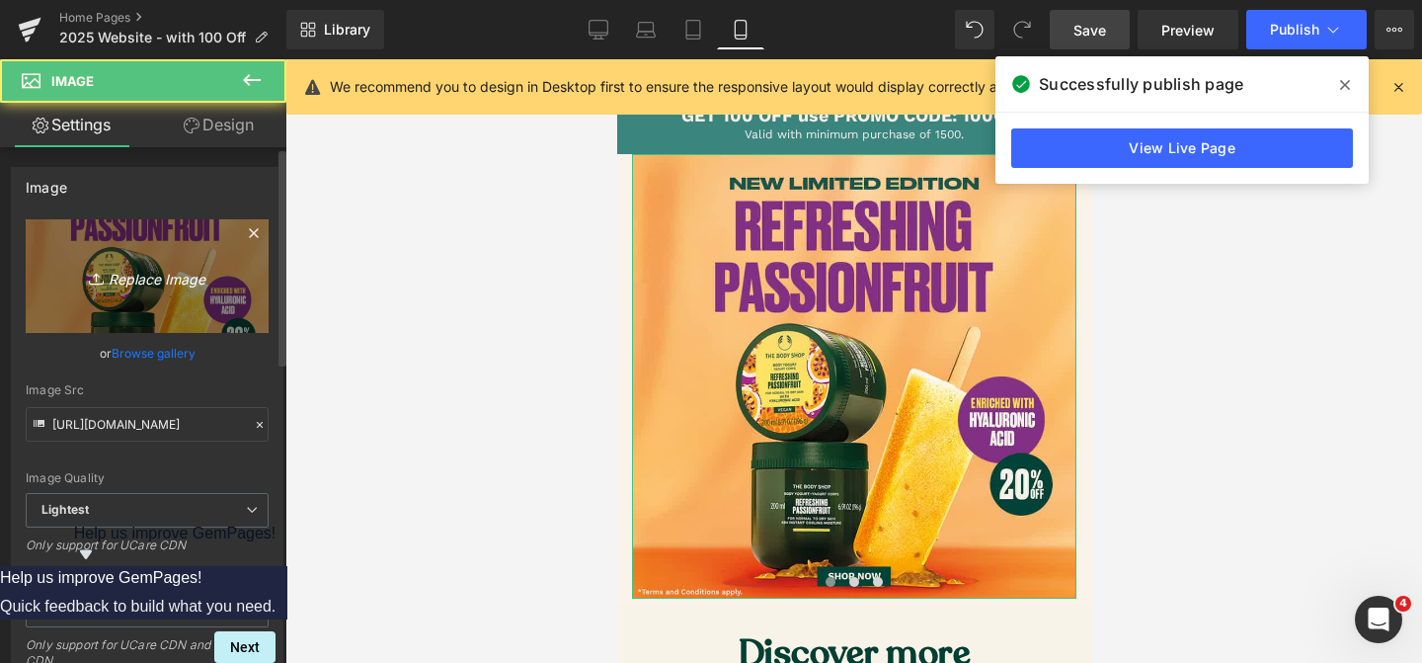
click at [236, 291] on link "Replace Image" at bounding box center [147, 276] width 243 height 114
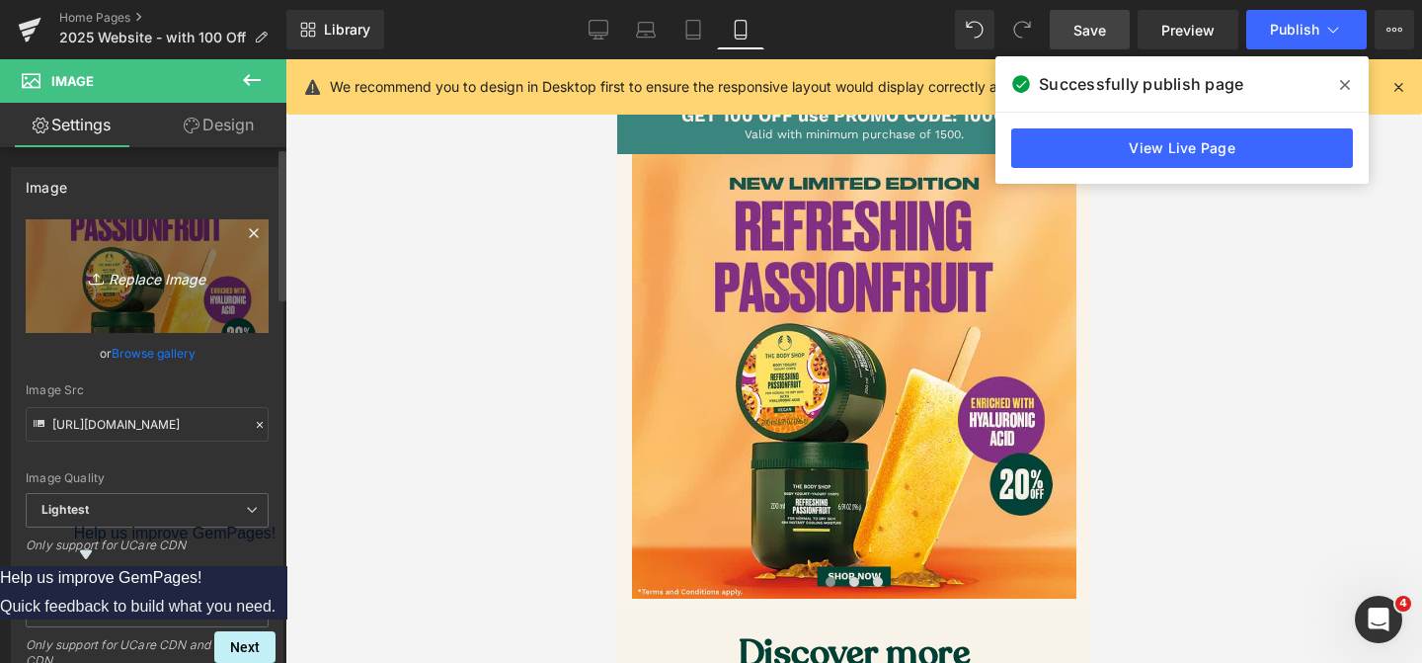
type input "C:\fakepath\Berrylicious Sale_Mobile.jpg"
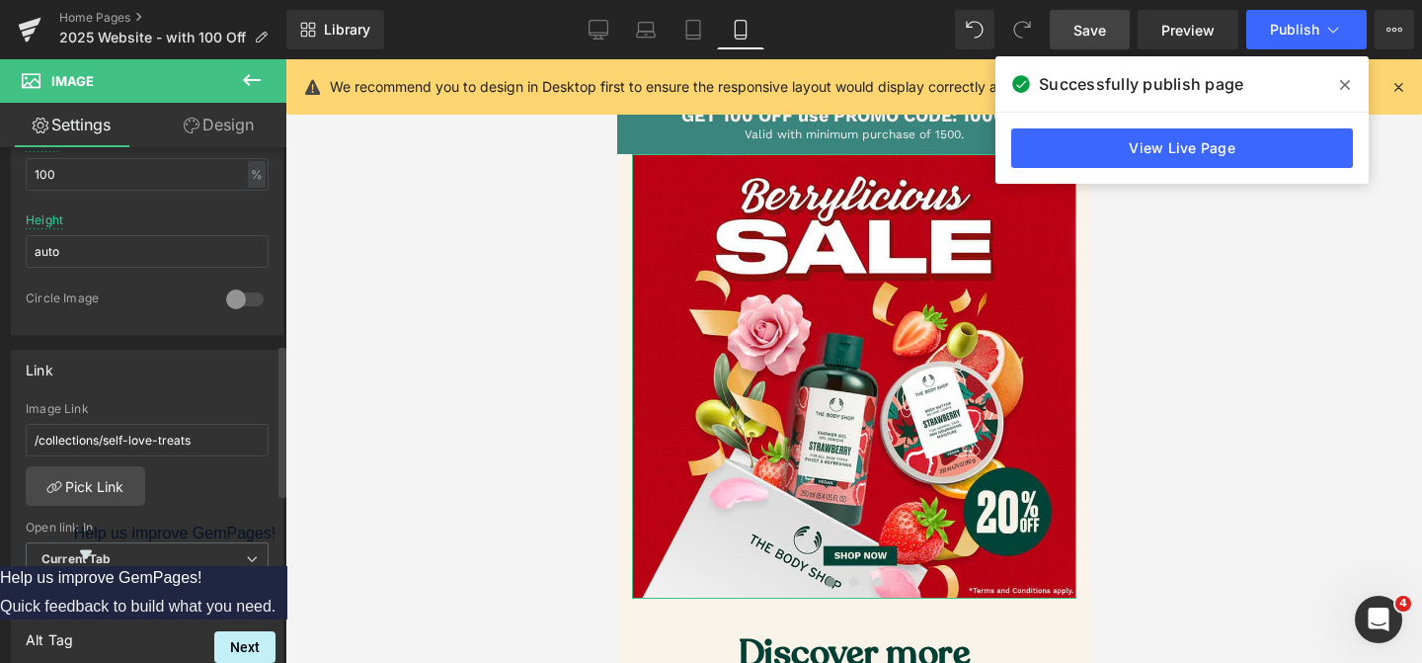
scroll to position [660, 0]
click at [105, 489] on link "Pick Link" at bounding box center [85, 491] width 119 height 40
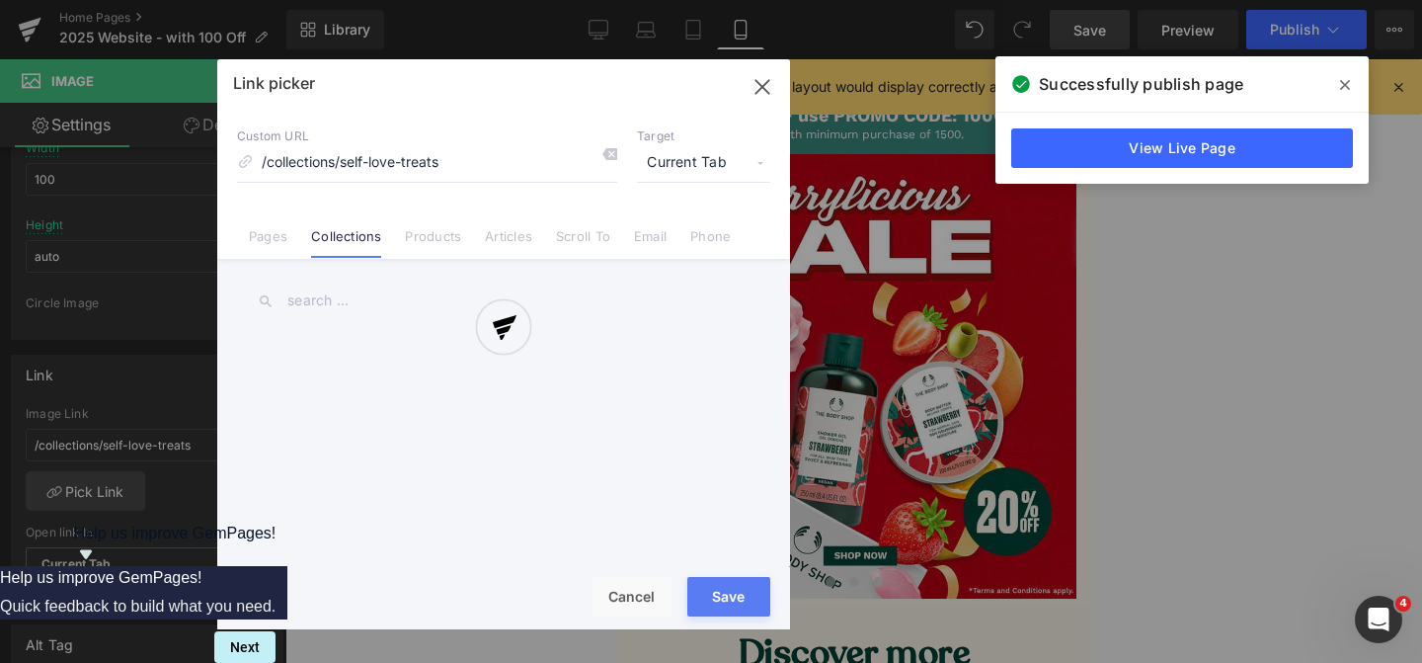
click at [757, 90] on div at bounding box center [503, 344] width 573 height 570
click at [761, 87] on div at bounding box center [503, 344] width 573 height 570
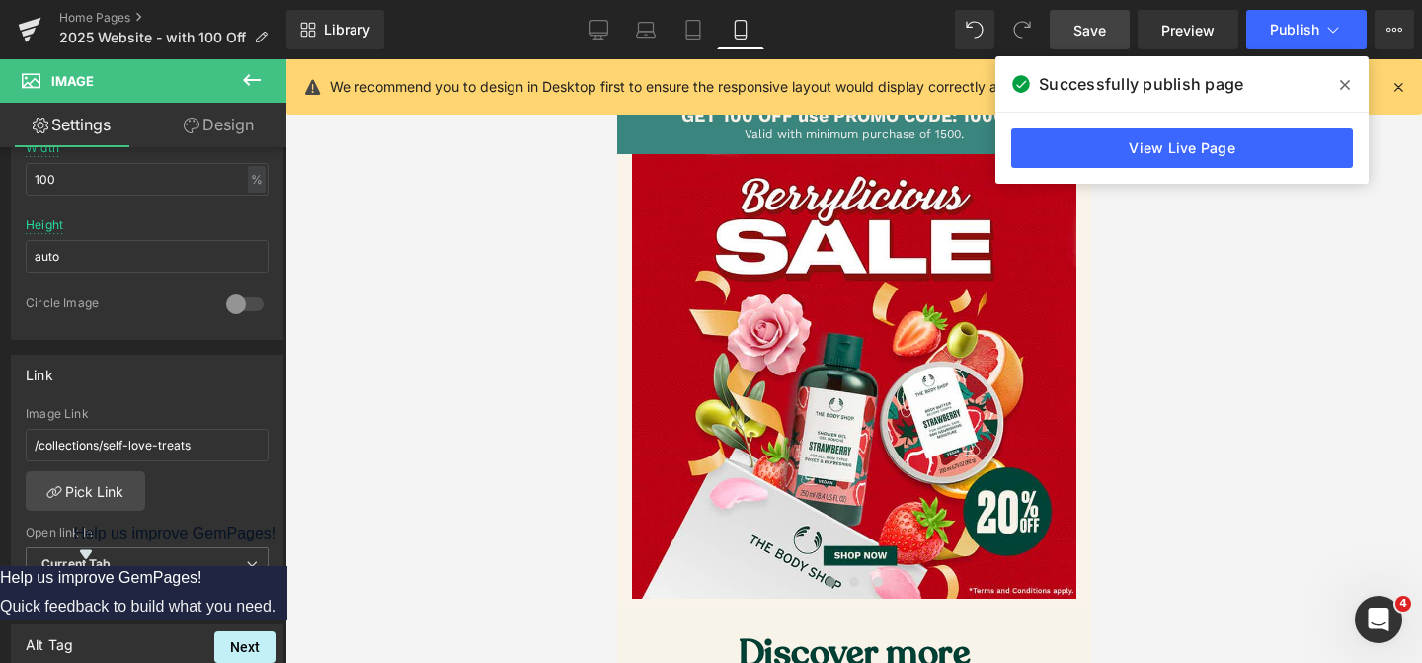
click at [1077, 34] on span "Save" at bounding box center [1090, 30] width 33 height 21
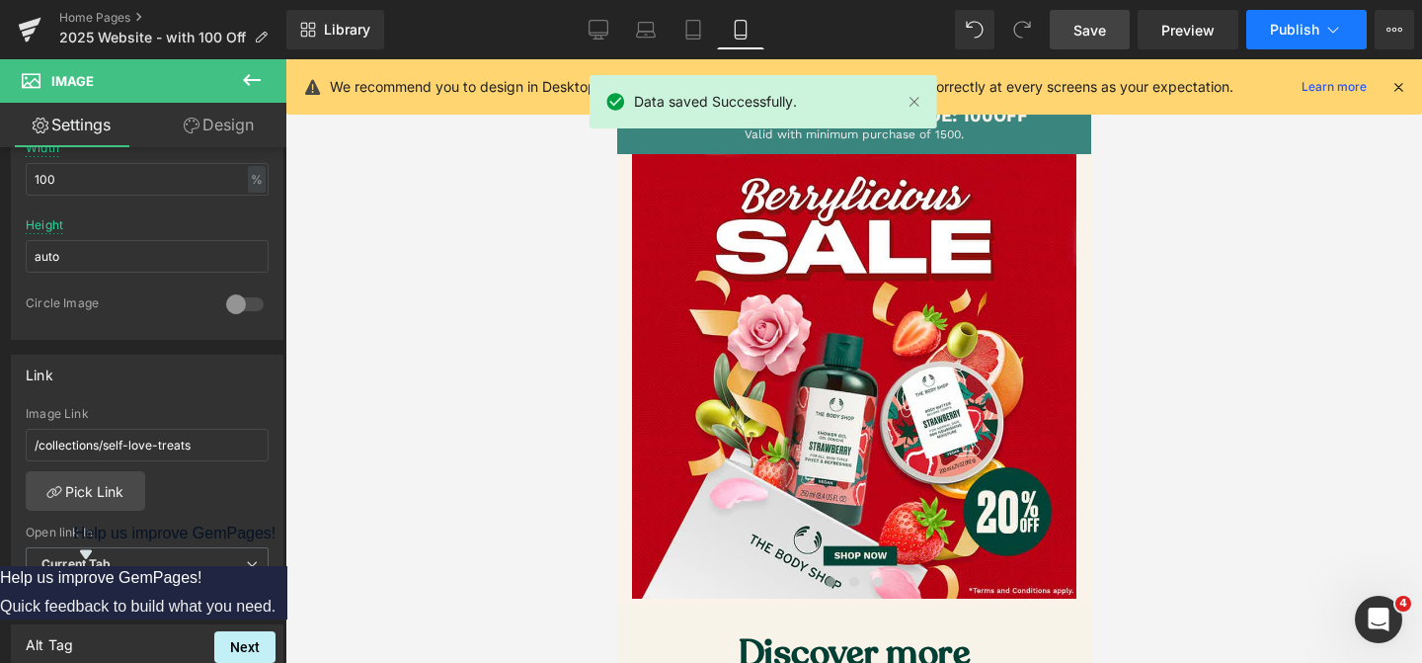
click at [1297, 33] on span "Publish" at bounding box center [1294, 30] width 49 height 16
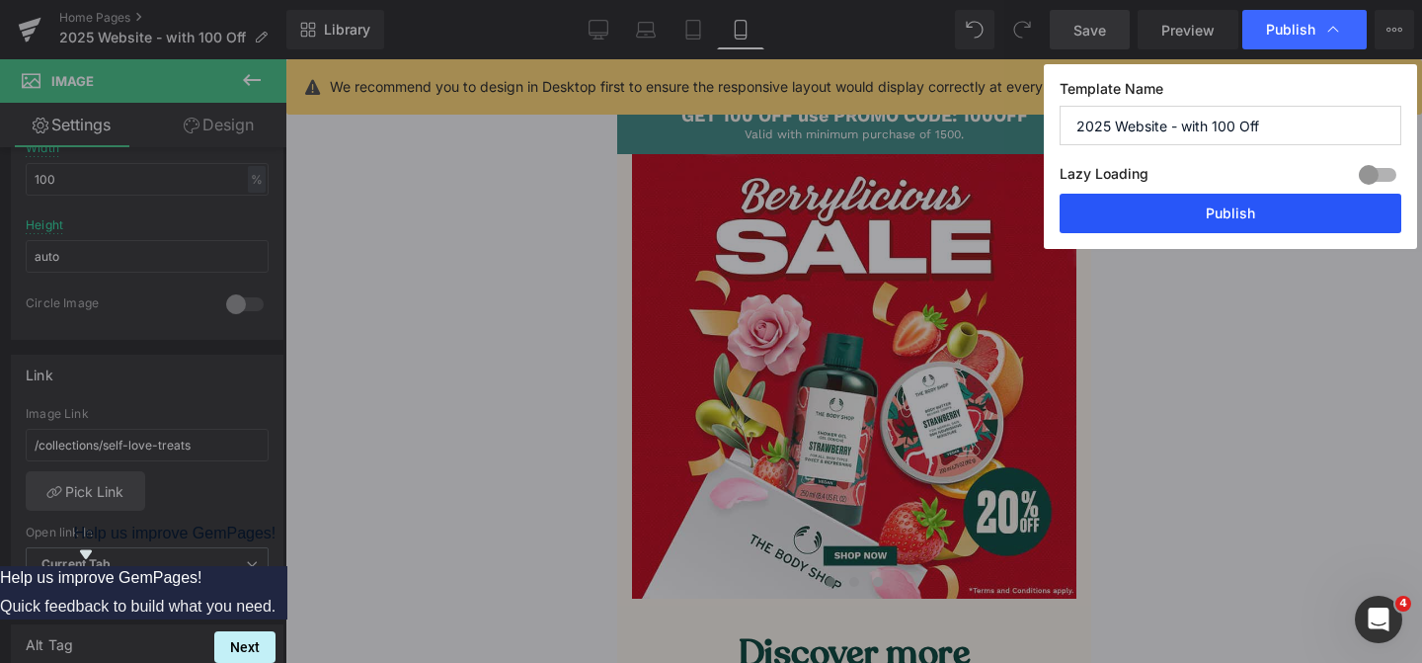
click at [1211, 230] on button "Publish" at bounding box center [1231, 214] width 342 height 40
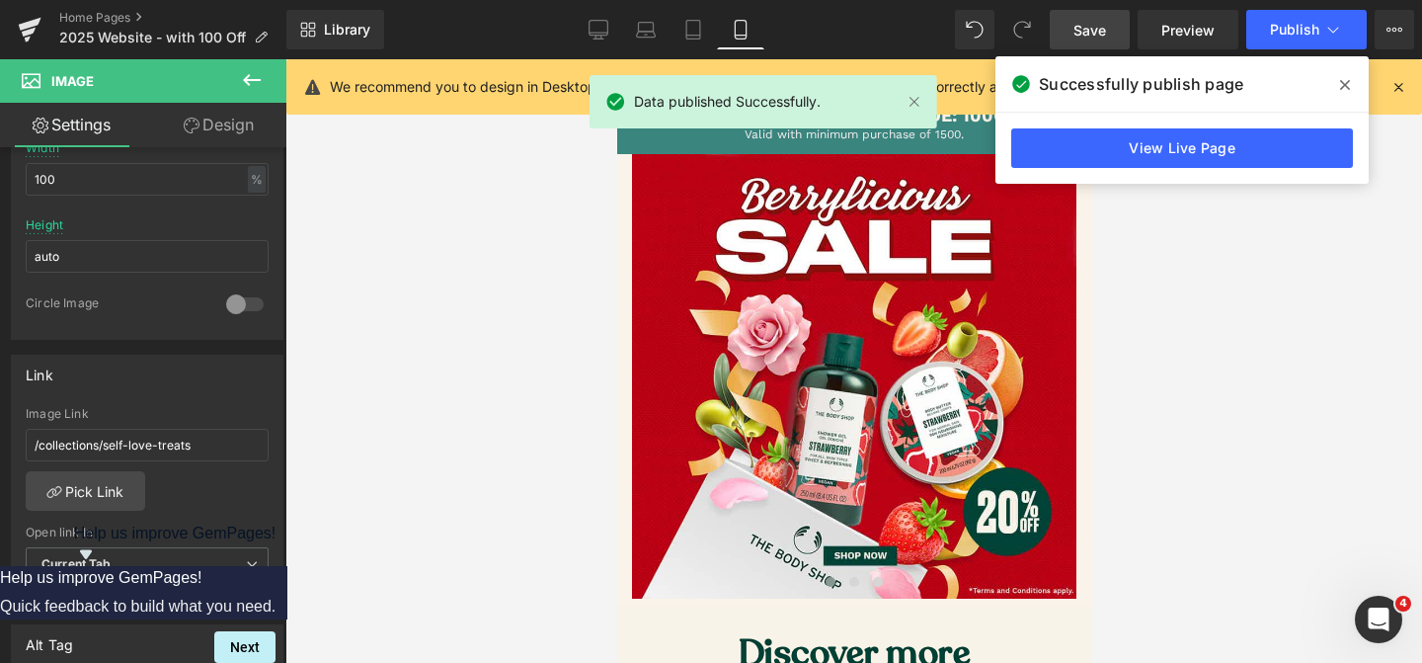
click at [1189, 353] on div at bounding box center [853, 360] width 1137 height 603
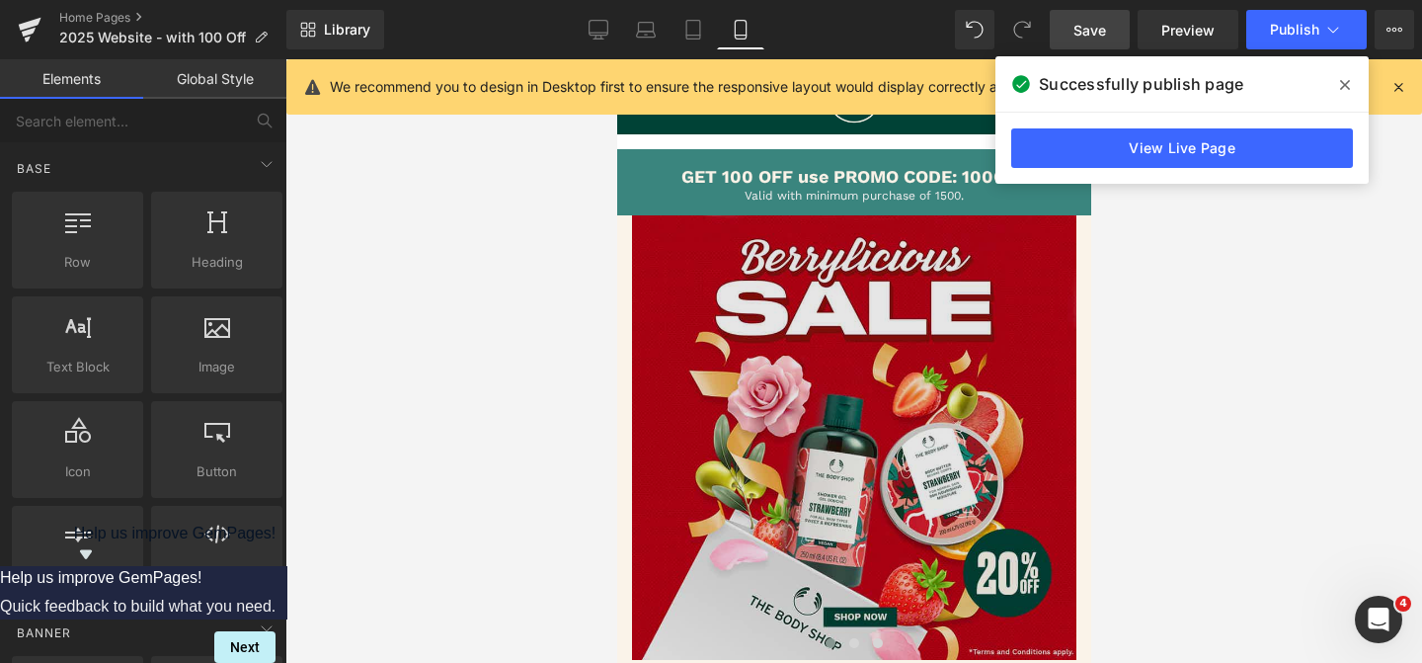
scroll to position [135, 0]
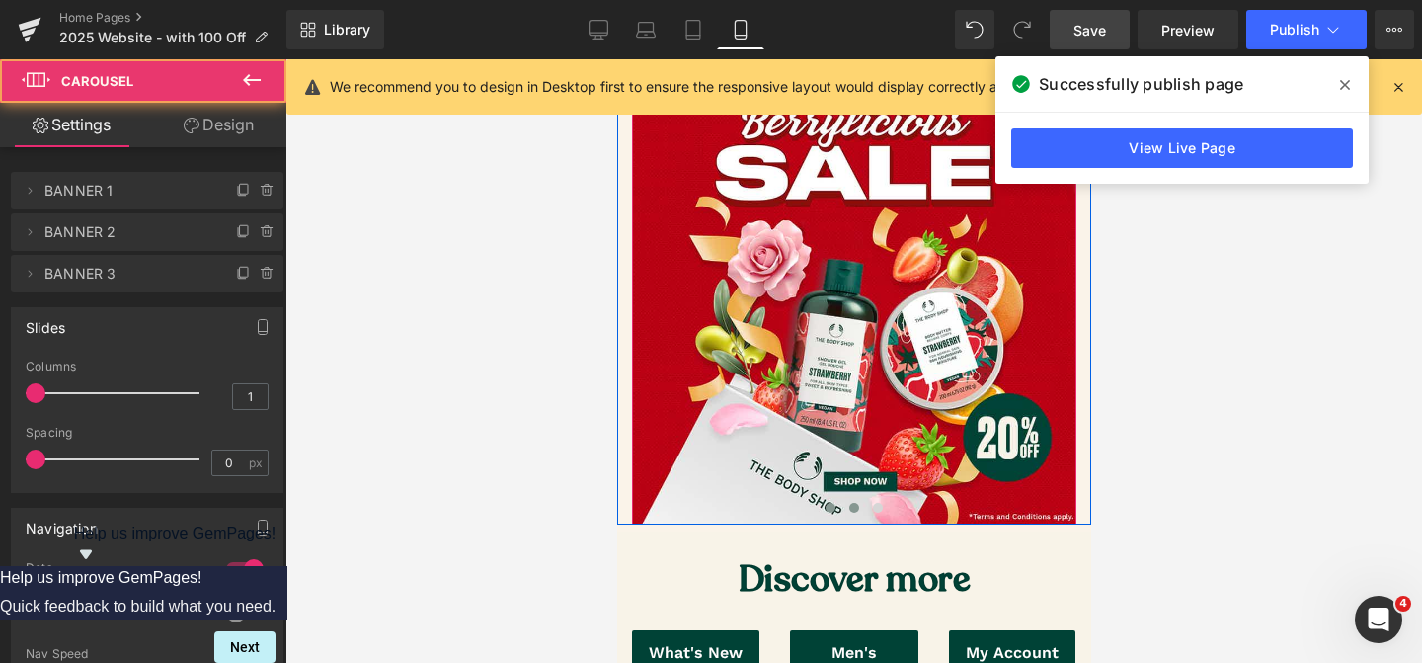
click at [856, 509] on button at bounding box center [853, 508] width 24 height 20
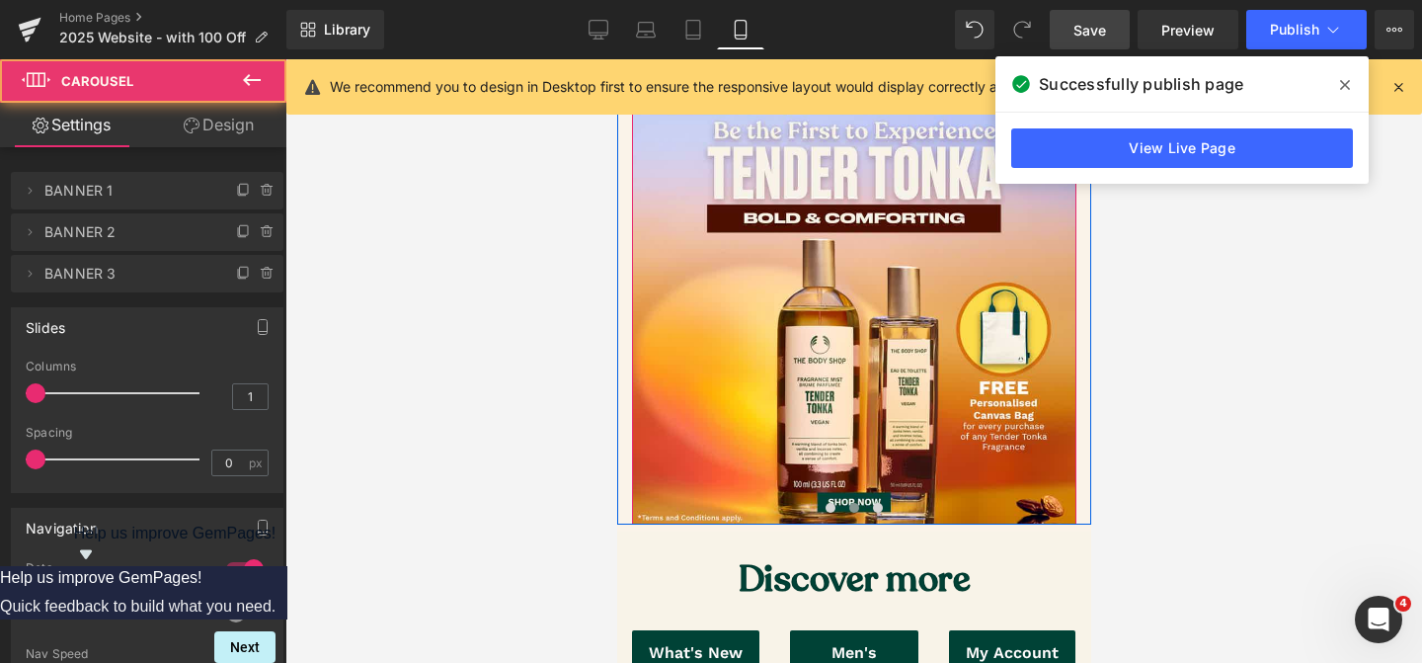
scroll to position [137, 0]
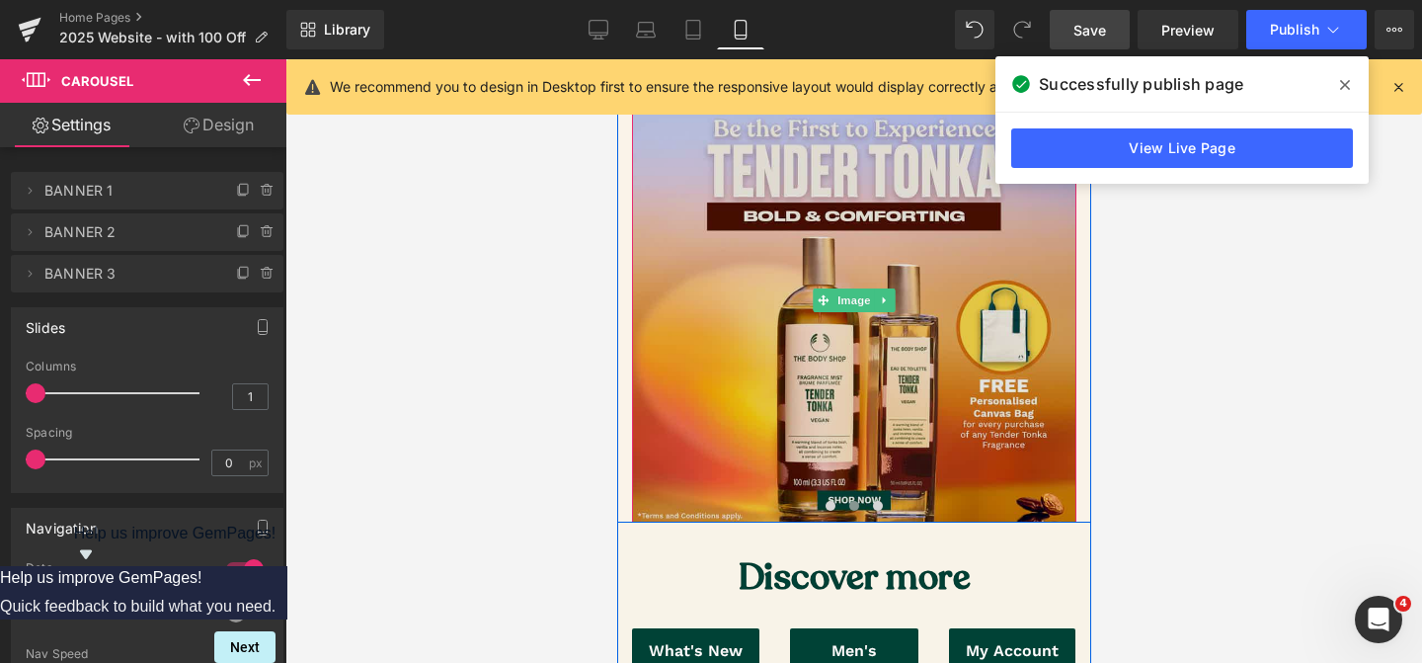
click at [852, 401] on img at bounding box center [853, 300] width 444 height 444
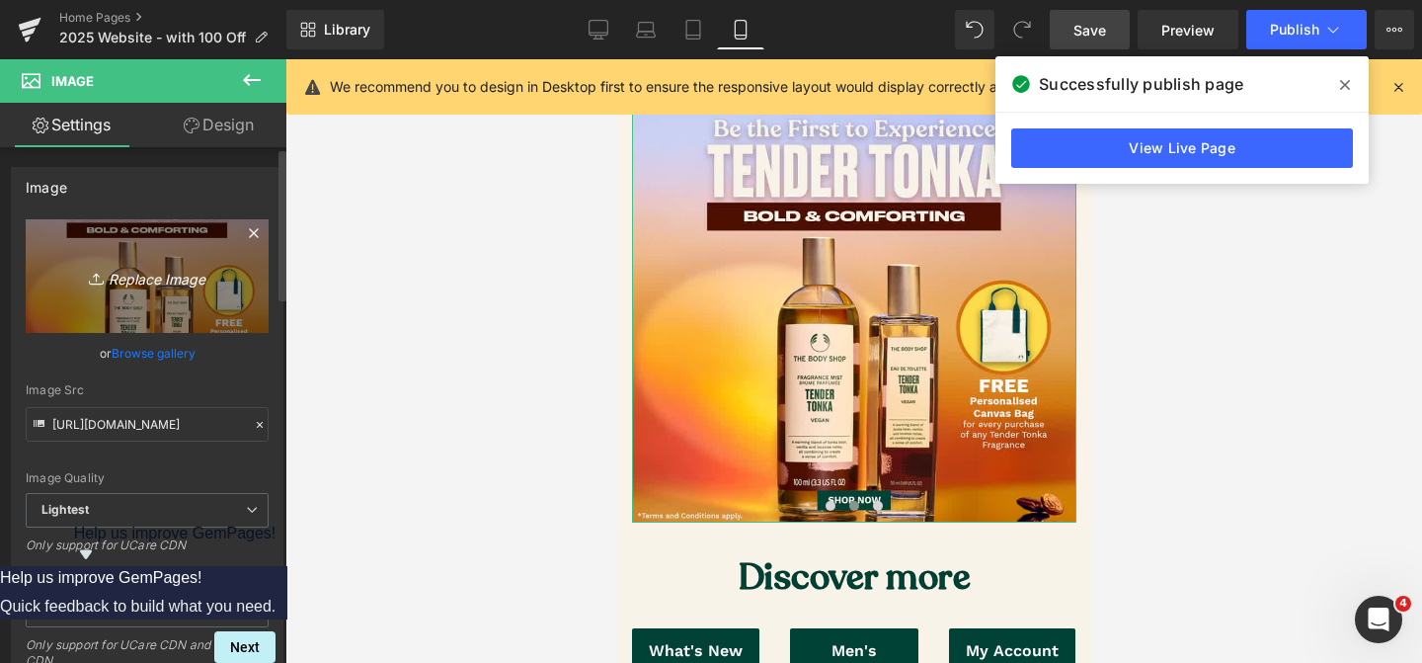
click at [174, 287] on icon "Replace Image" at bounding box center [147, 276] width 158 height 25
type input "C:\fakepath\Jumbo Sgel Body Butter_Mobile.jpg"
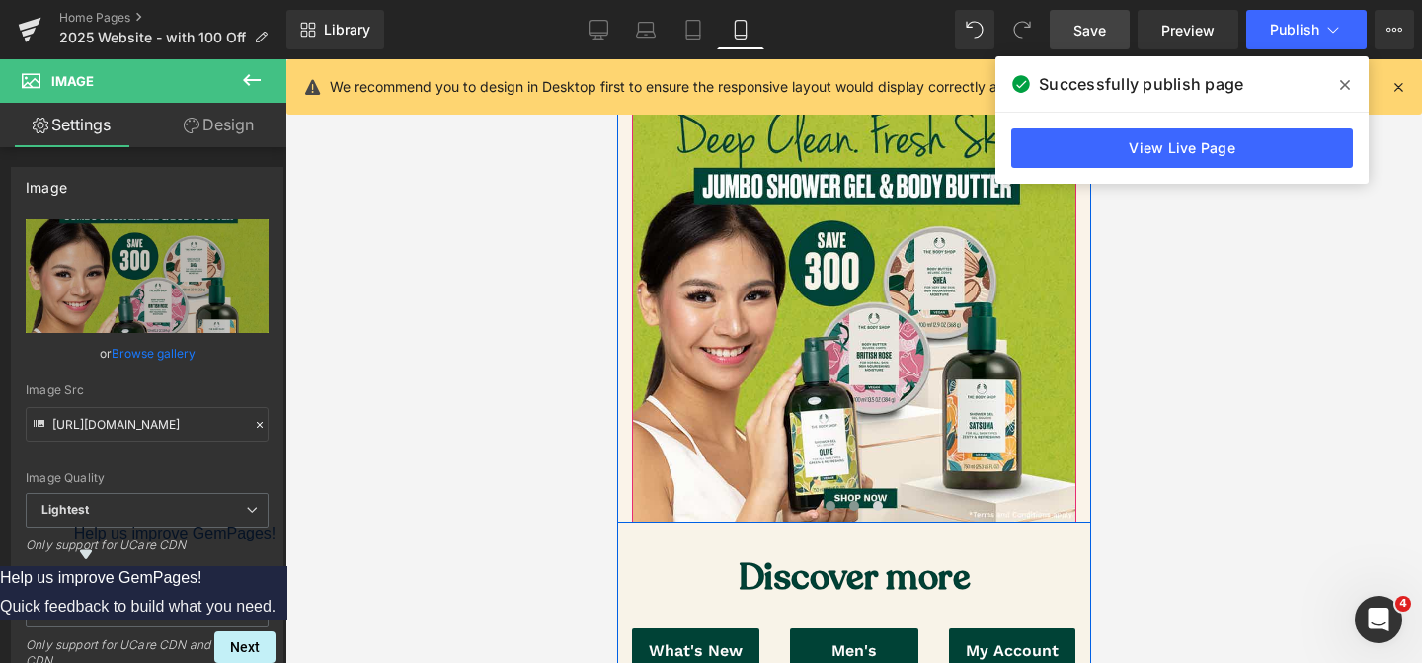
click at [831, 507] on span at bounding box center [830, 506] width 10 height 10
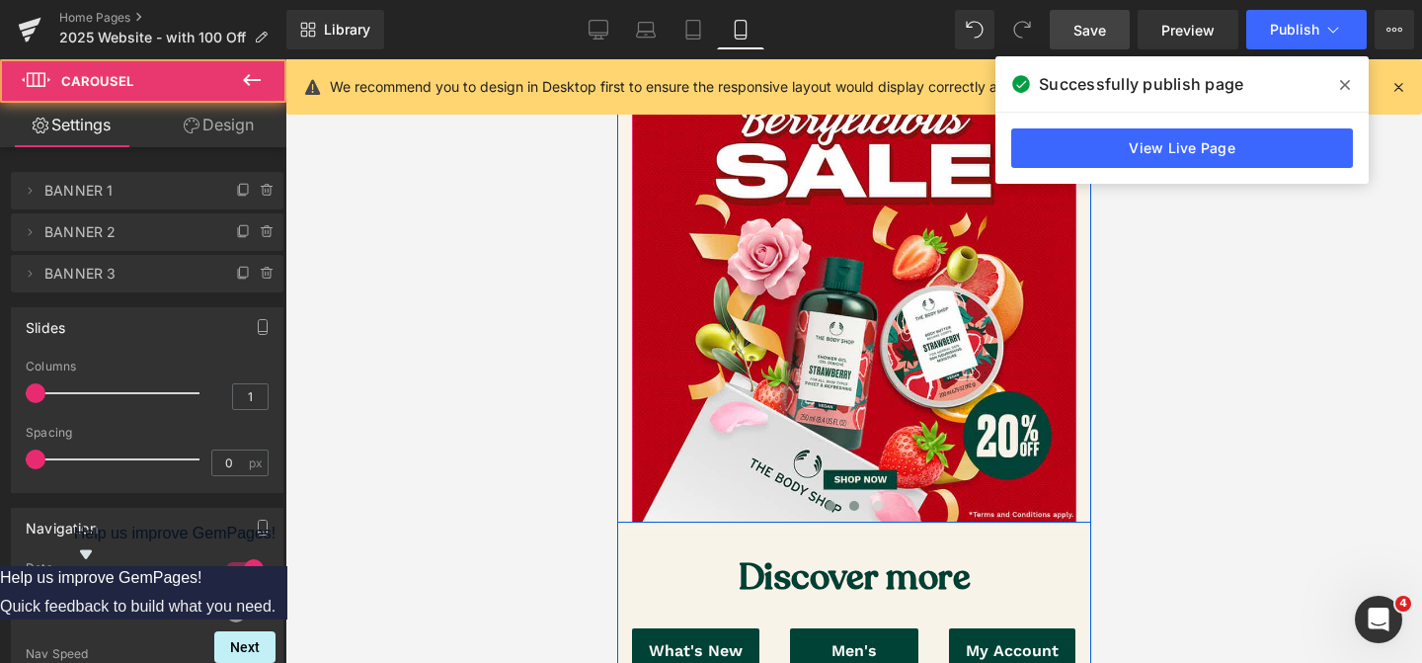
click at [849, 505] on span at bounding box center [853, 506] width 10 height 10
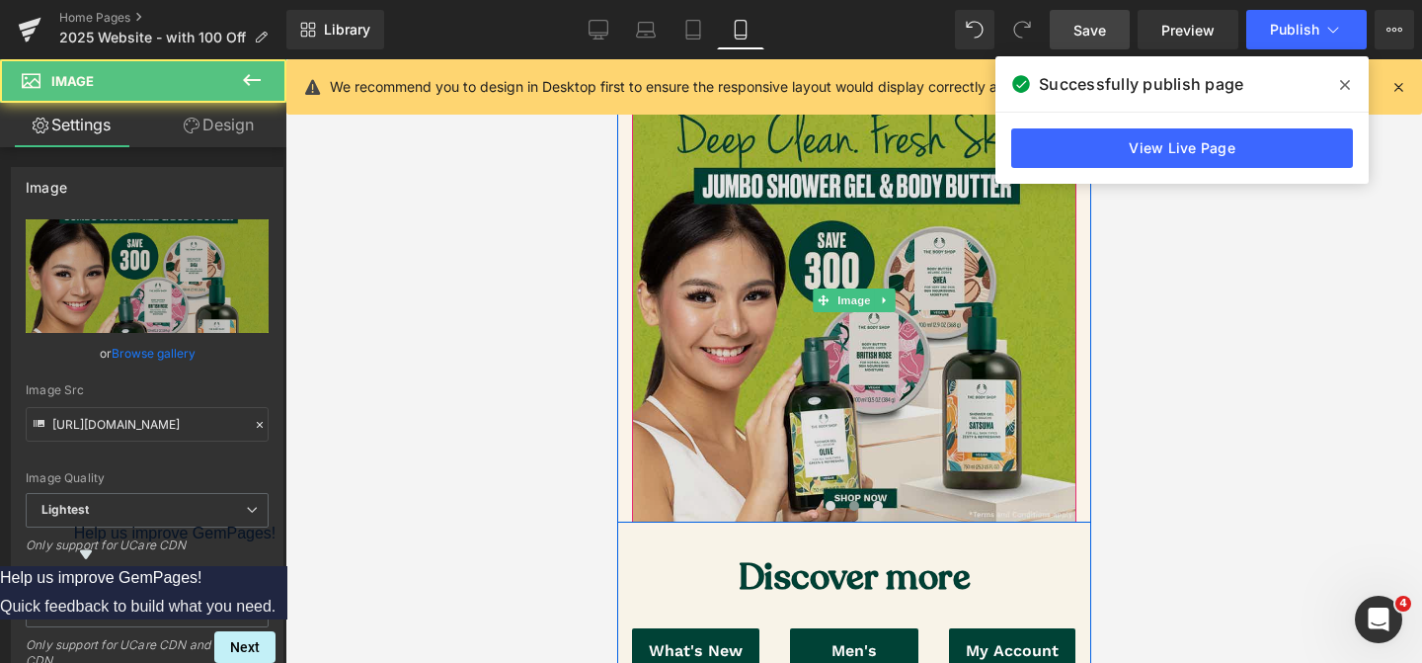
click at [719, 341] on img at bounding box center [853, 300] width 444 height 444
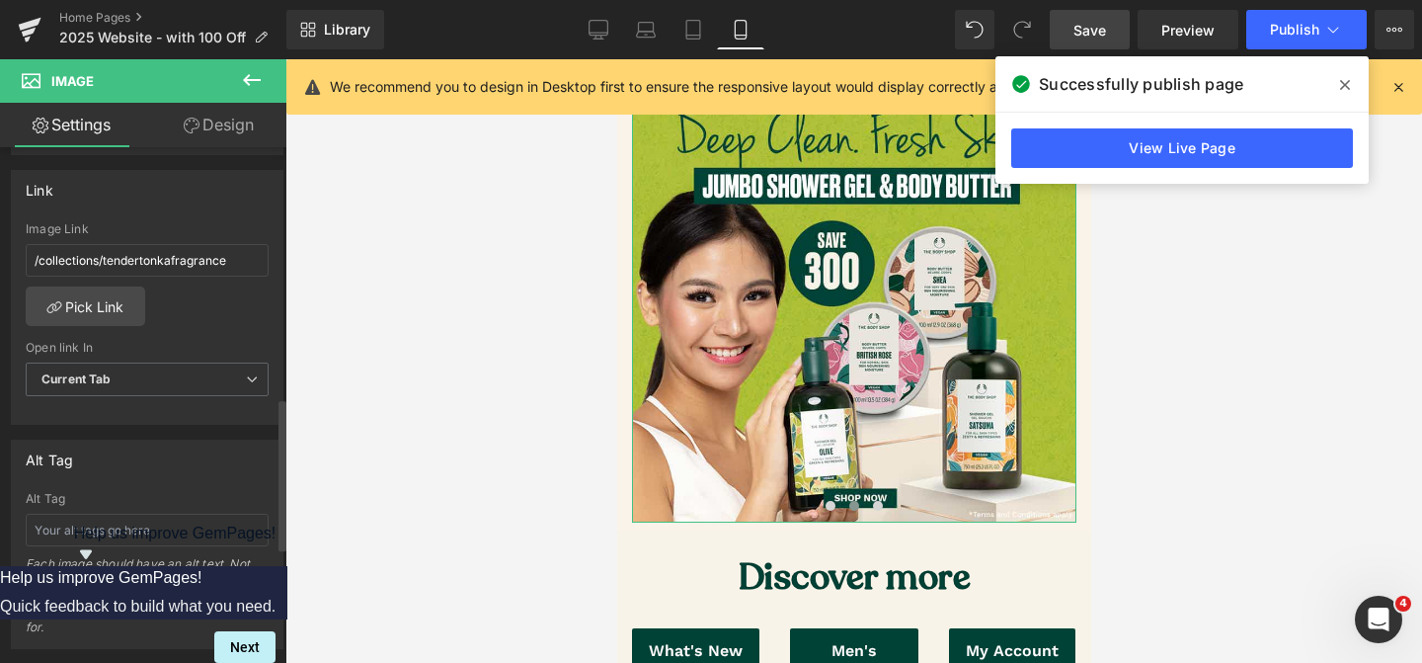
scroll to position [845, 0]
click at [104, 302] on link "Pick Link" at bounding box center [85, 305] width 119 height 40
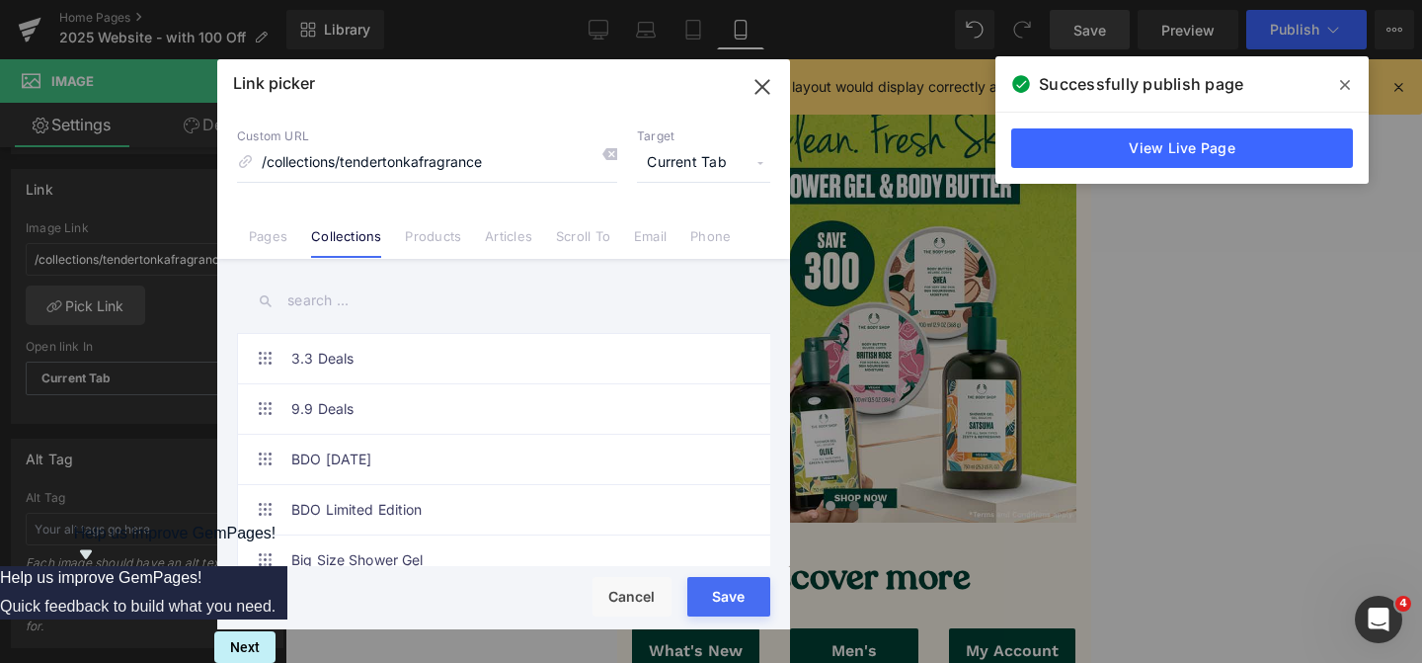
click at [415, 304] on input "text" at bounding box center [503, 301] width 533 height 44
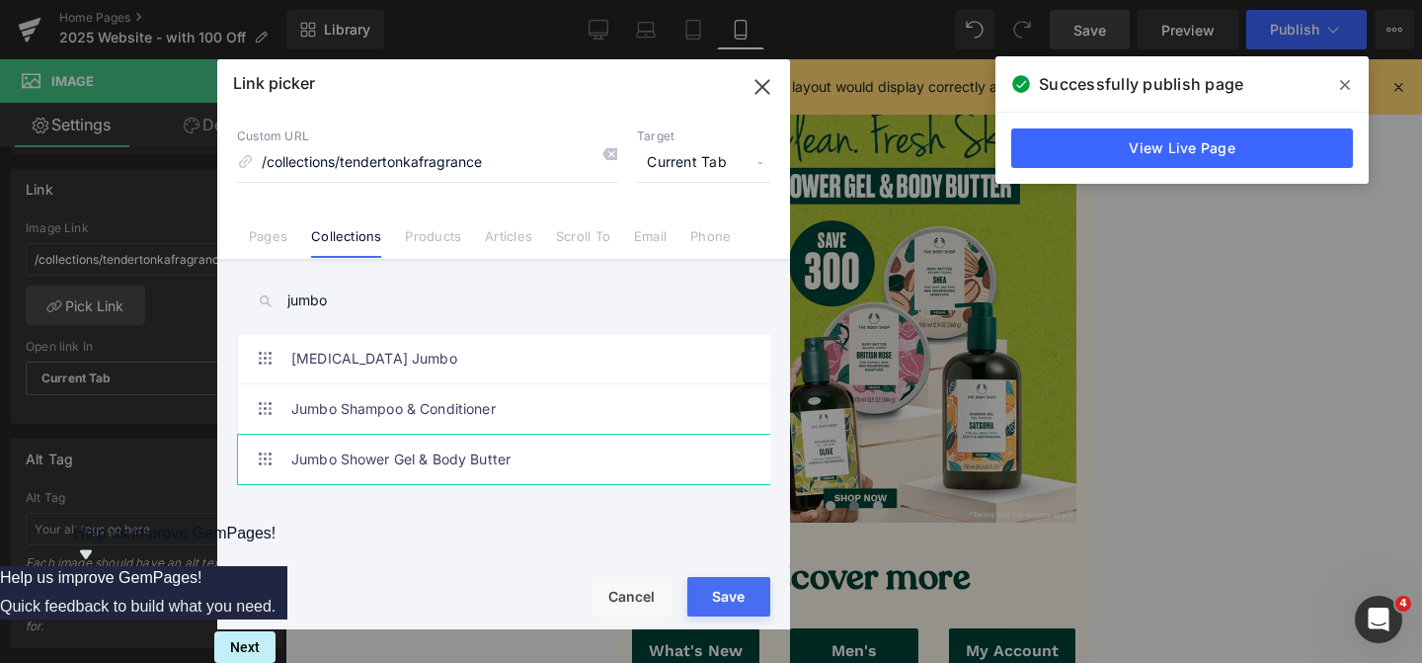
type input "jumbo"
click at [292, 461] on link "Jumbo Shower Gel & Body Butter" at bounding box center [508, 459] width 435 height 49
click at [714, 608] on button "Save" at bounding box center [728, 597] width 83 height 40
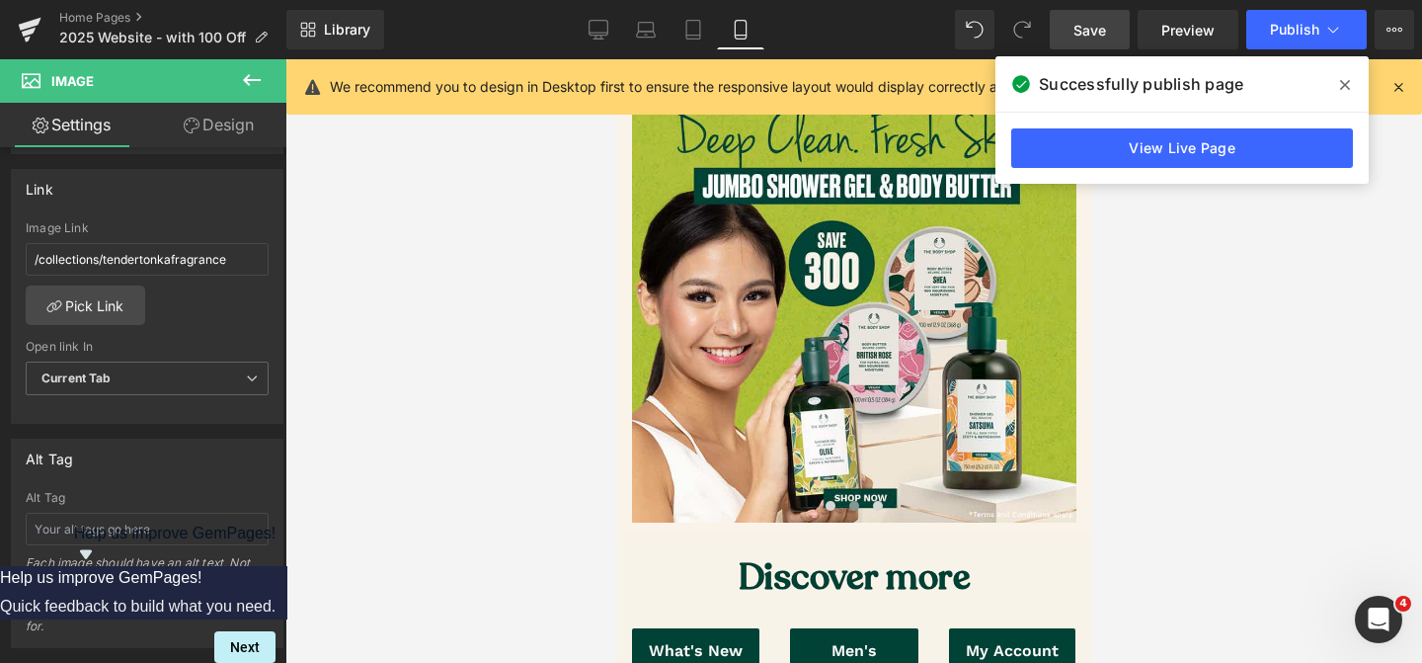
click at [1084, 43] on link "Save" at bounding box center [1090, 30] width 80 height 40
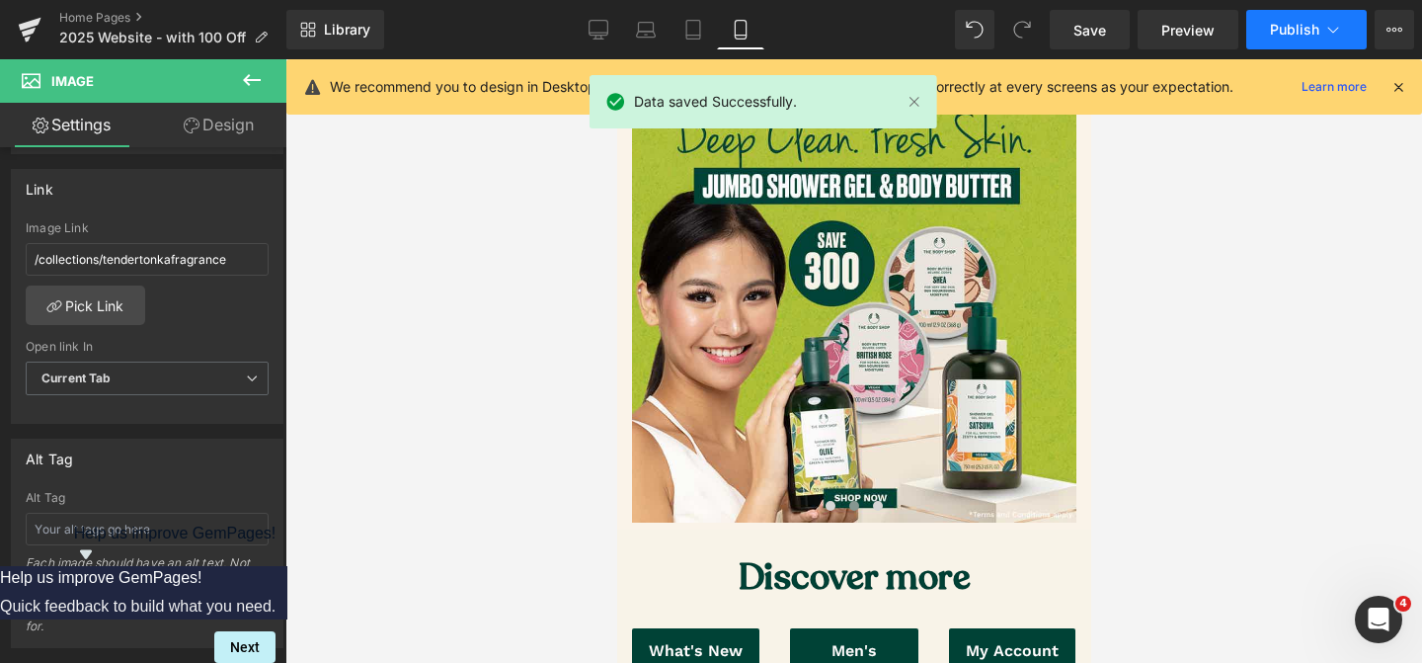
click at [1290, 31] on span "Publish" at bounding box center [1294, 30] width 49 height 16
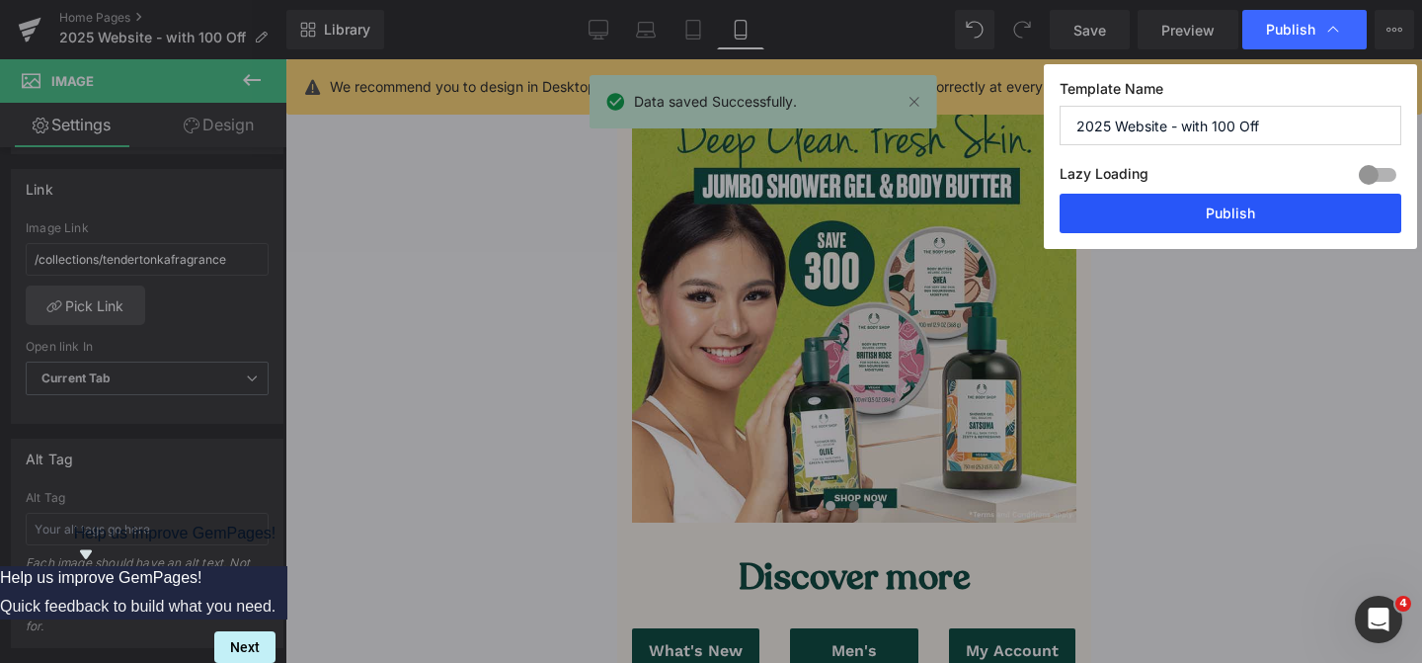
click at [1162, 229] on button "Publish" at bounding box center [1231, 214] width 342 height 40
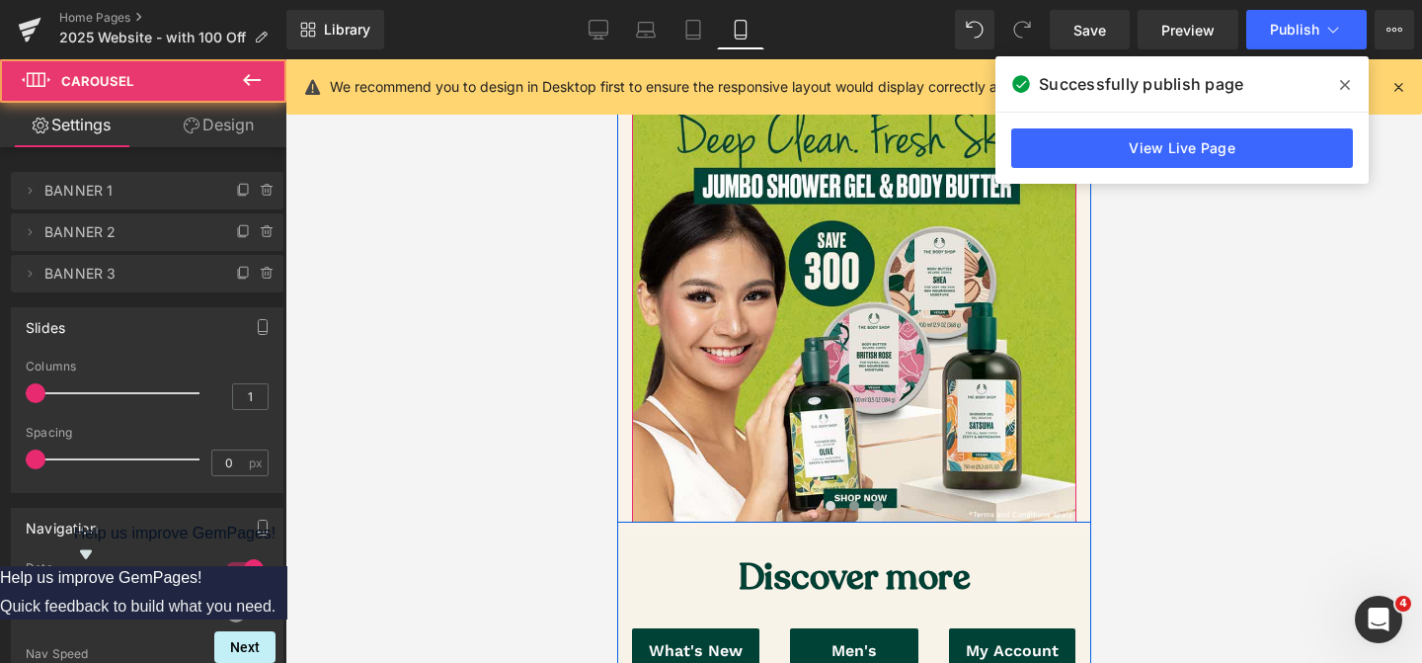
click at [880, 507] on span at bounding box center [877, 506] width 10 height 10
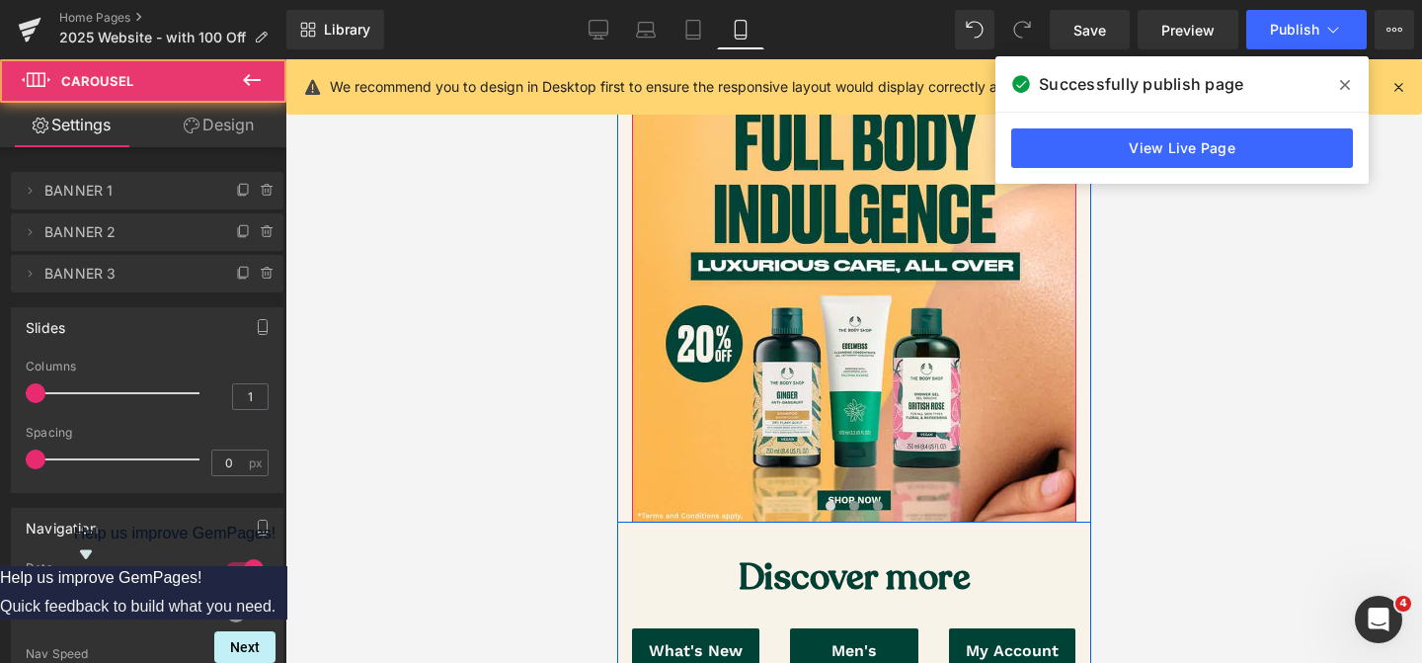
click at [859, 502] on button at bounding box center [853, 506] width 24 height 20
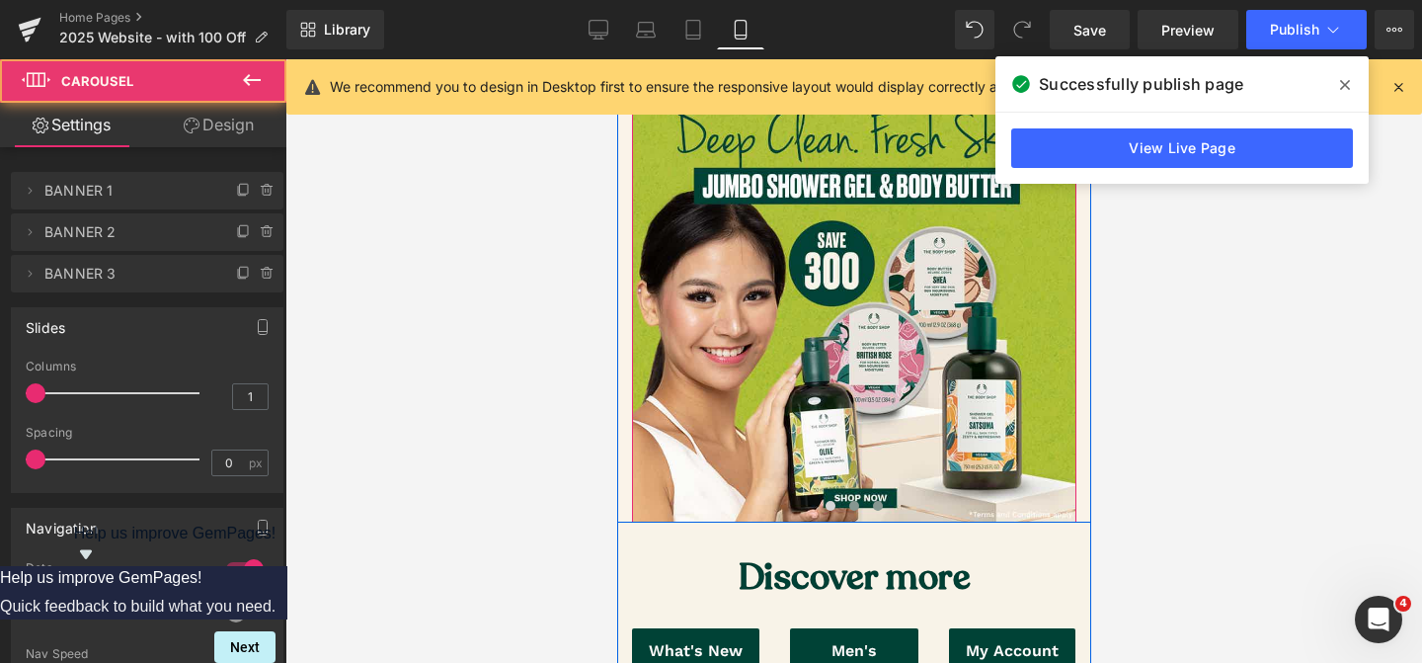
click at [875, 507] on span at bounding box center [877, 506] width 10 height 10
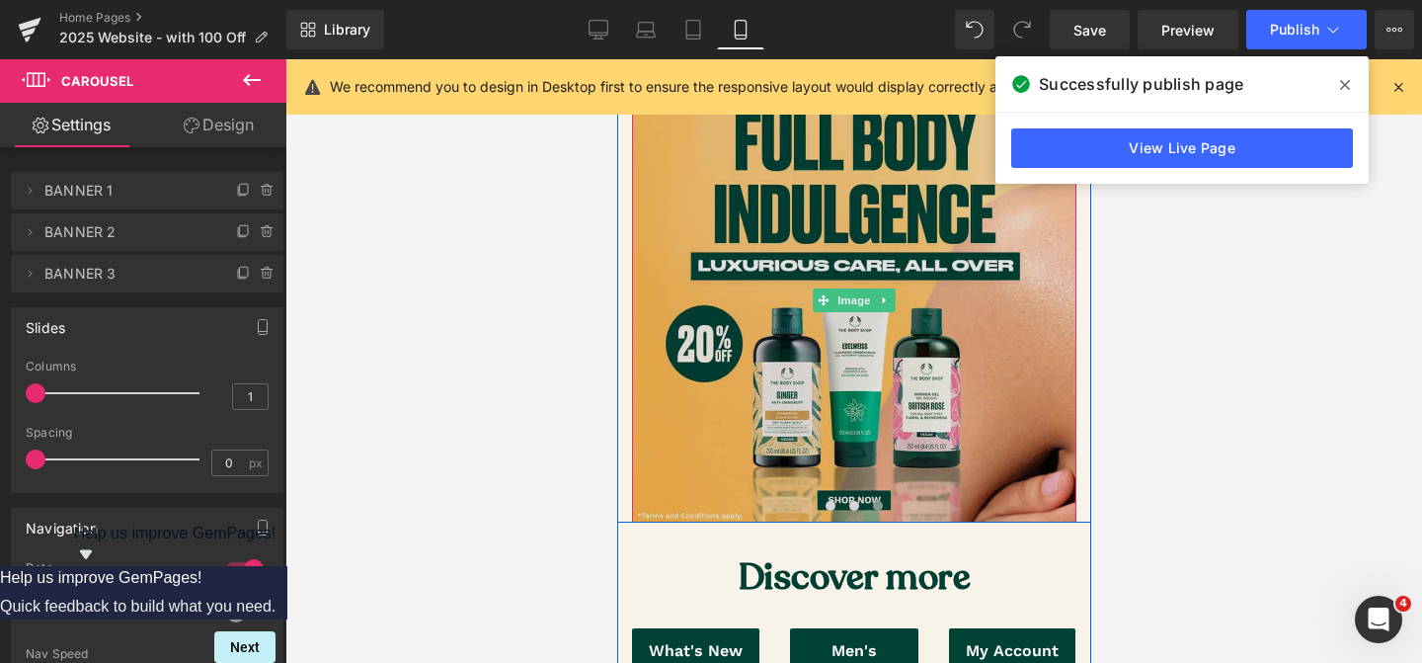
click at [821, 384] on img at bounding box center [853, 300] width 444 height 444
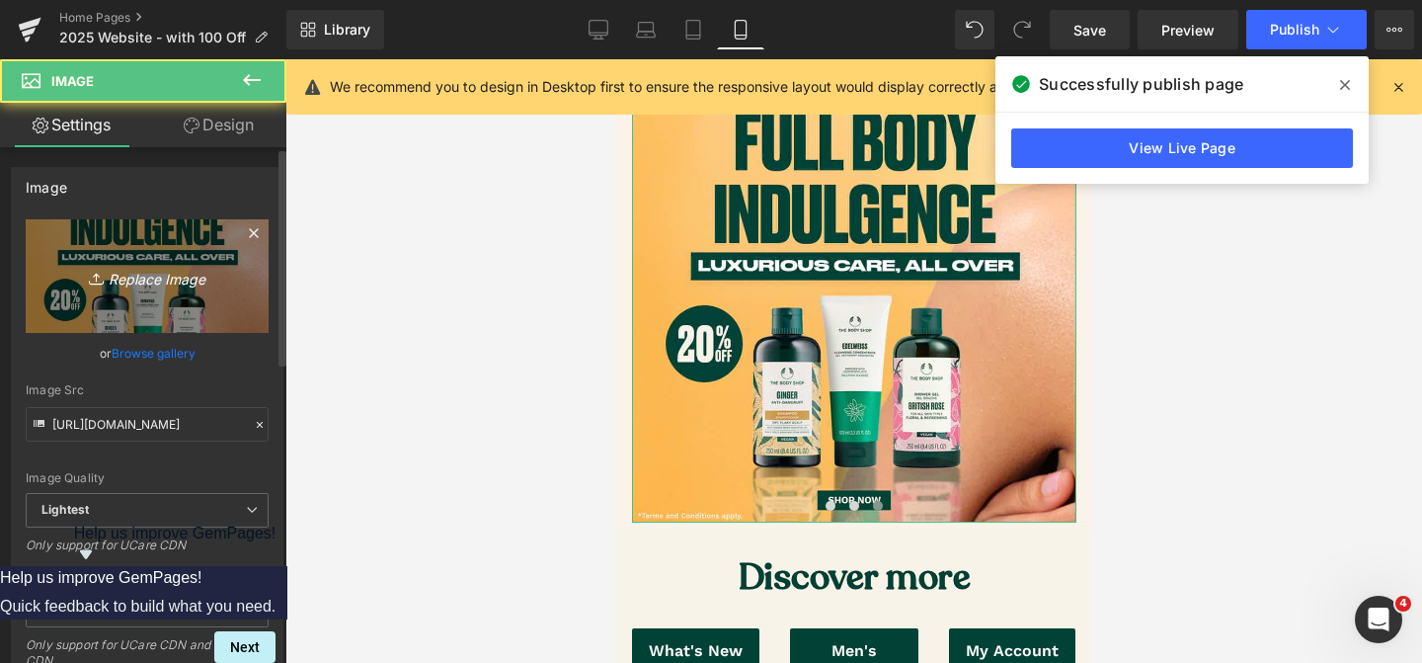
click at [167, 281] on icon "Replace Image" at bounding box center [147, 276] width 158 height 25
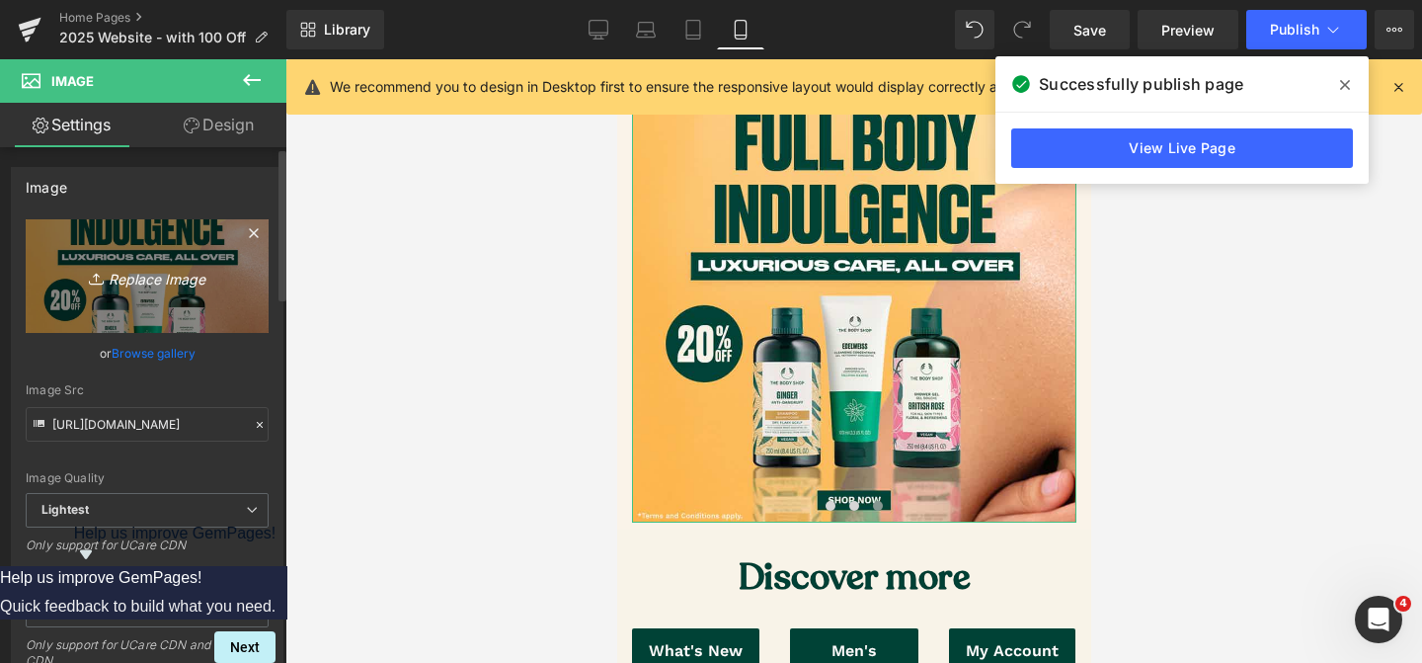
click at [183, 289] on link "Replace Image" at bounding box center [147, 276] width 243 height 114
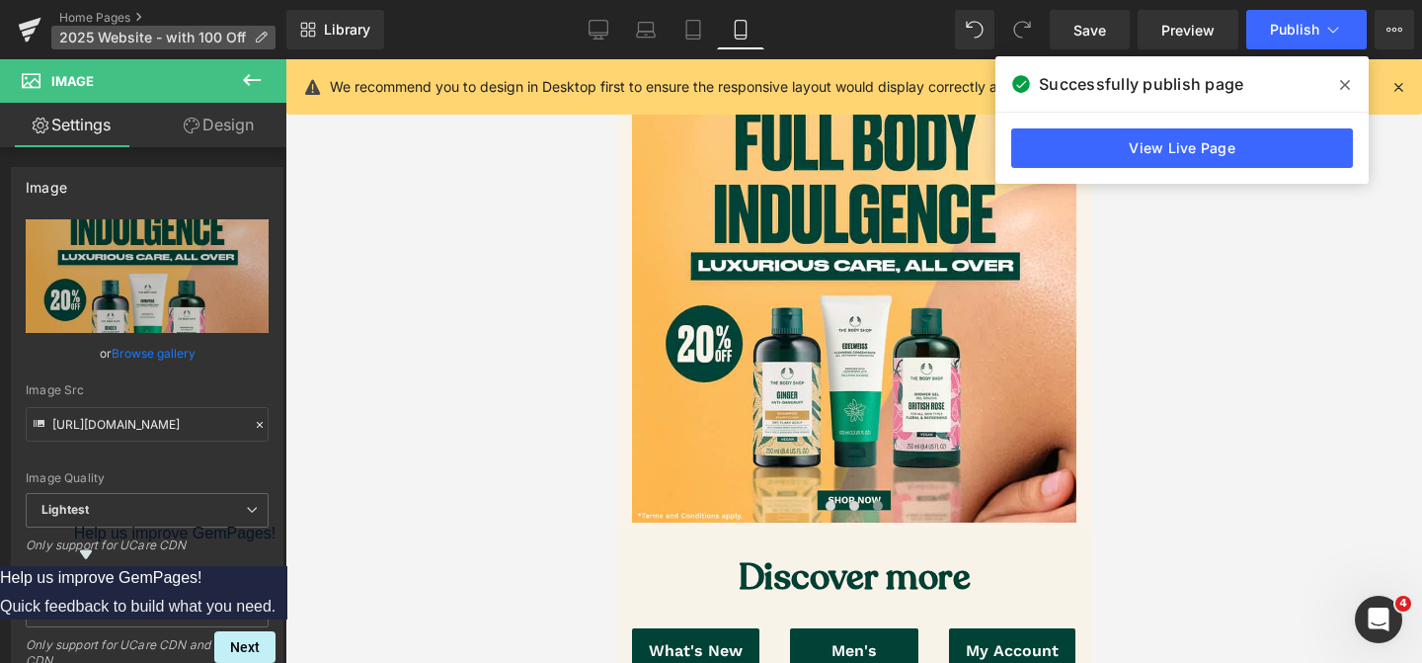
type input "C:\fakepath\Jumbo Shampoo & Conditioner_Mobile.jpg"
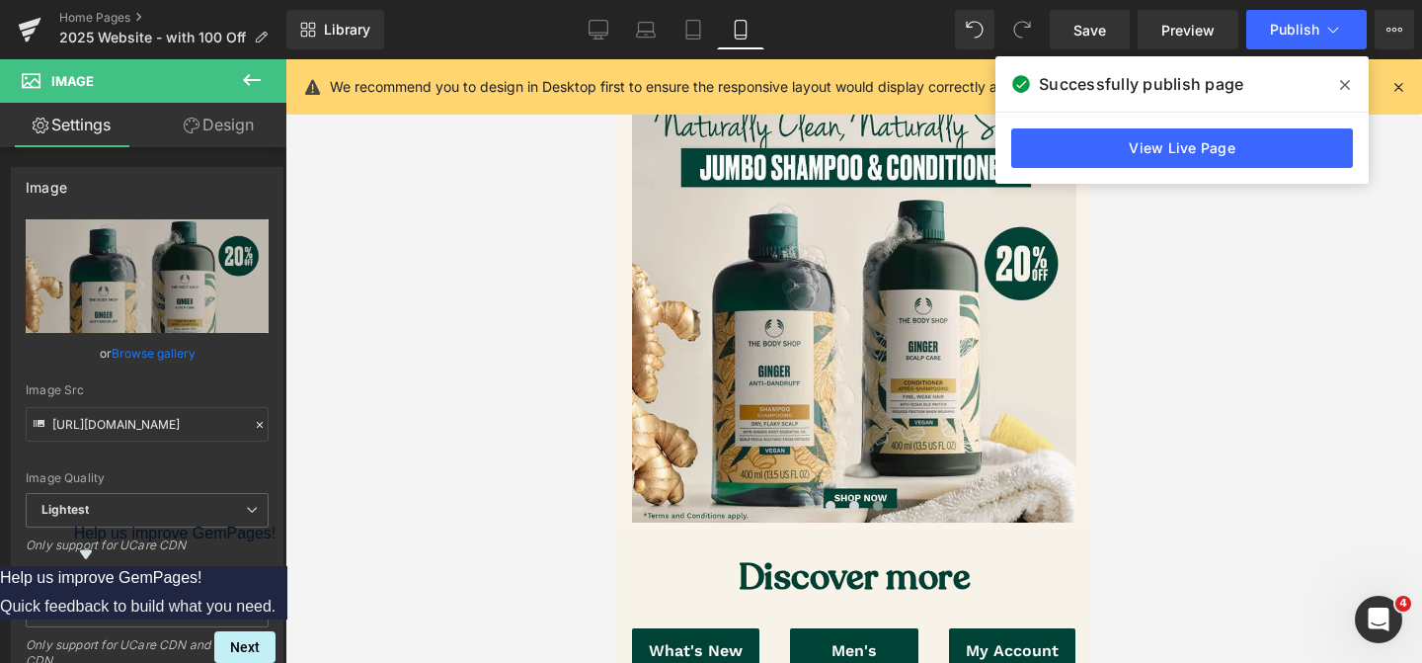
click at [457, 420] on div at bounding box center [853, 360] width 1137 height 603
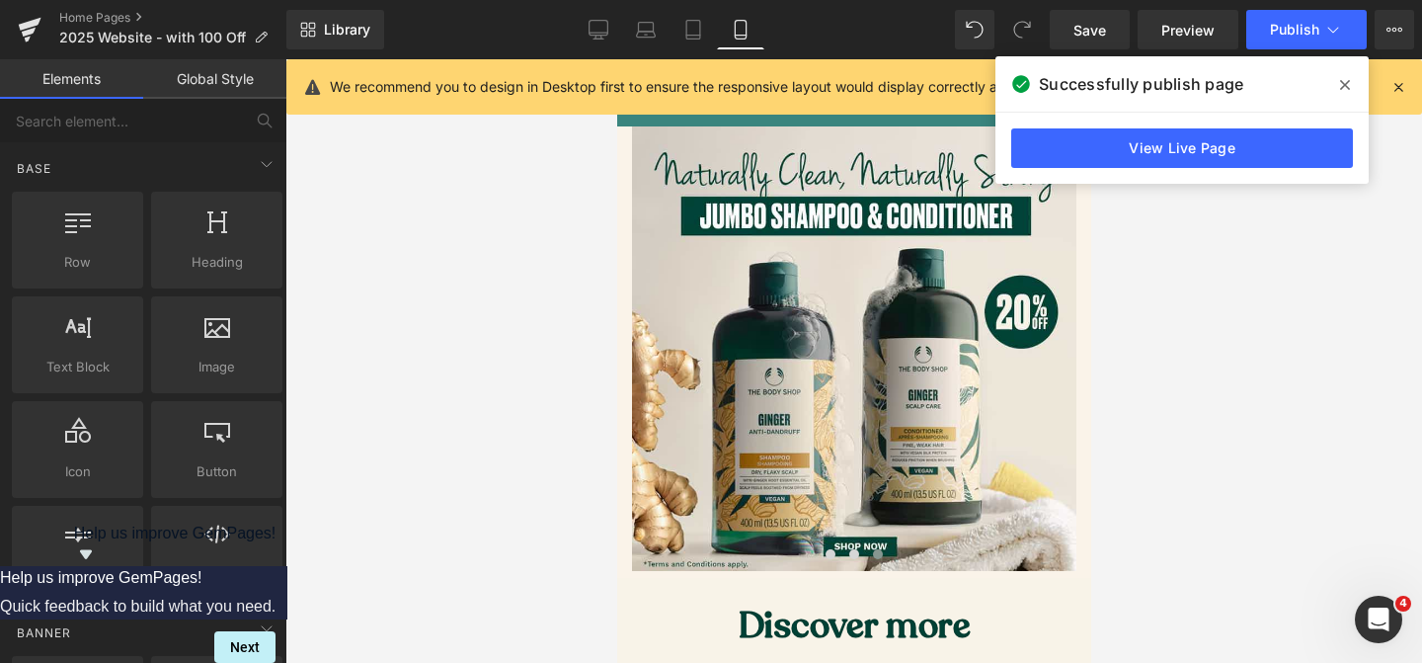
scroll to position [87, 0]
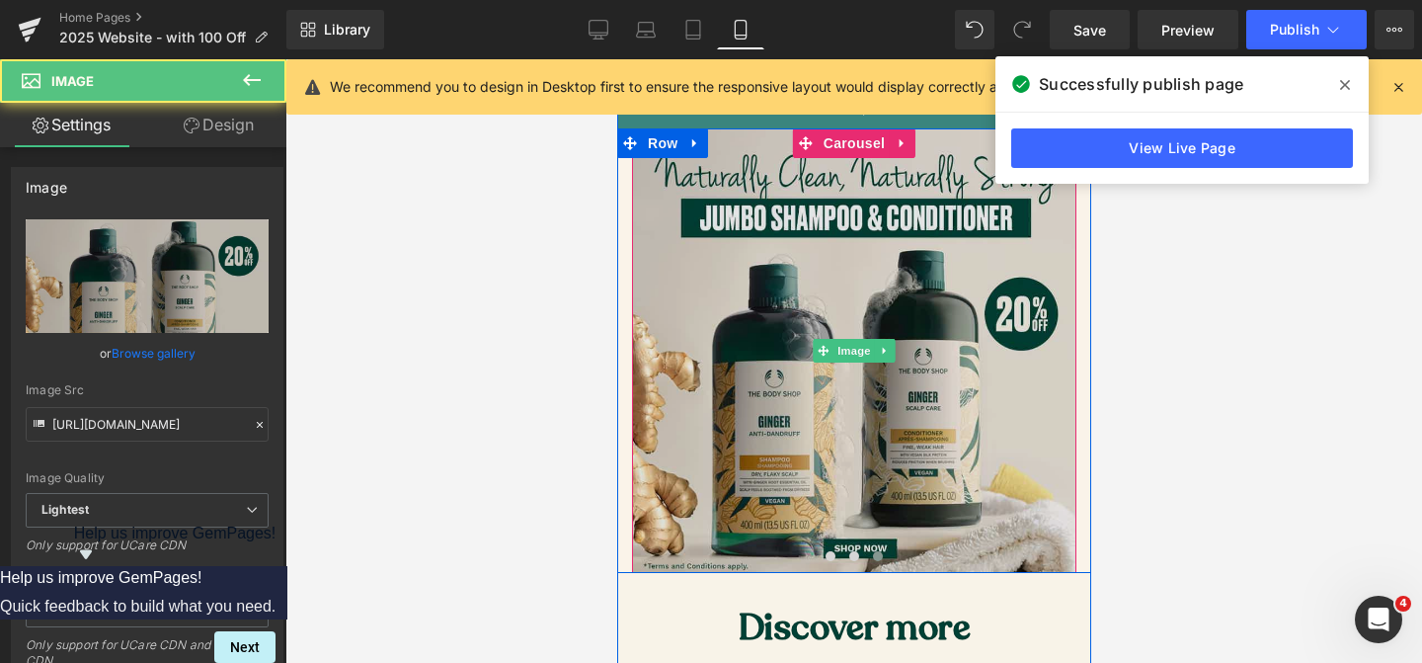
click at [801, 331] on img at bounding box center [853, 350] width 444 height 444
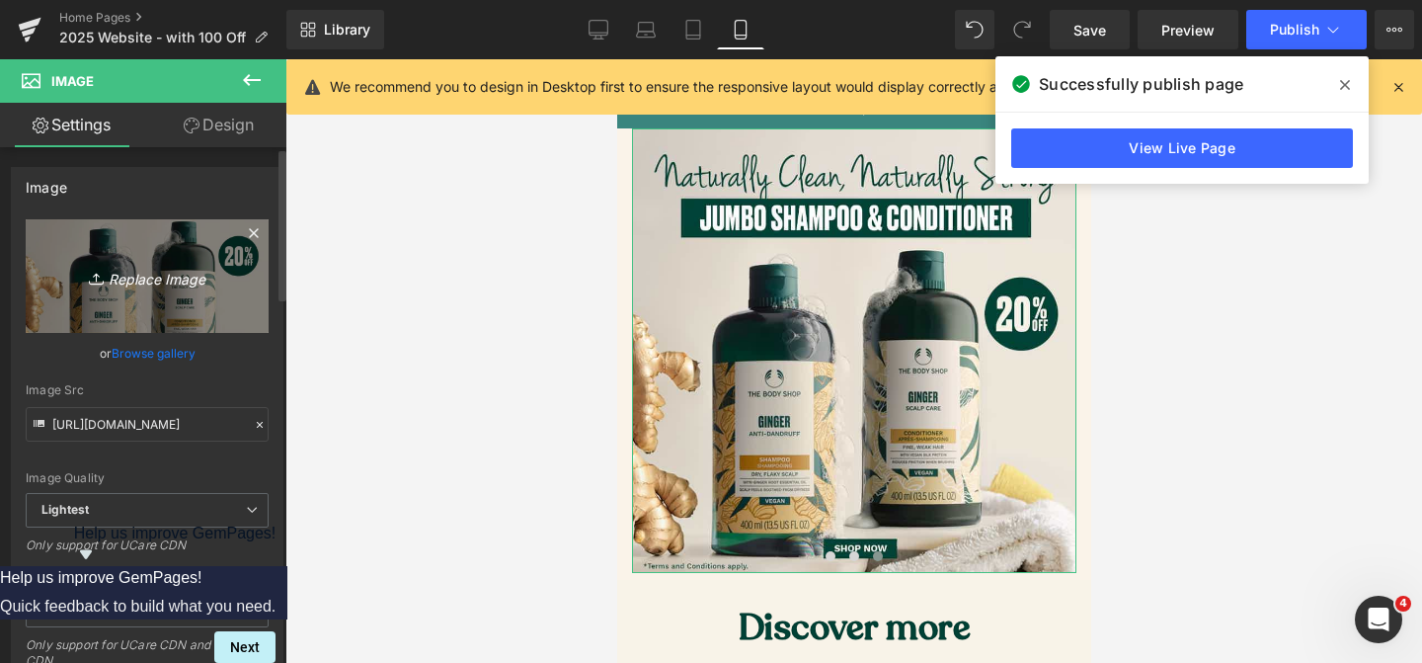
click at [171, 303] on link "Replace Image" at bounding box center [147, 276] width 243 height 114
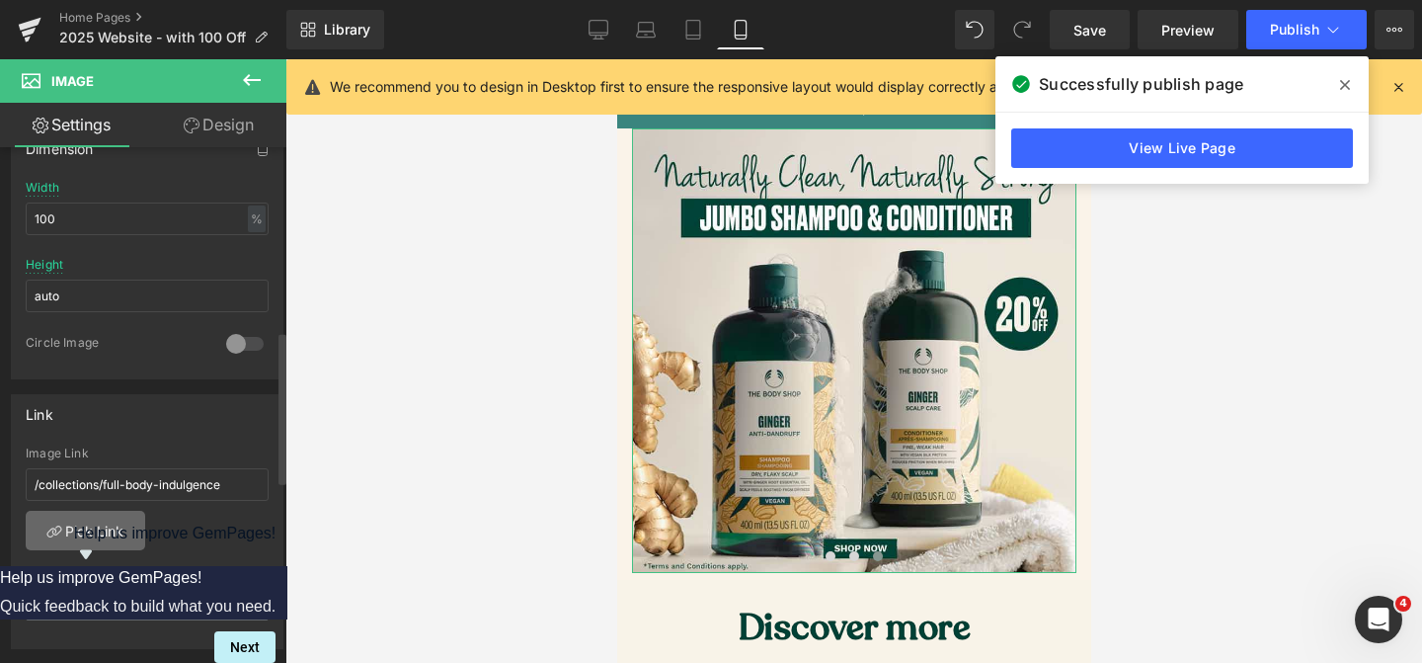
scroll to position [626, 0]
click at [126, 524] on link "Pick Link" at bounding box center [85, 526] width 119 height 40
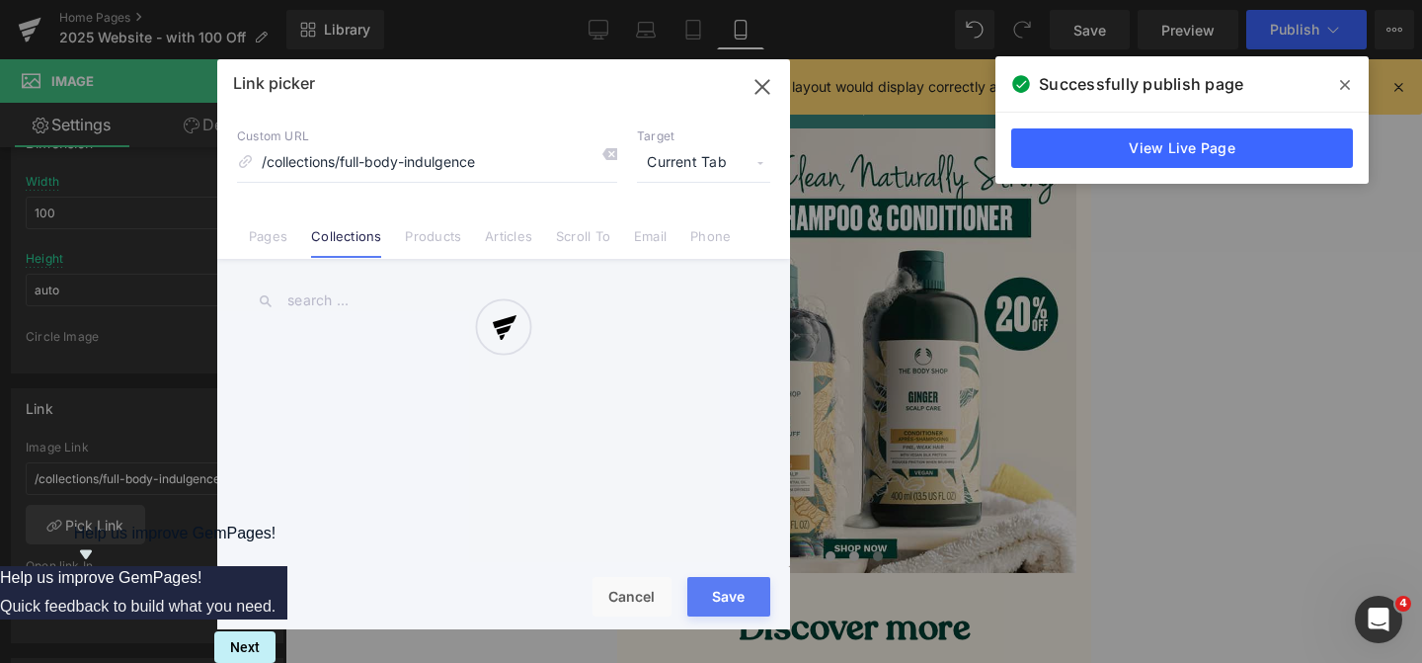
click at [363, 299] on div at bounding box center [503, 344] width 573 height 570
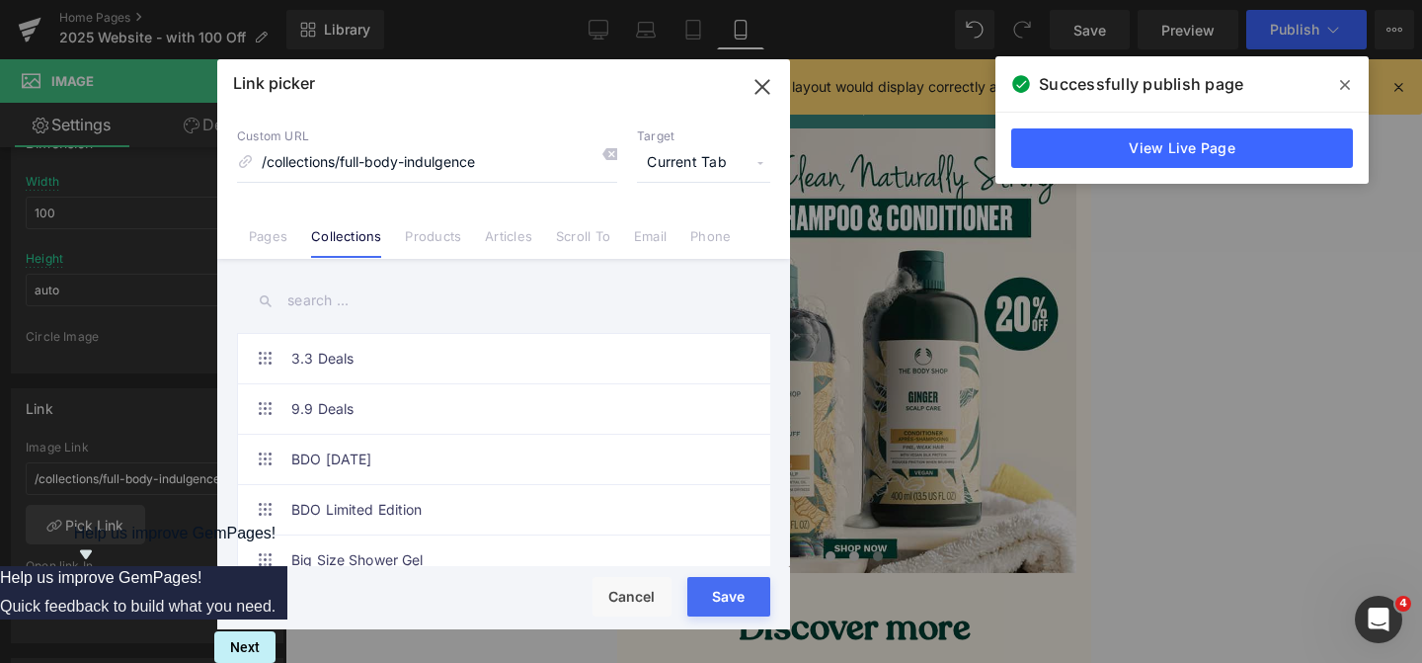
click at [368, 306] on input "text" at bounding box center [503, 301] width 533 height 44
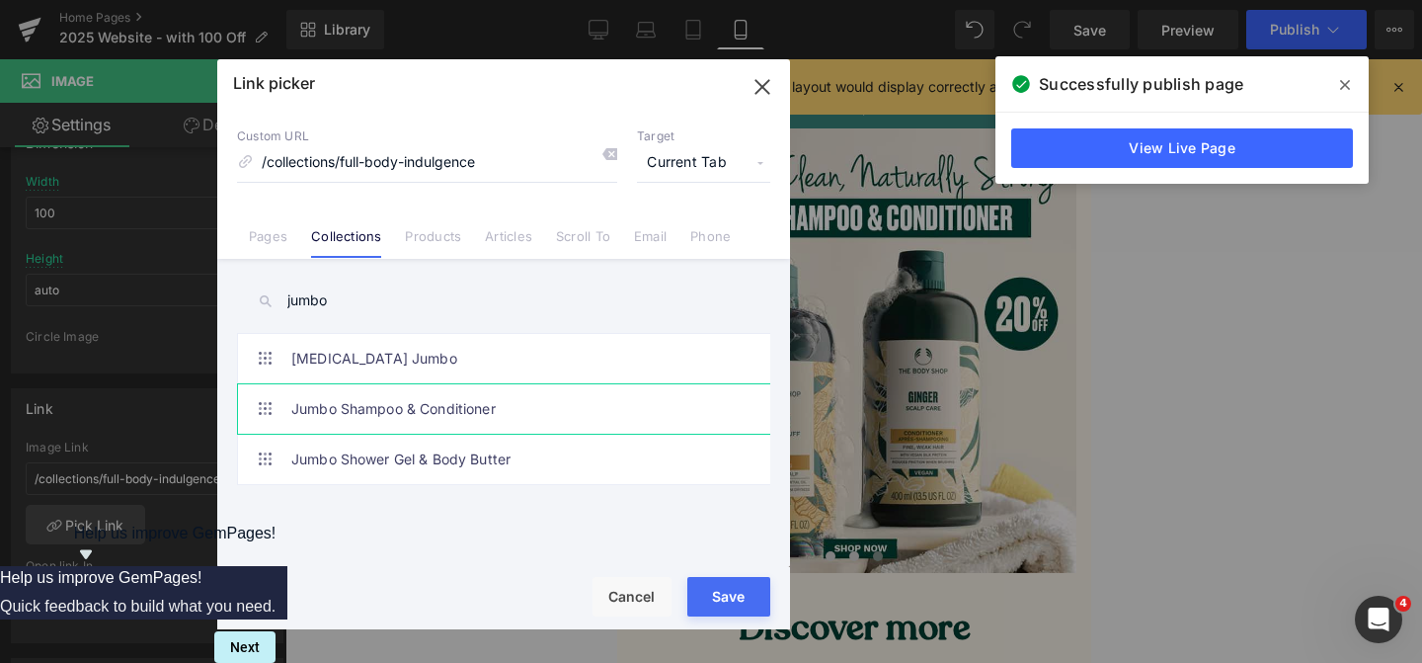
type input "jumbo"
click at [478, 418] on link "Jumbo Shampoo & Conditioner" at bounding box center [508, 408] width 435 height 49
click at [751, 587] on div "Loading Product Data" at bounding box center [711, 585] width 142 height 22
click at [752, 597] on button "Save" at bounding box center [728, 597] width 83 height 40
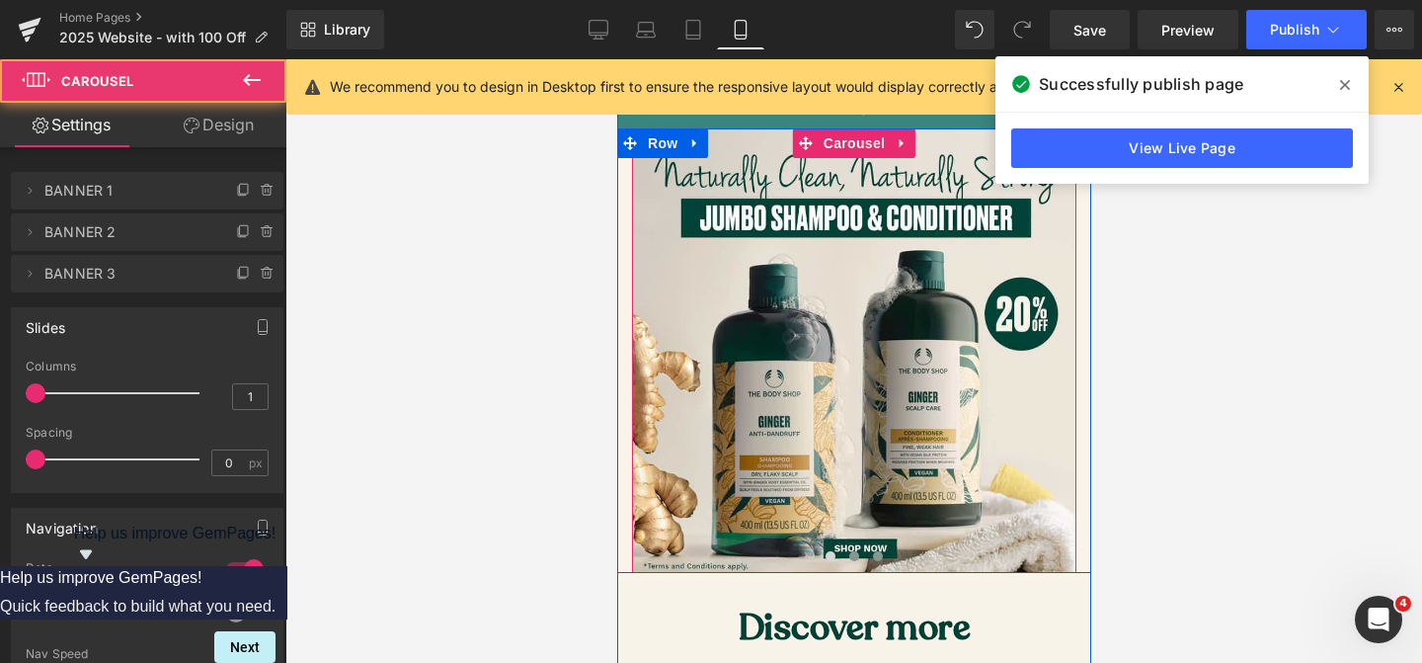
click at [848, 556] on span at bounding box center [853, 556] width 10 height 10
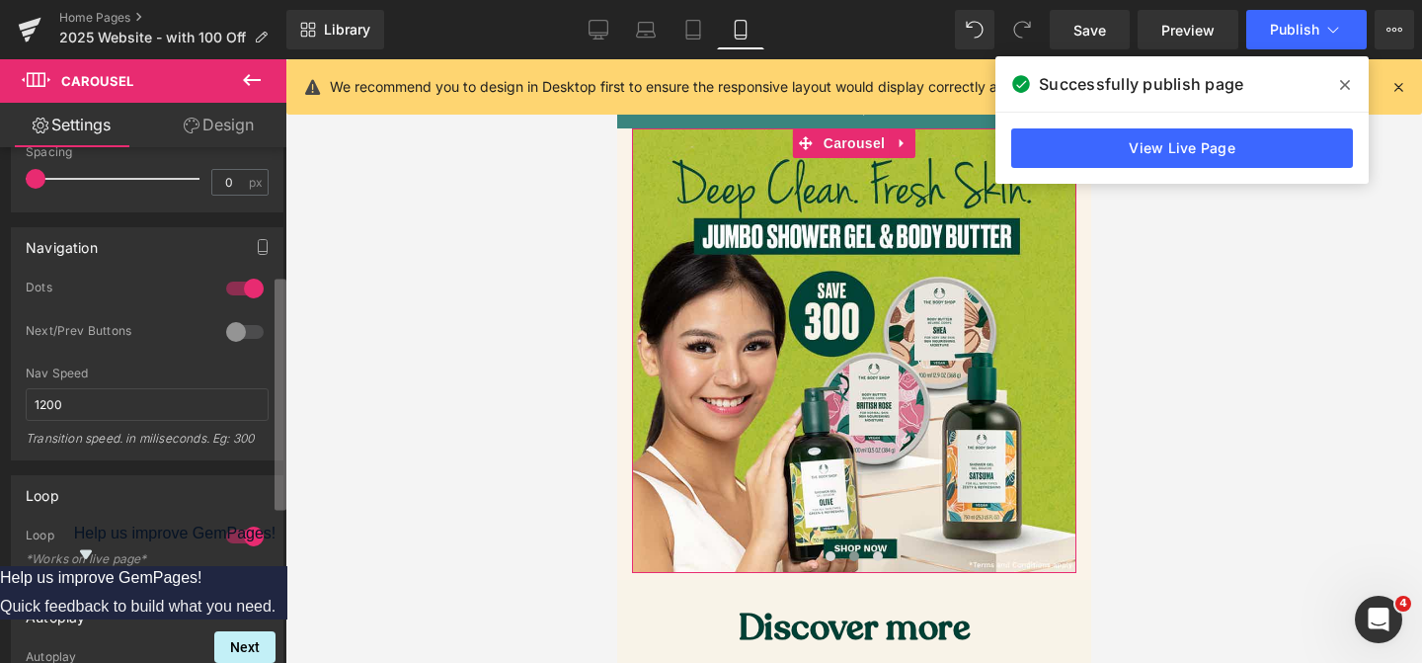
scroll to position [280, 0]
click at [284, 358] on b at bounding box center [281, 394] width 12 height 231
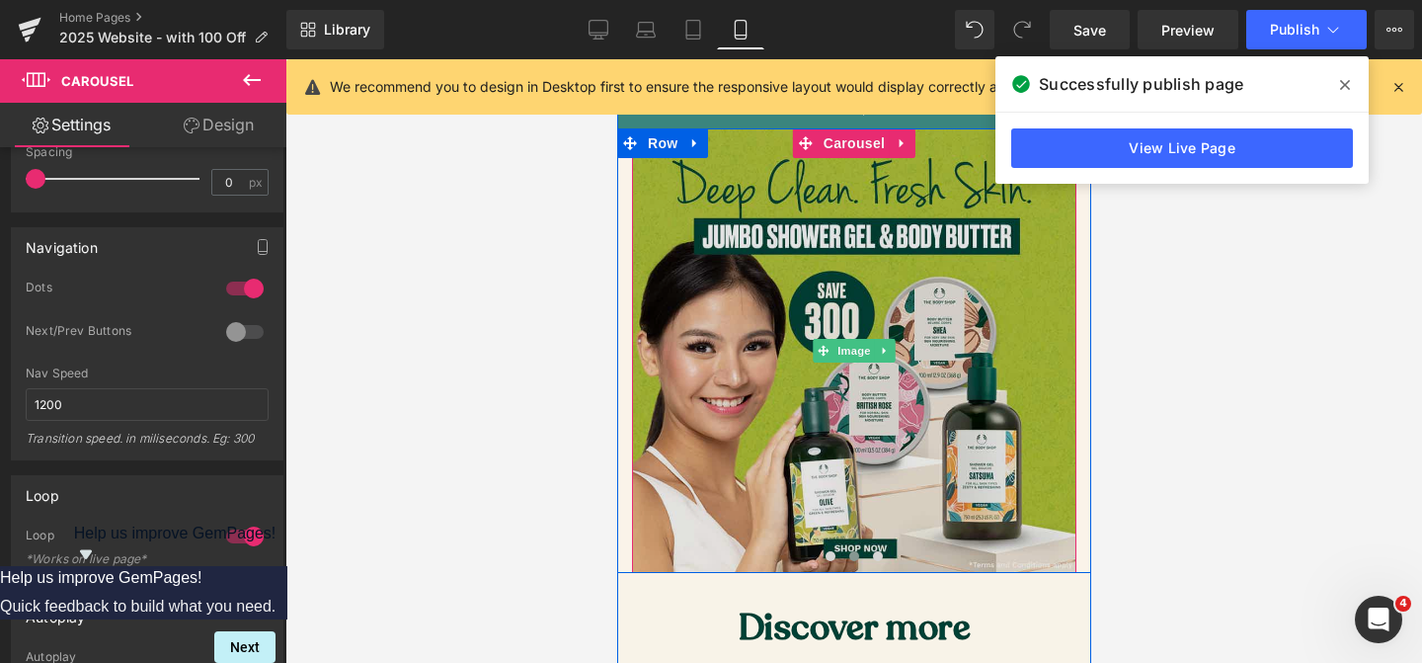
click at [778, 448] on img at bounding box center [853, 350] width 444 height 444
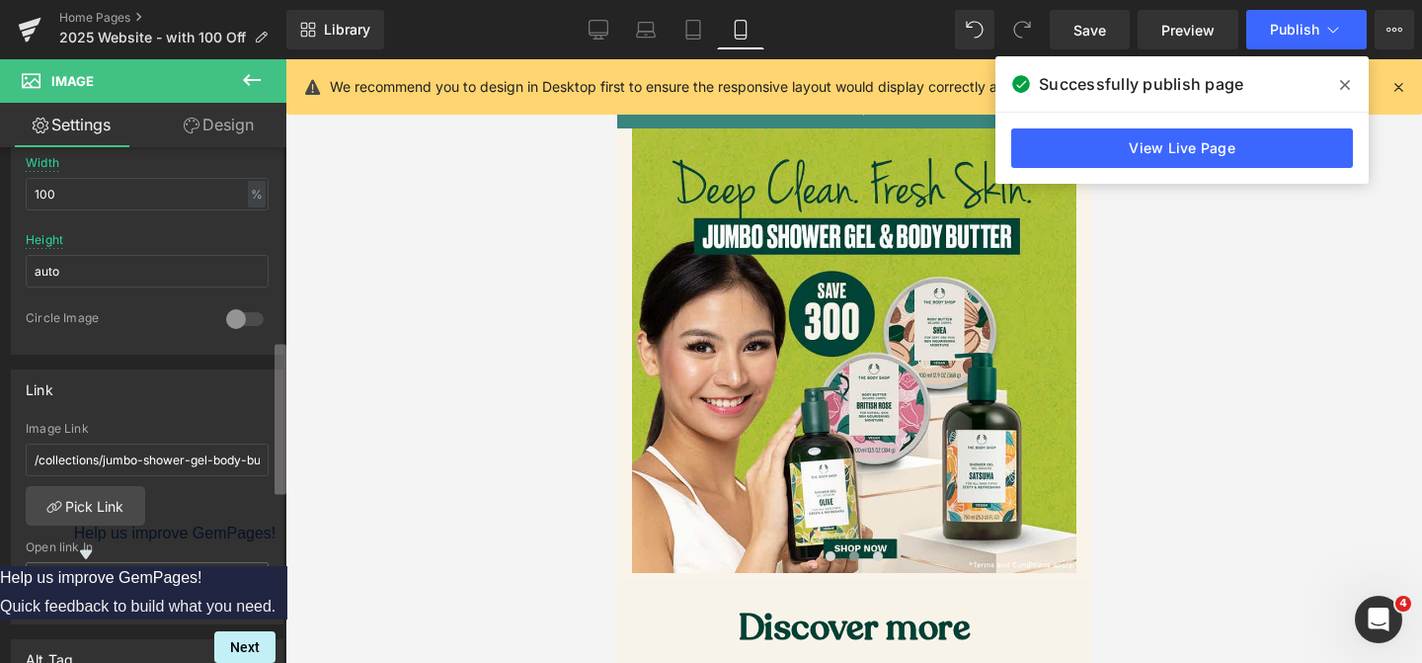
scroll to position [652, 0]
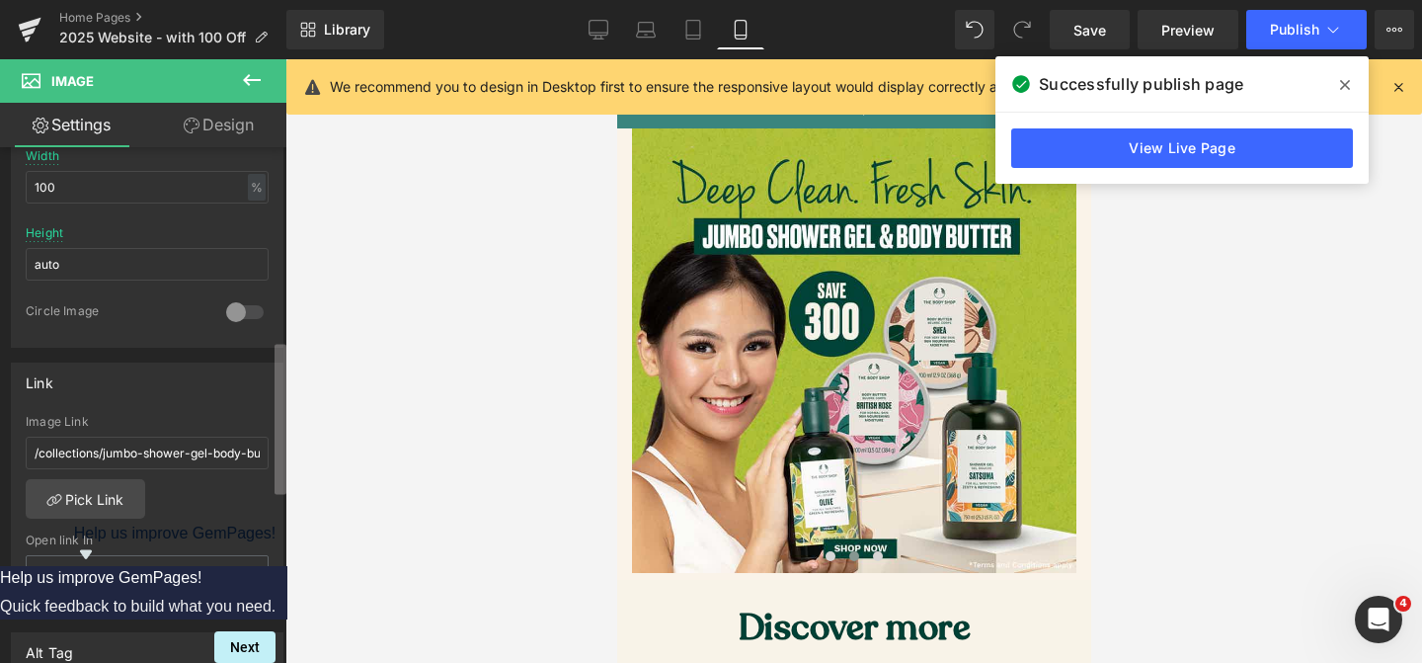
click at [290, 456] on div "You are previewing how the will restyle your page. You can not edit Elements in…" at bounding box center [711, 348] width 1422 height 696
click at [1089, 32] on span "Save" at bounding box center [1090, 30] width 33 height 21
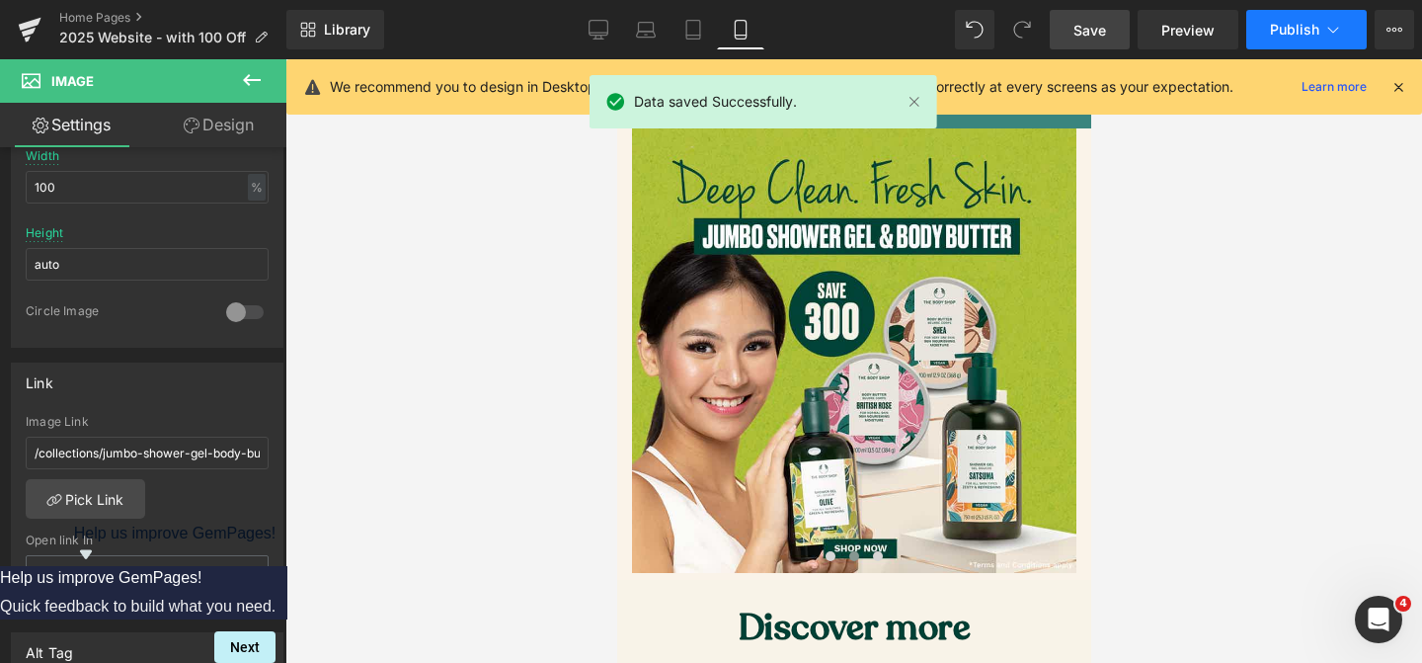
click at [1265, 27] on button "Publish" at bounding box center [1306, 30] width 120 height 40
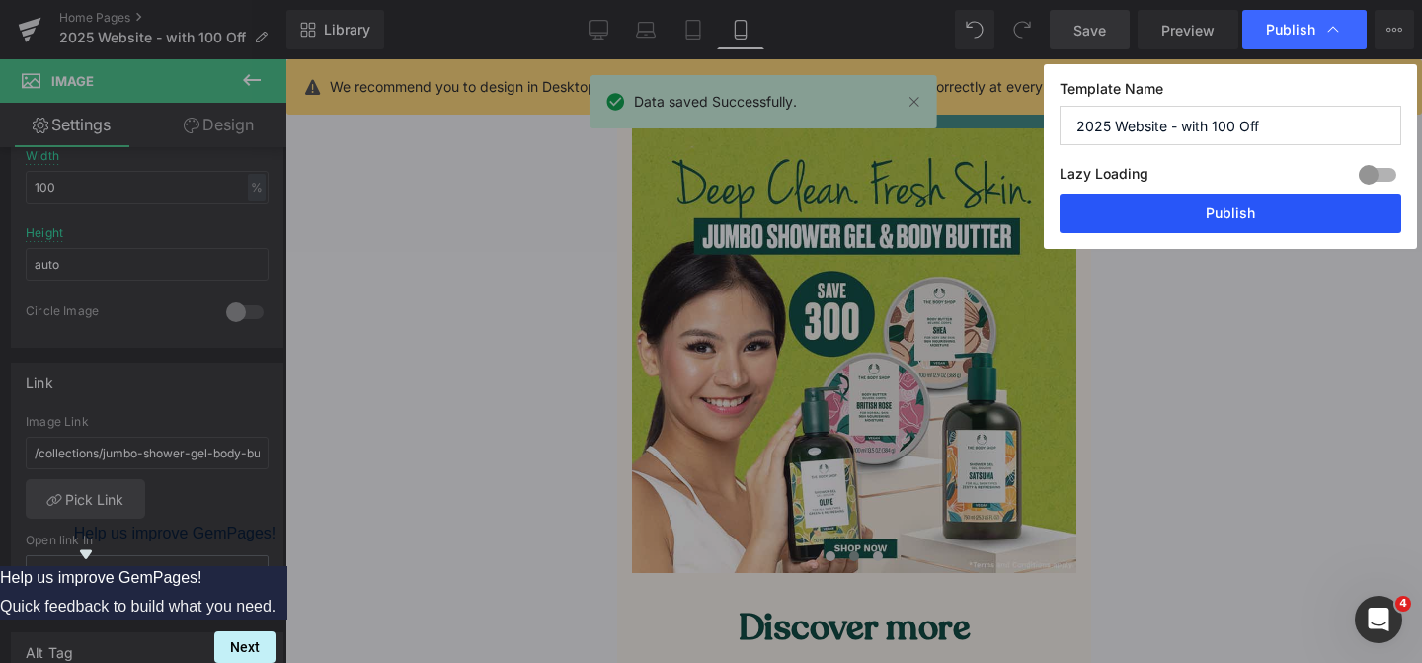
click at [1193, 213] on button "Publish" at bounding box center [1231, 214] width 342 height 40
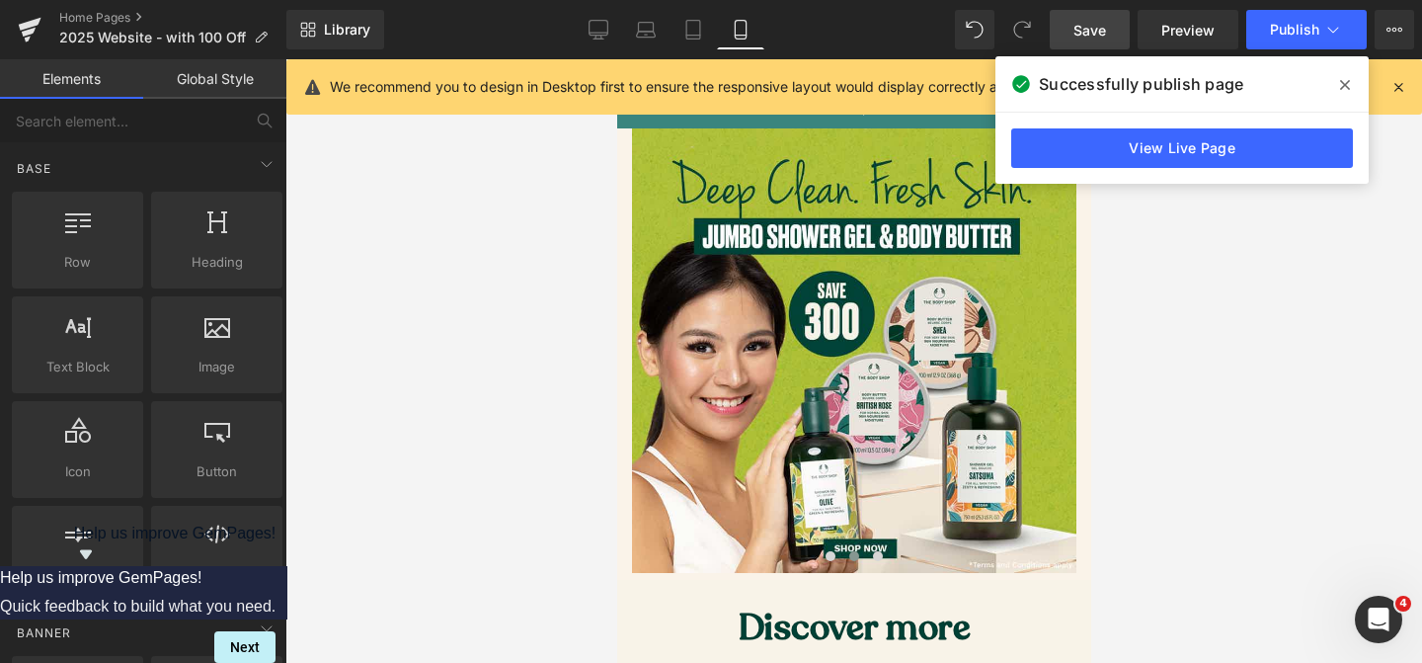
click at [1196, 344] on div at bounding box center [853, 360] width 1137 height 603
click at [639, 34] on icon at bounding box center [646, 30] width 20 height 20
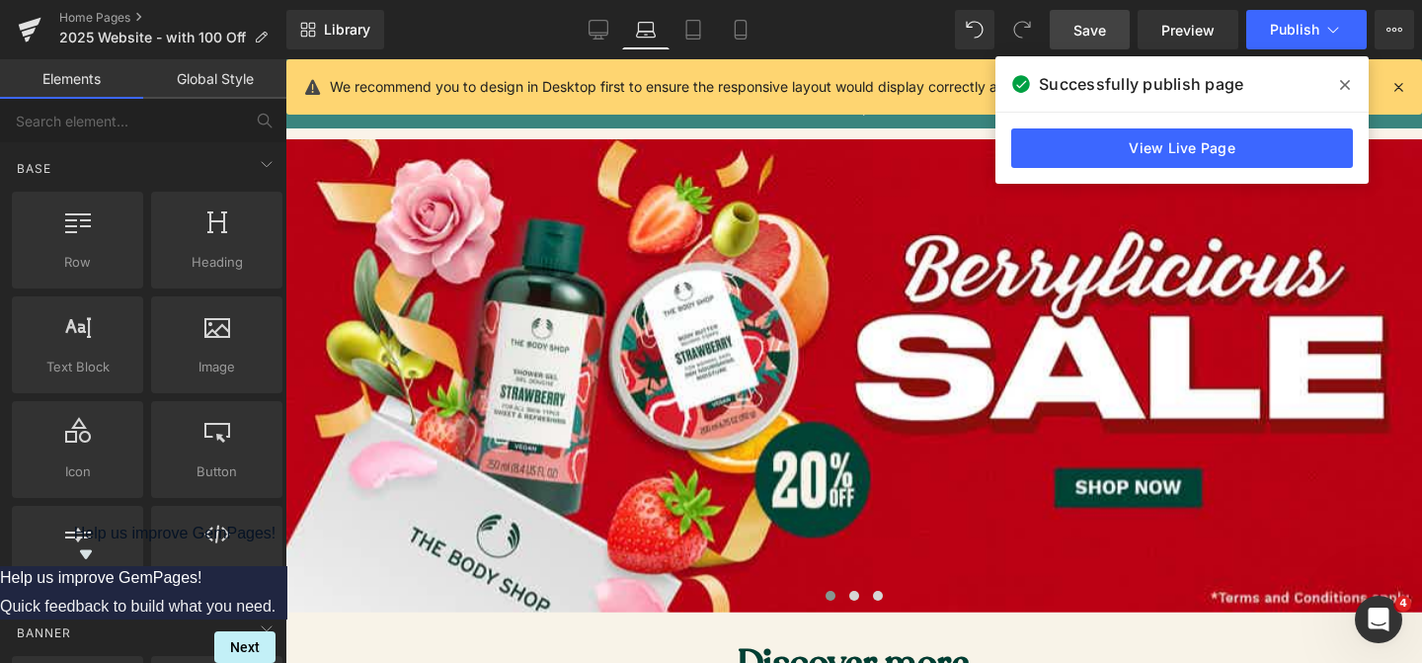
scroll to position [182, 0]
click at [606, 36] on icon at bounding box center [599, 30] width 20 height 20
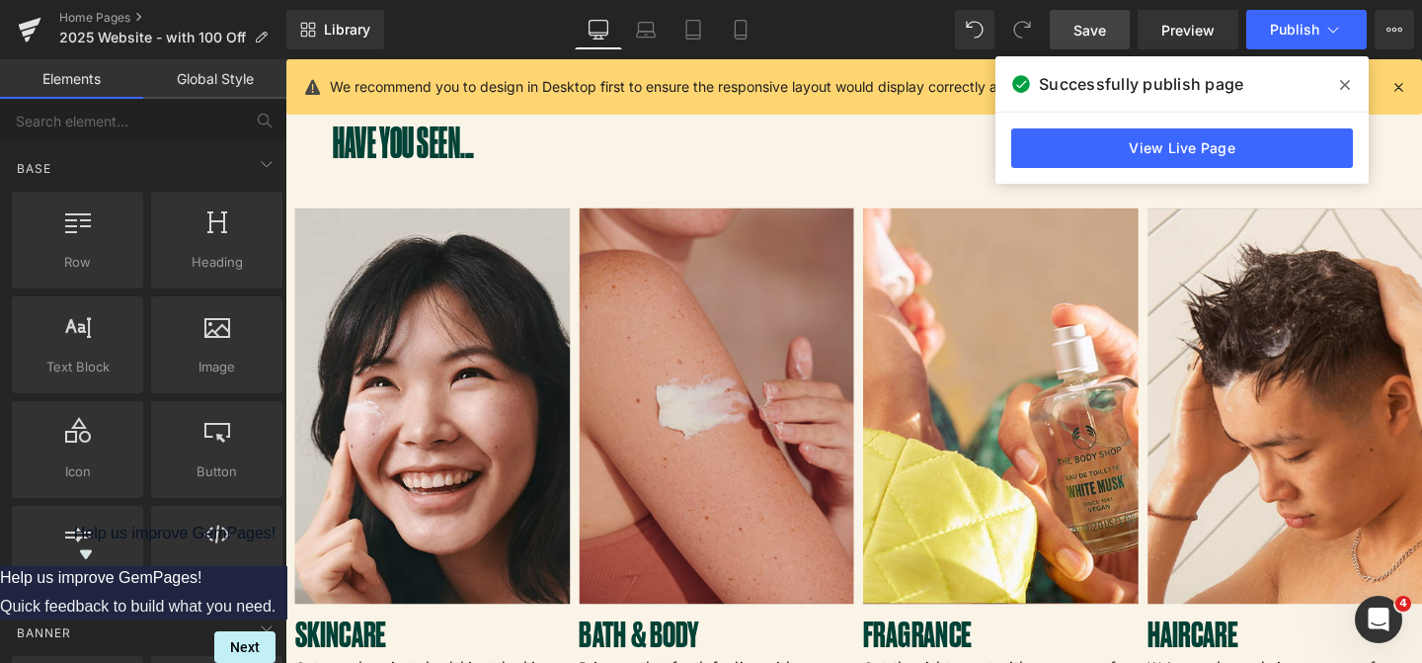
scroll to position [2099, 0]
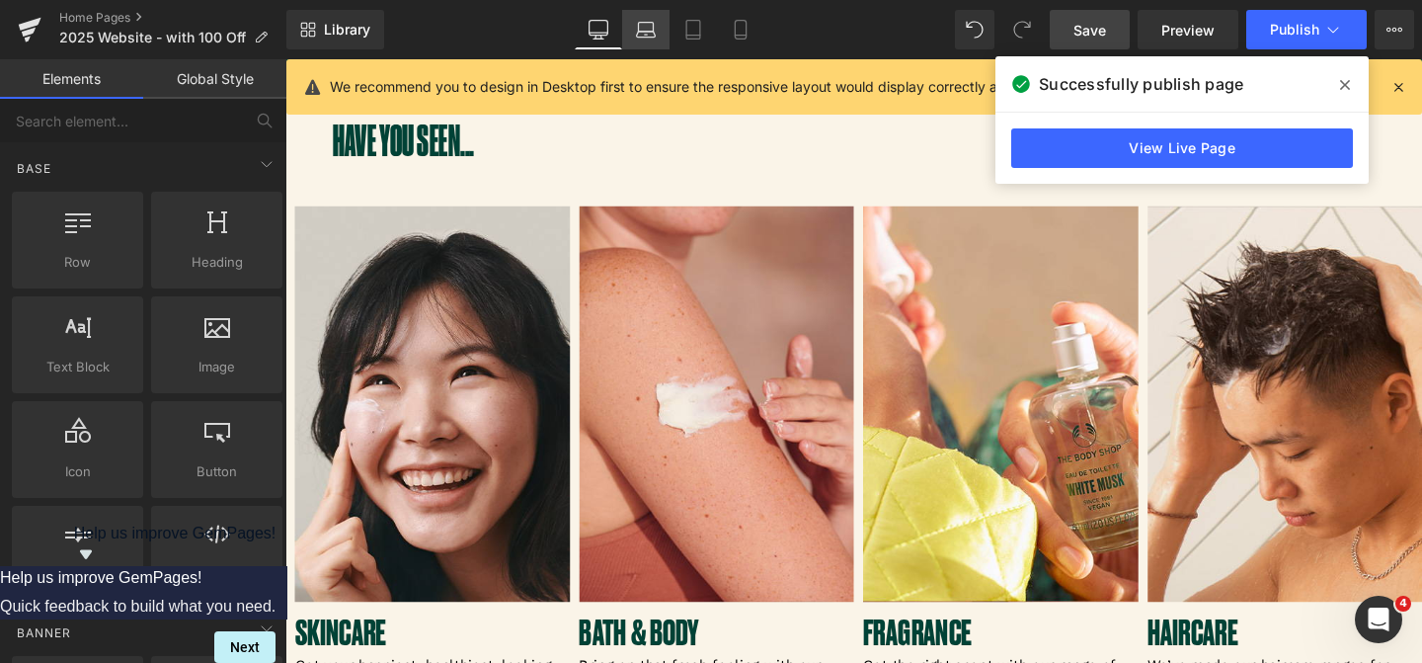
click at [649, 35] on icon at bounding box center [646, 30] width 20 height 20
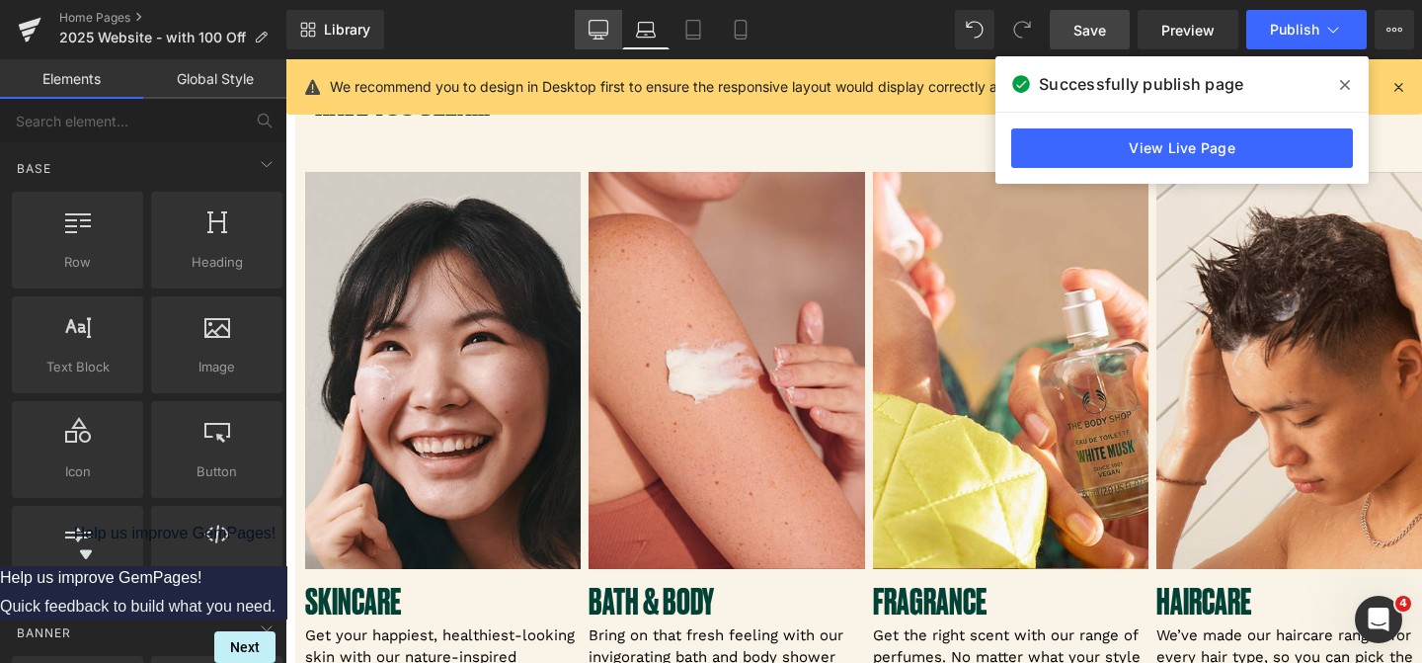
click at [618, 31] on link "Desktop" at bounding box center [598, 30] width 47 height 40
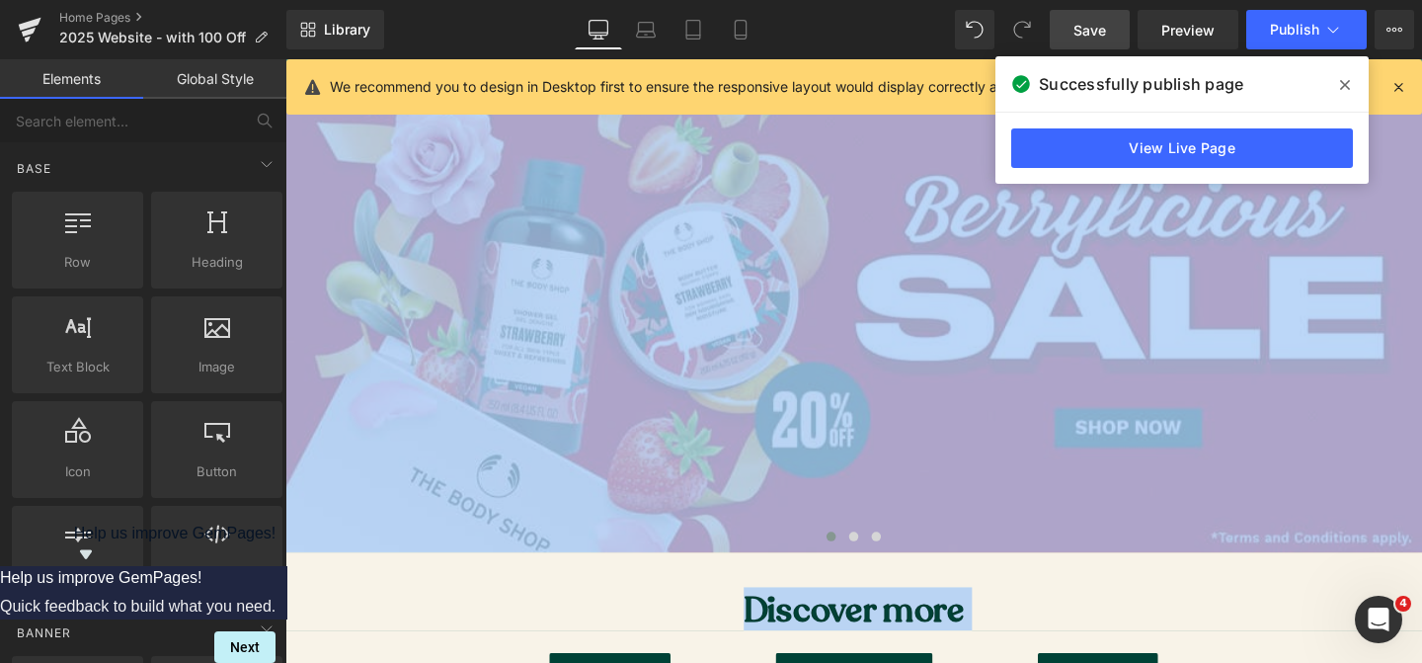
scroll to position [0, 0]
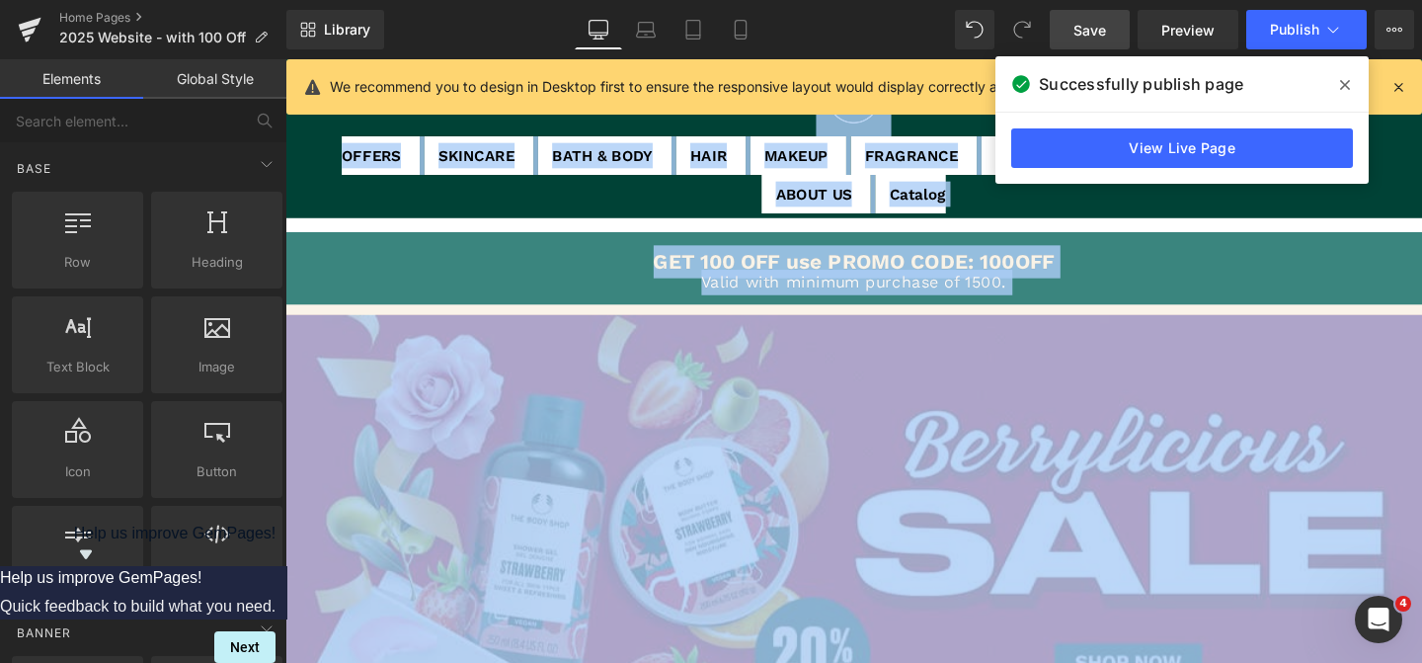
drag, startPoint x: 1160, startPoint y: 439, endPoint x: 583, endPoint y: -155, distance: 829.0
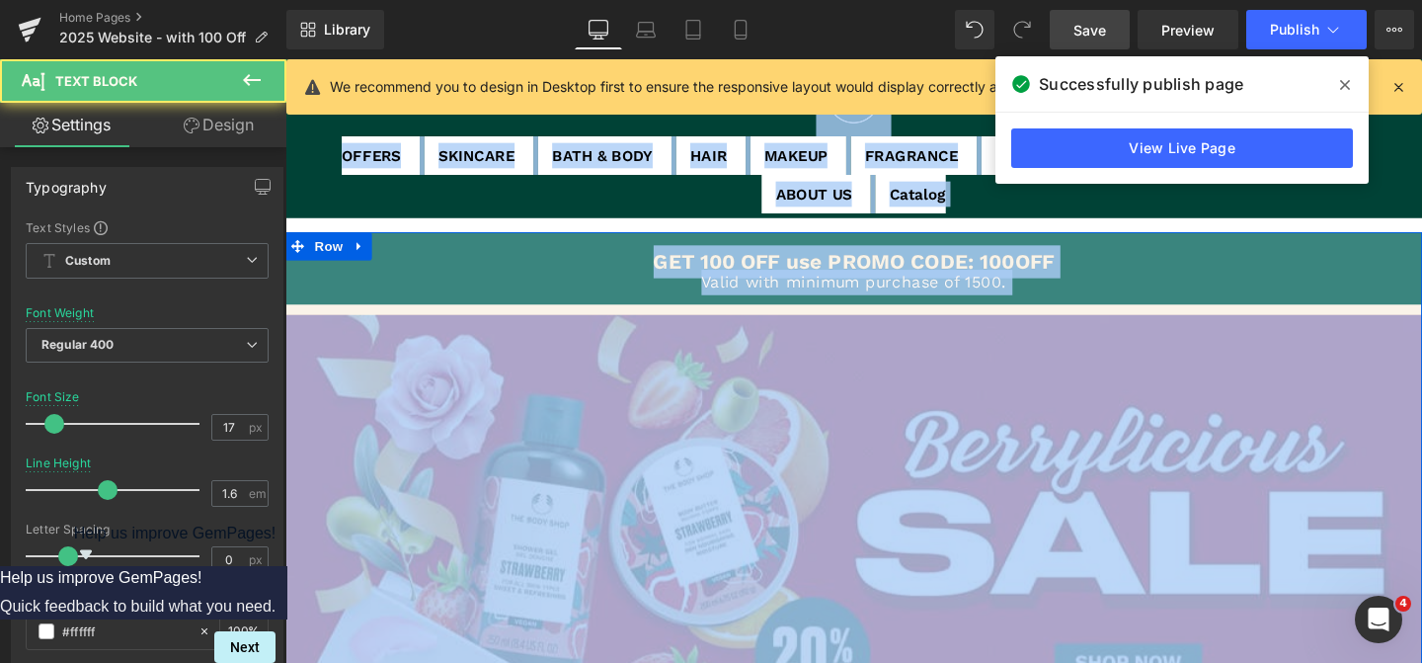
click at [1299, 290] on p "Valid with minimum purchase of 1500." at bounding box center [882, 293] width 1195 height 27
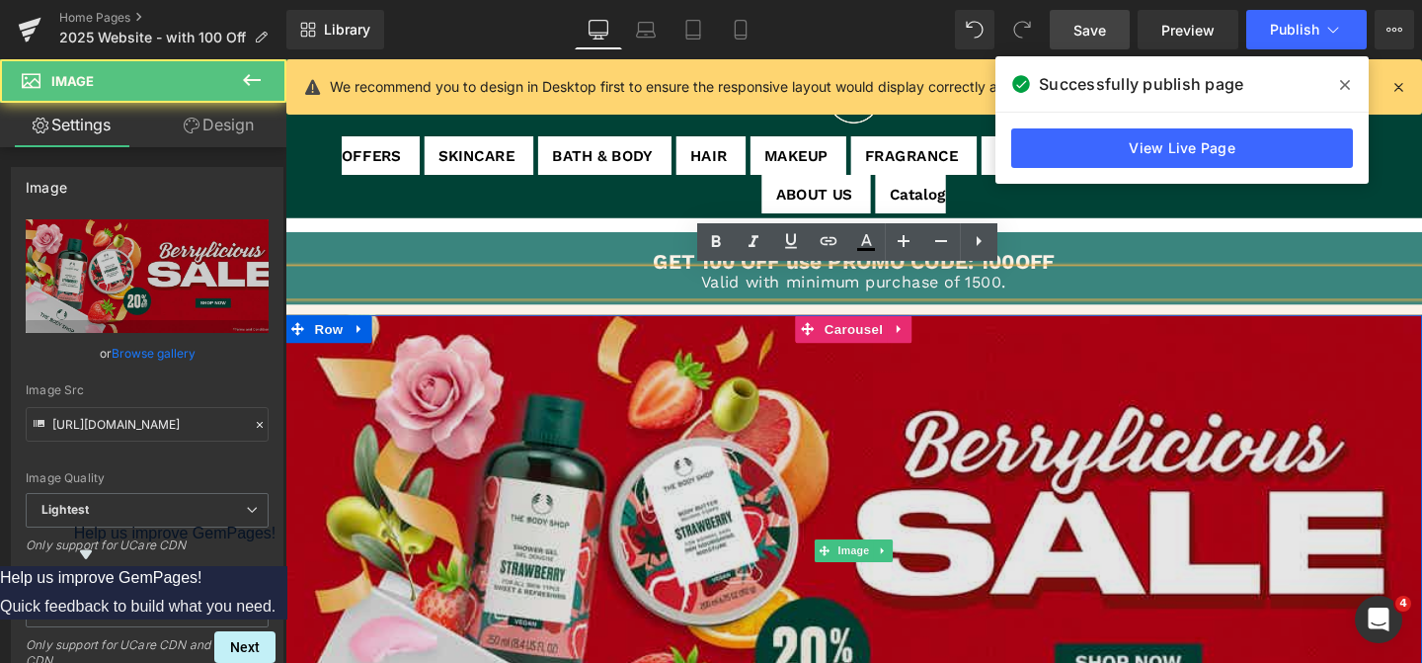
click at [931, 662] on img at bounding box center [882, 576] width 1195 height 497
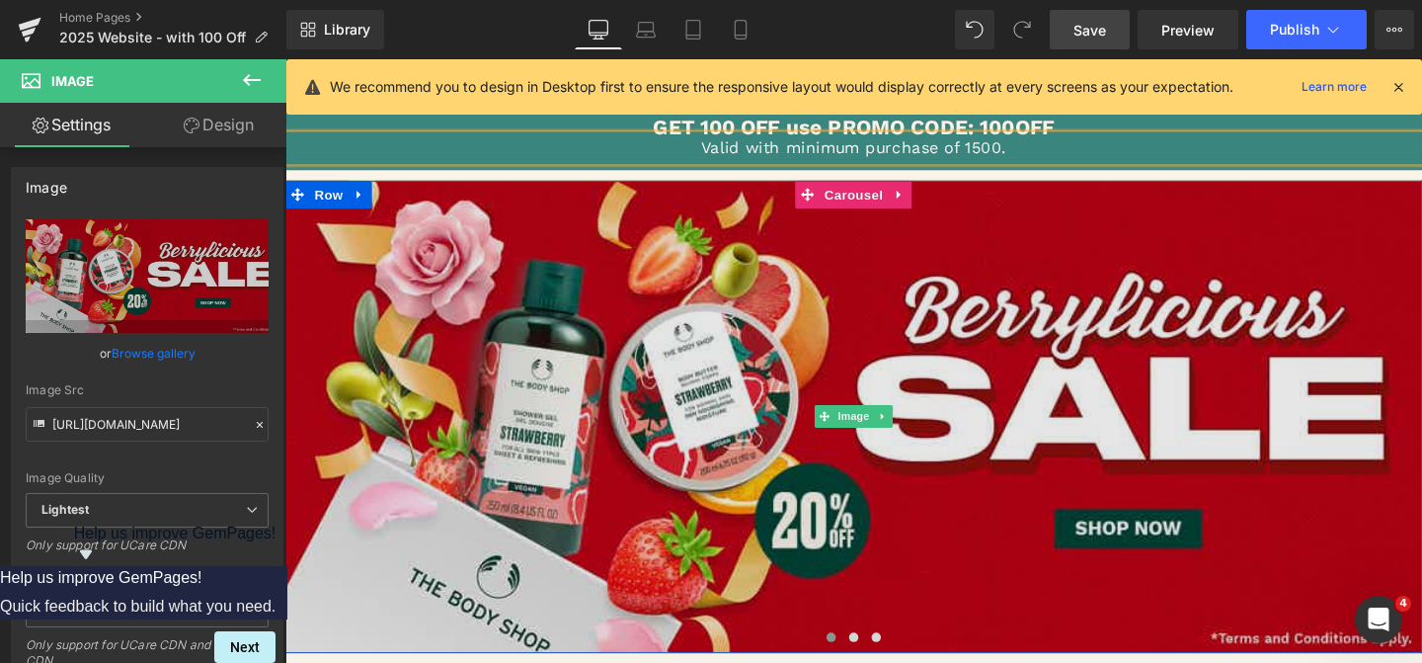
scroll to position [158, 0]
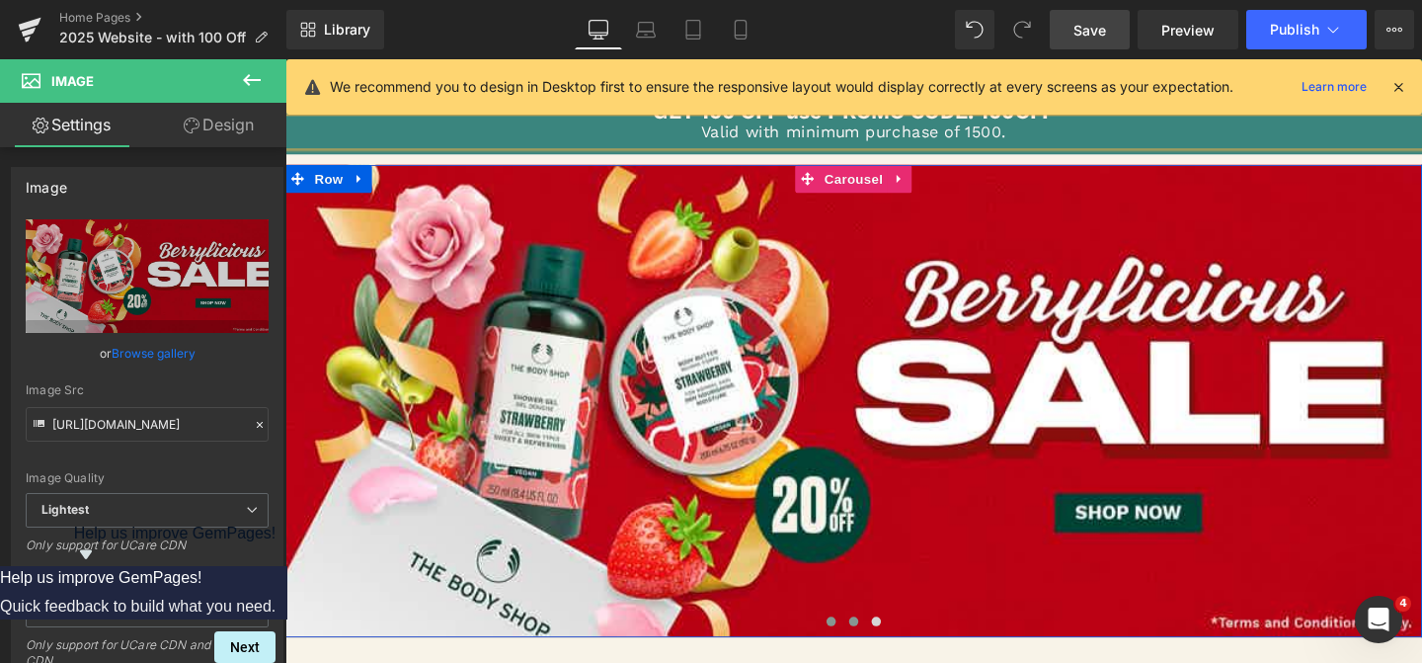
click at [888, 653] on button at bounding box center [883, 650] width 24 height 20
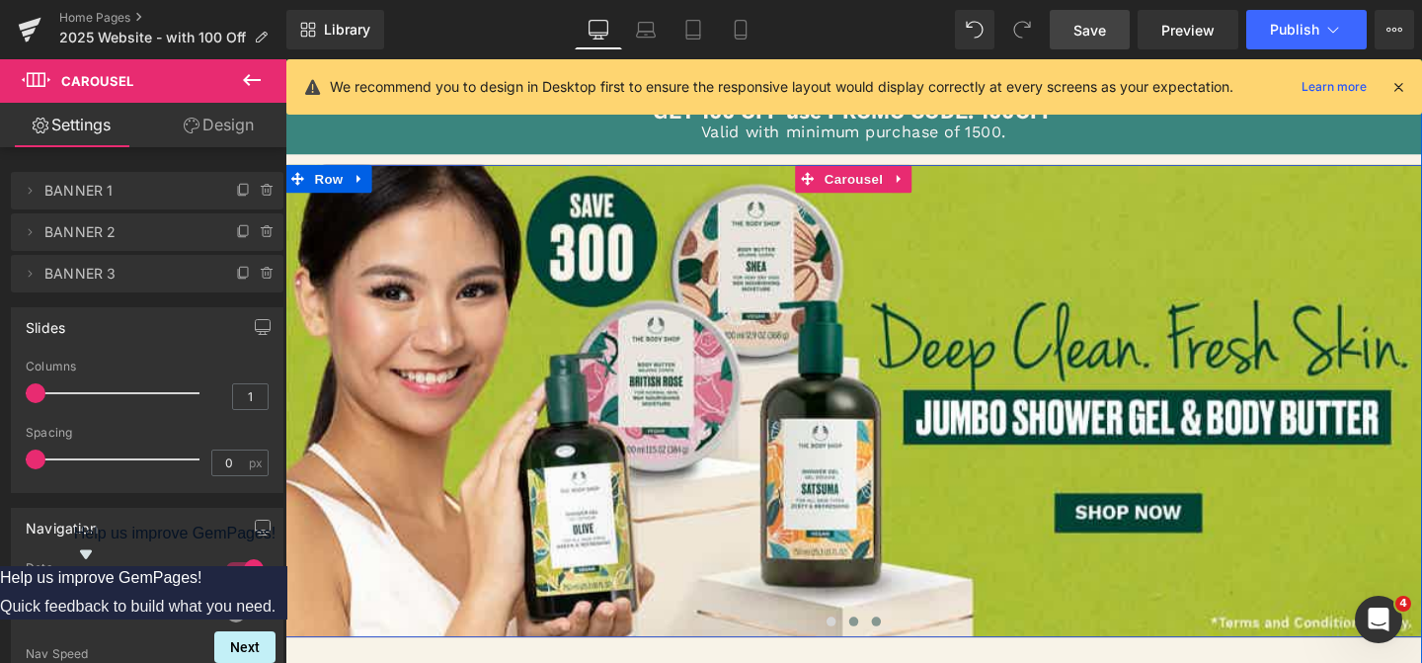
click at [907, 653] on span at bounding box center [907, 650] width 10 height 10
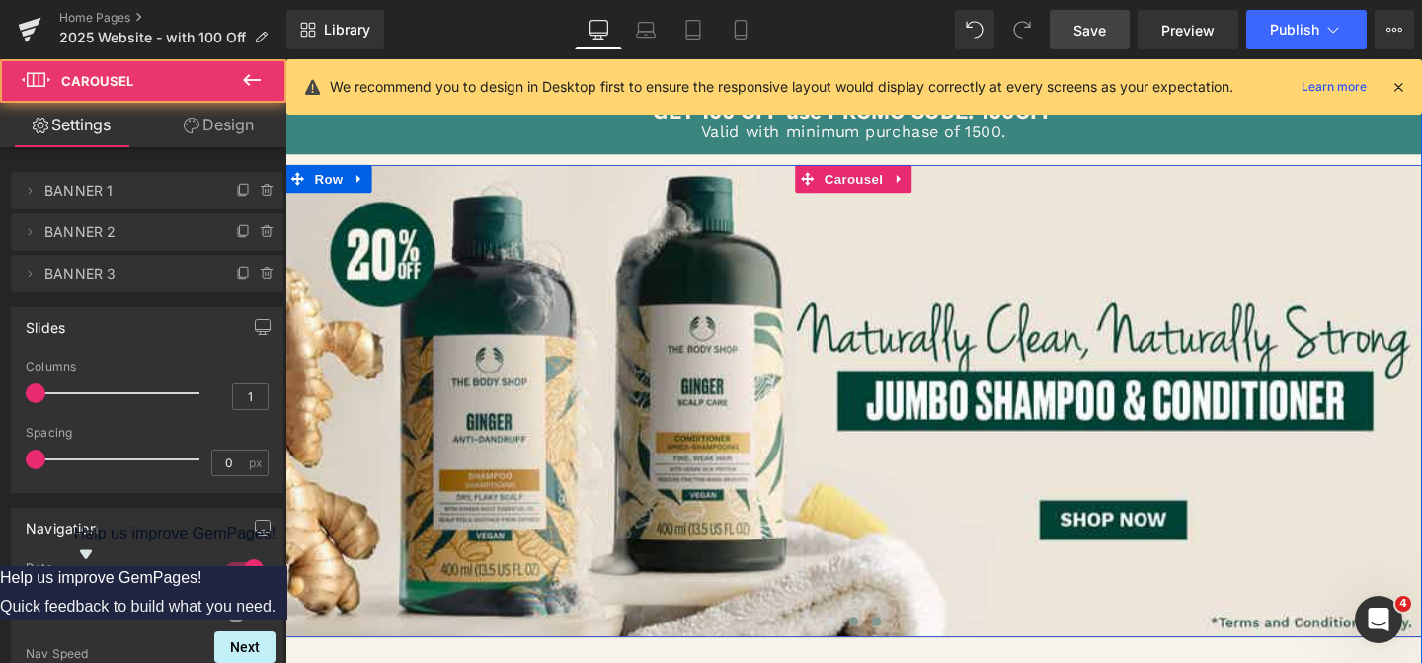
click at [887, 650] on span at bounding box center [883, 650] width 10 height 10
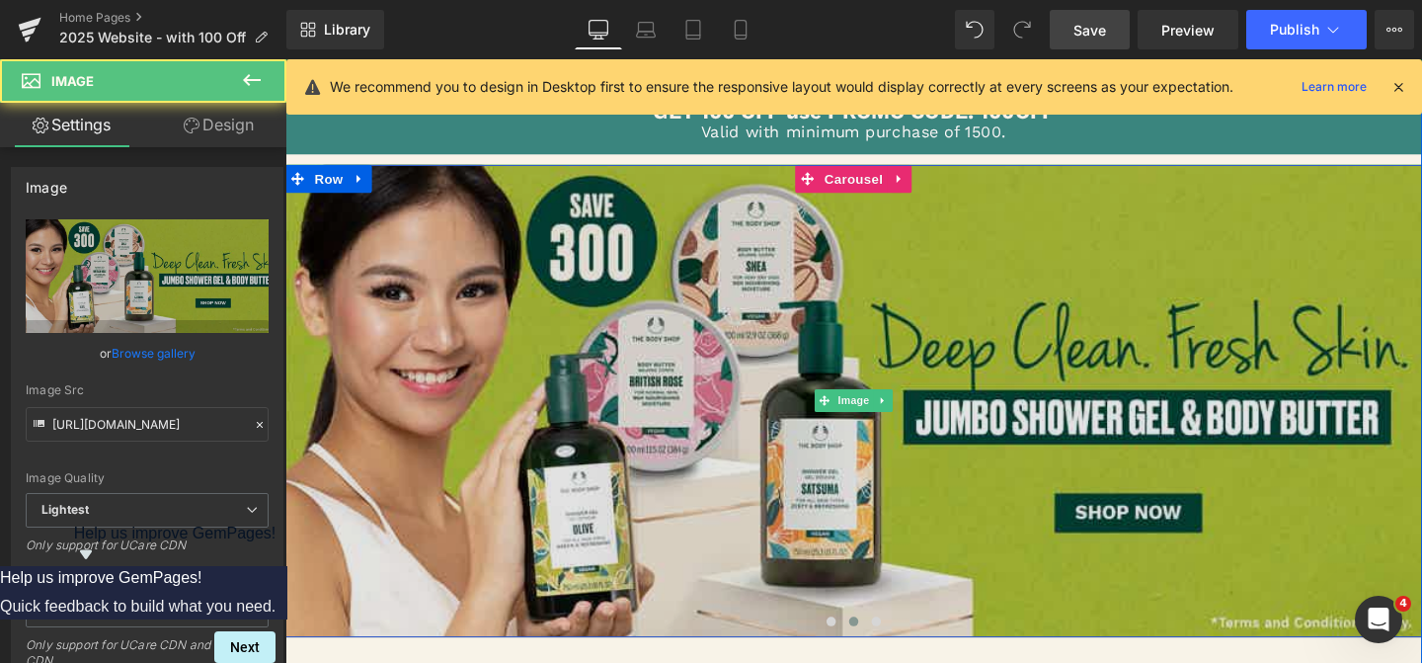
click at [854, 404] on img at bounding box center [882, 418] width 1195 height 497
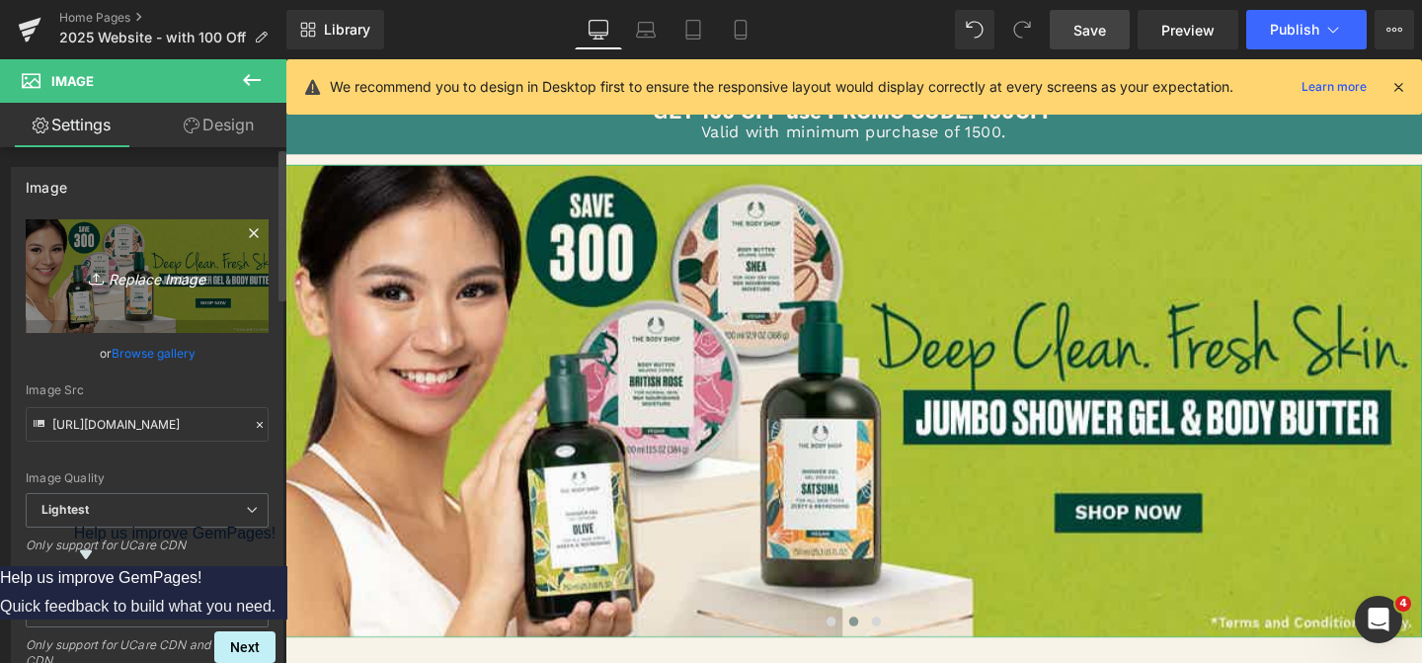
click at [158, 264] on icon "Replace Image" at bounding box center [147, 276] width 158 height 25
type input "C:\fakepath\Jumbo BB_Dotcom.jpg"
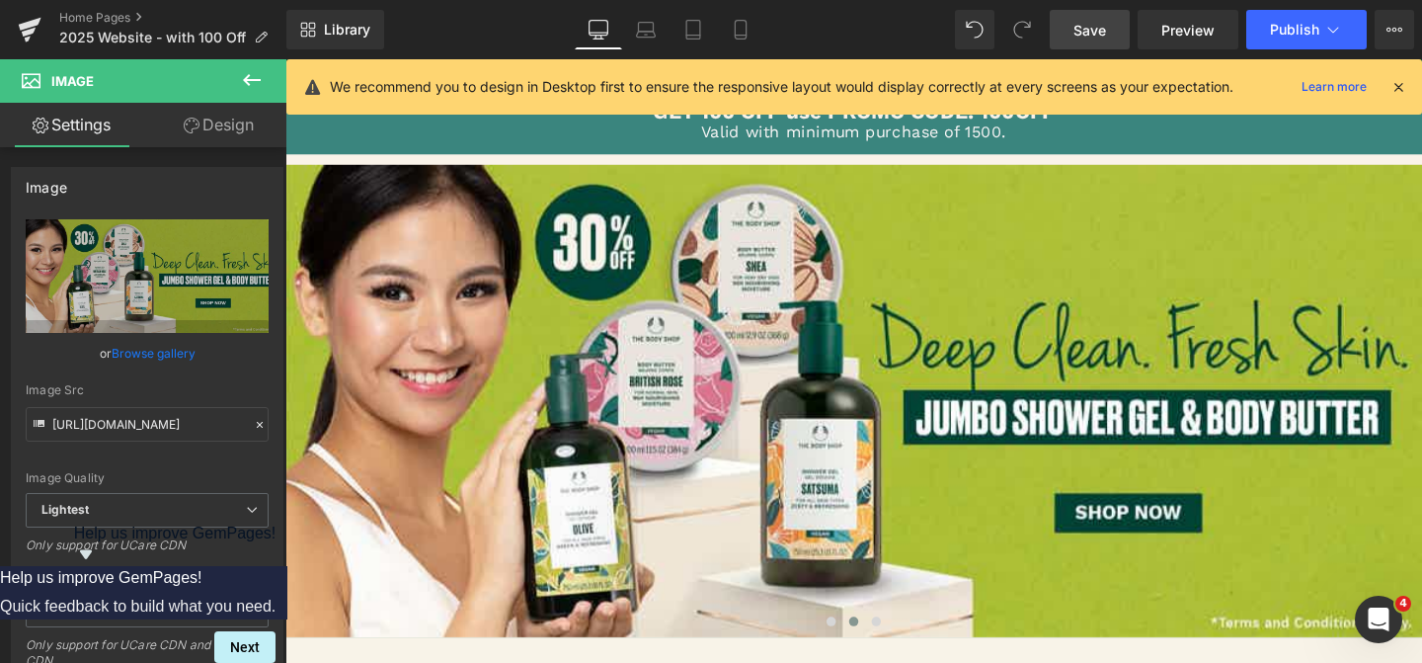
click at [1100, 37] on span "Save" at bounding box center [1090, 30] width 33 height 21
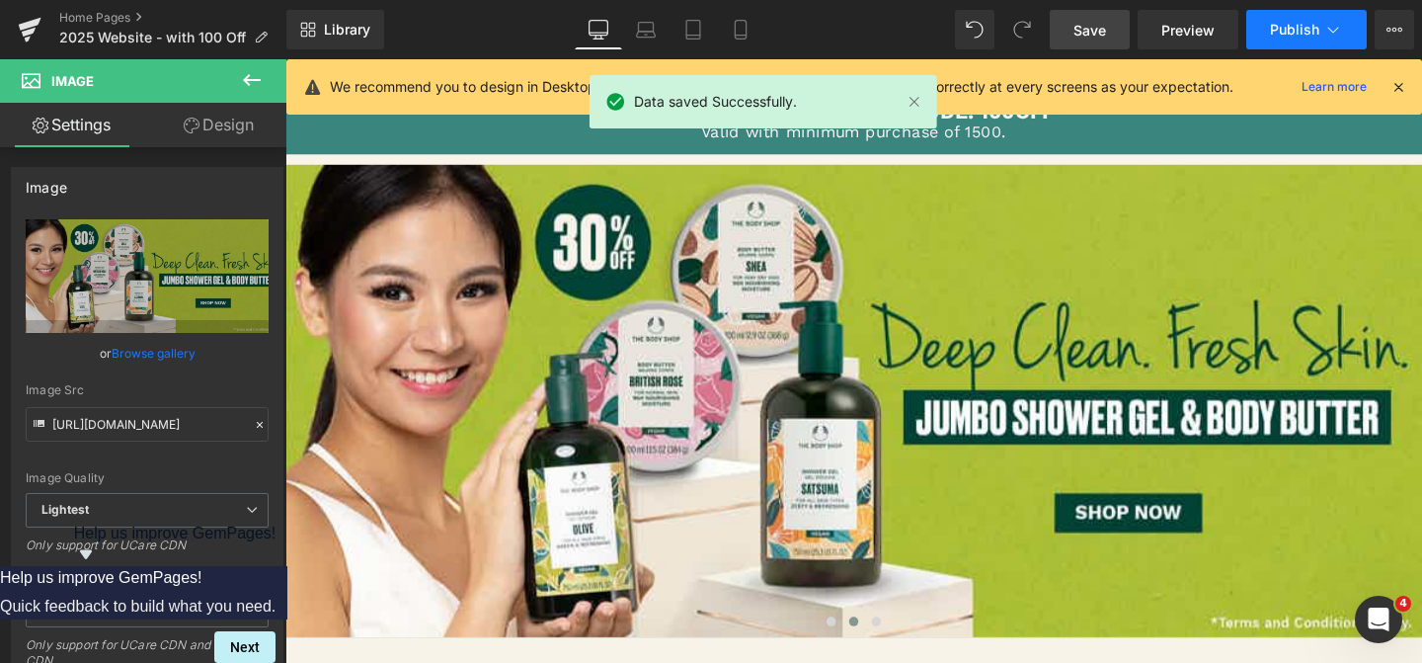
click at [1285, 28] on span "Publish" at bounding box center [1294, 30] width 49 height 16
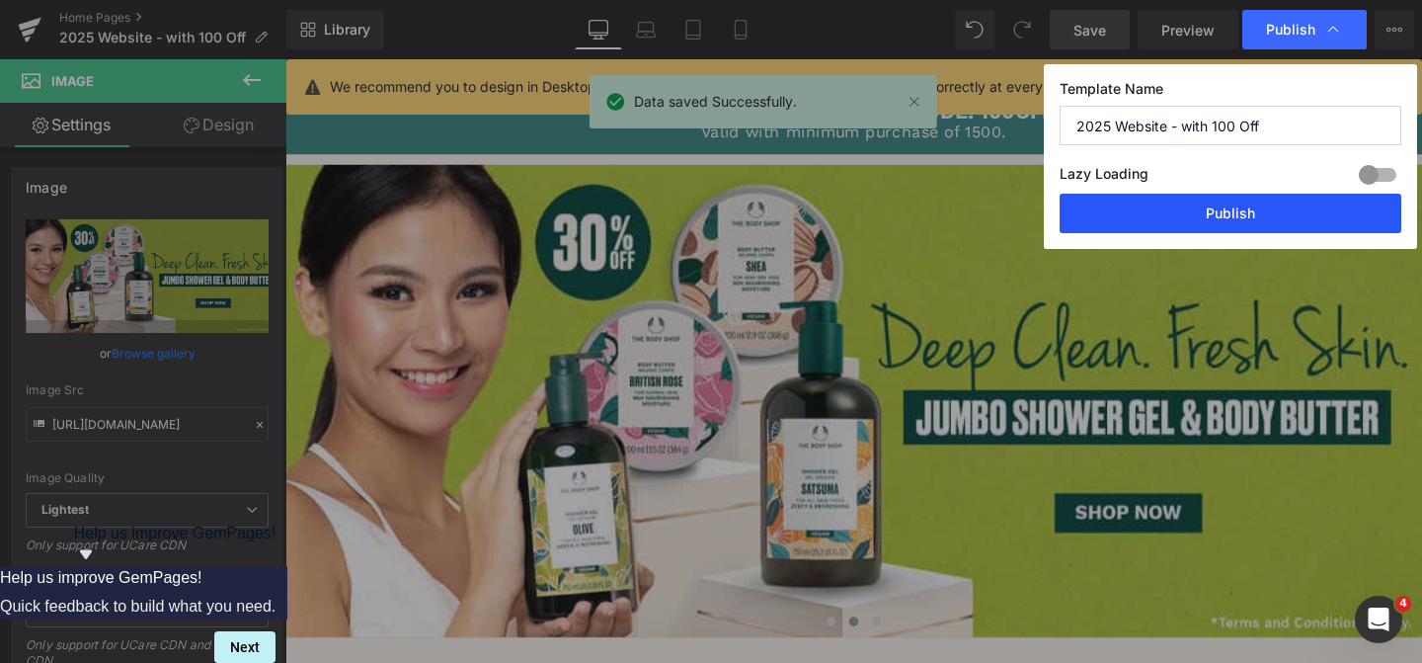
click at [1195, 218] on button "Publish" at bounding box center [1231, 214] width 342 height 40
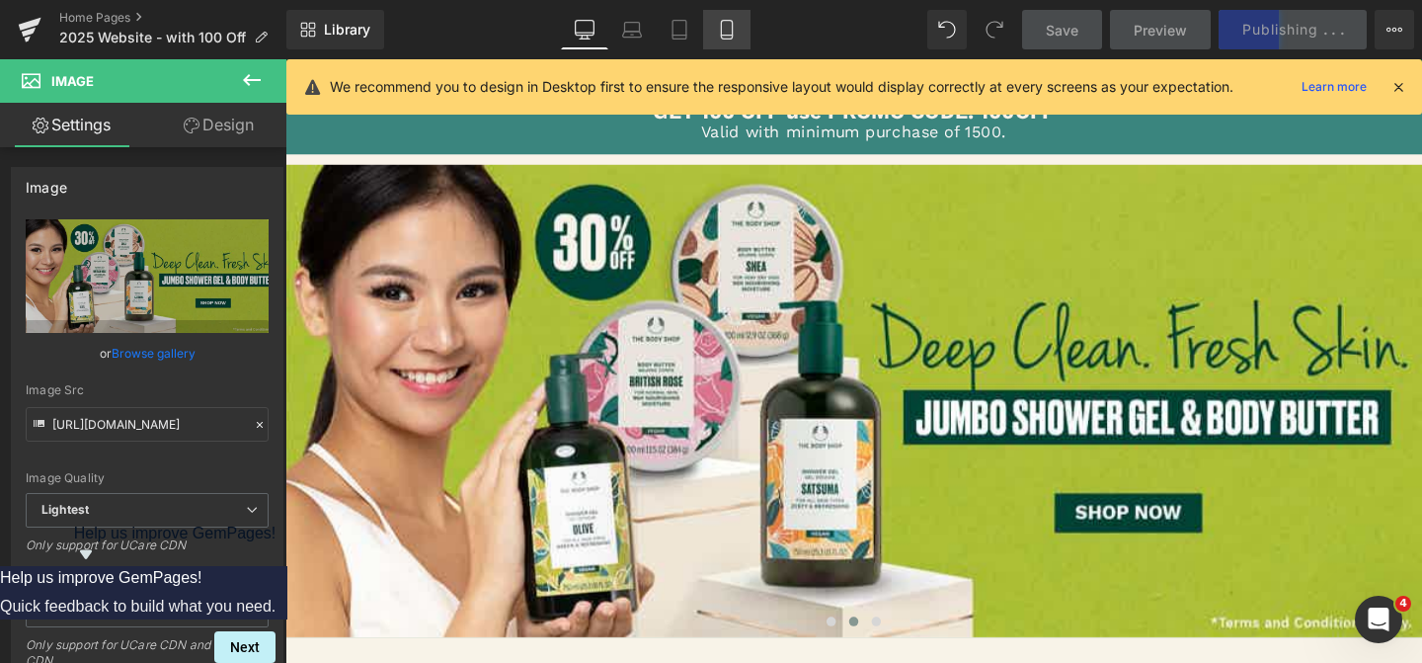
click at [729, 26] on icon at bounding box center [727, 30] width 20 height 20
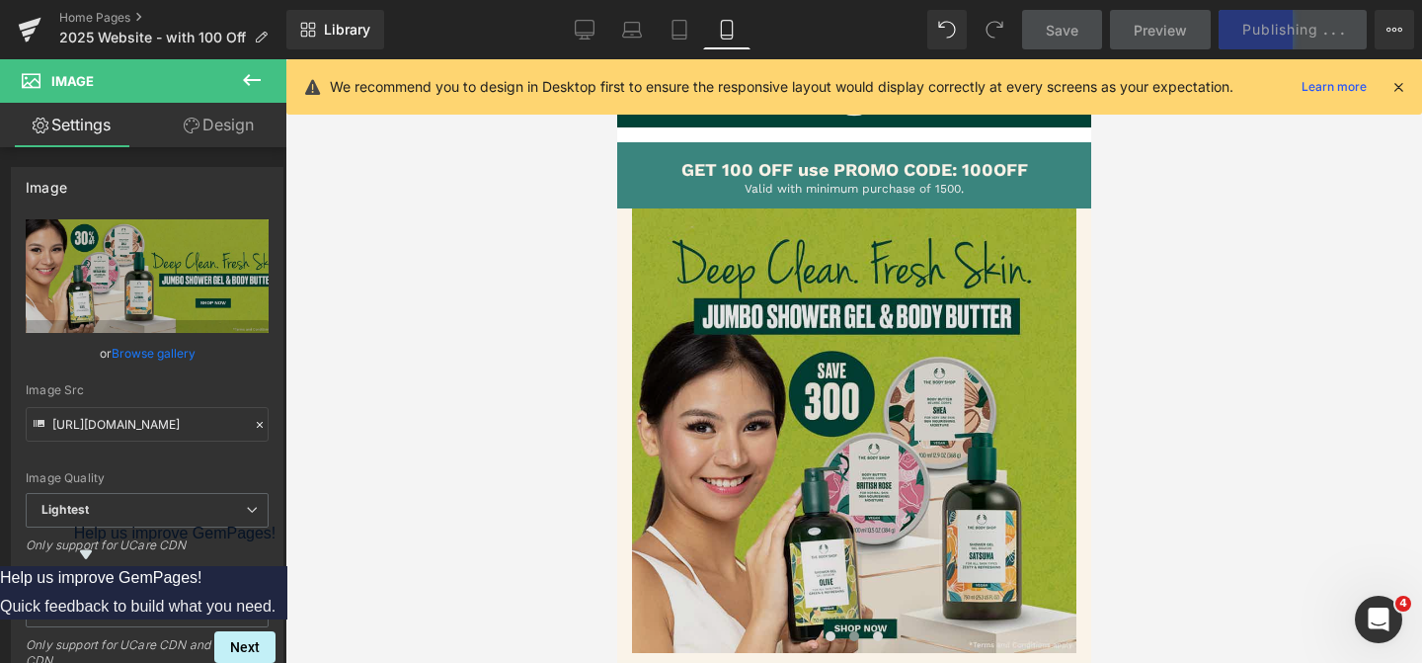
scroll to position [0, 0]
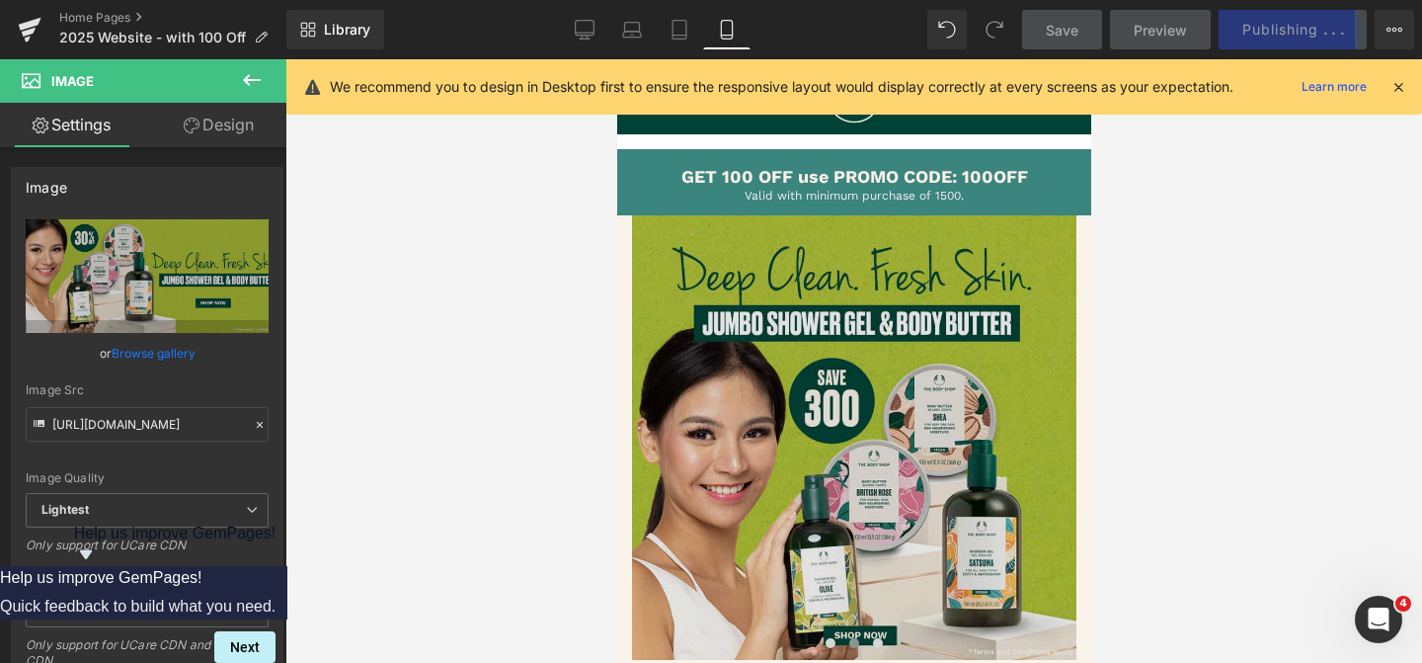
click at [750, 435] on img at bounding box center [853, 437] width 444 height 444
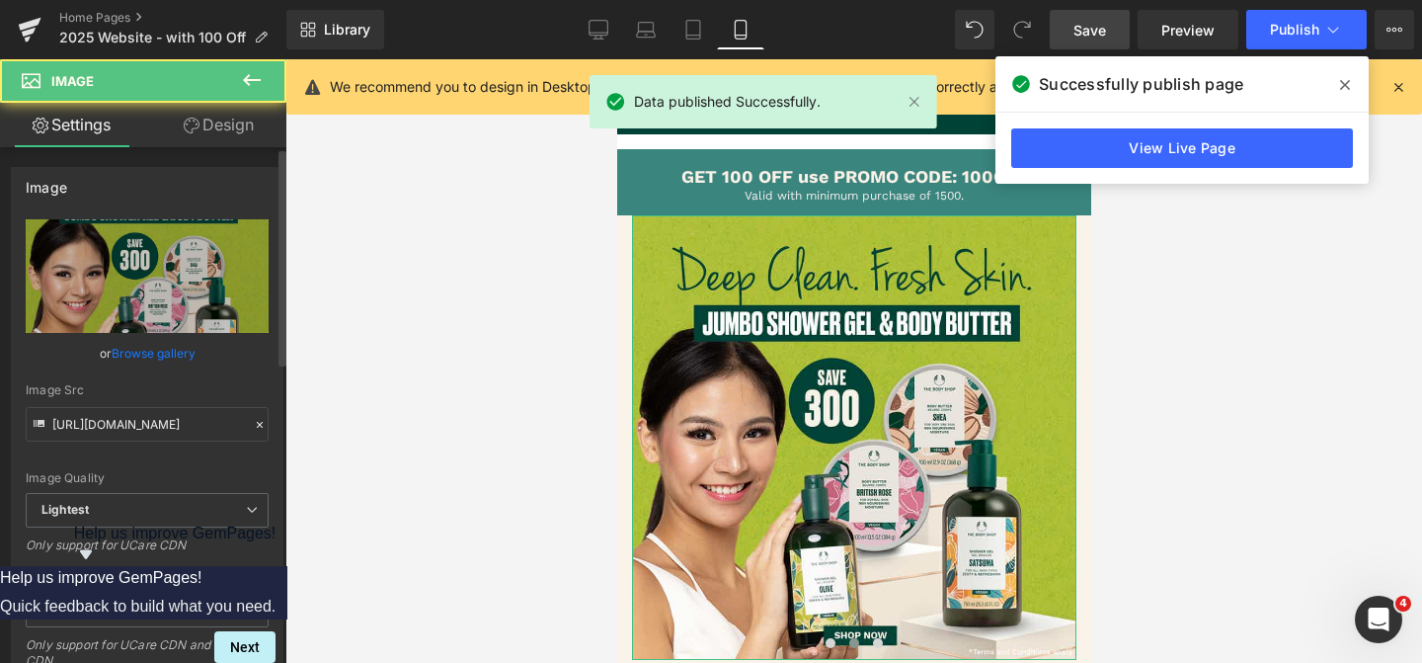
click at [116, 216] on div "Image https://ucarecdn.com/80ed29b1-fc64-48e7-a729-d4e818ff4a18/-/format/auto/-…" at bounding box center [147, 450] width 273 height 567
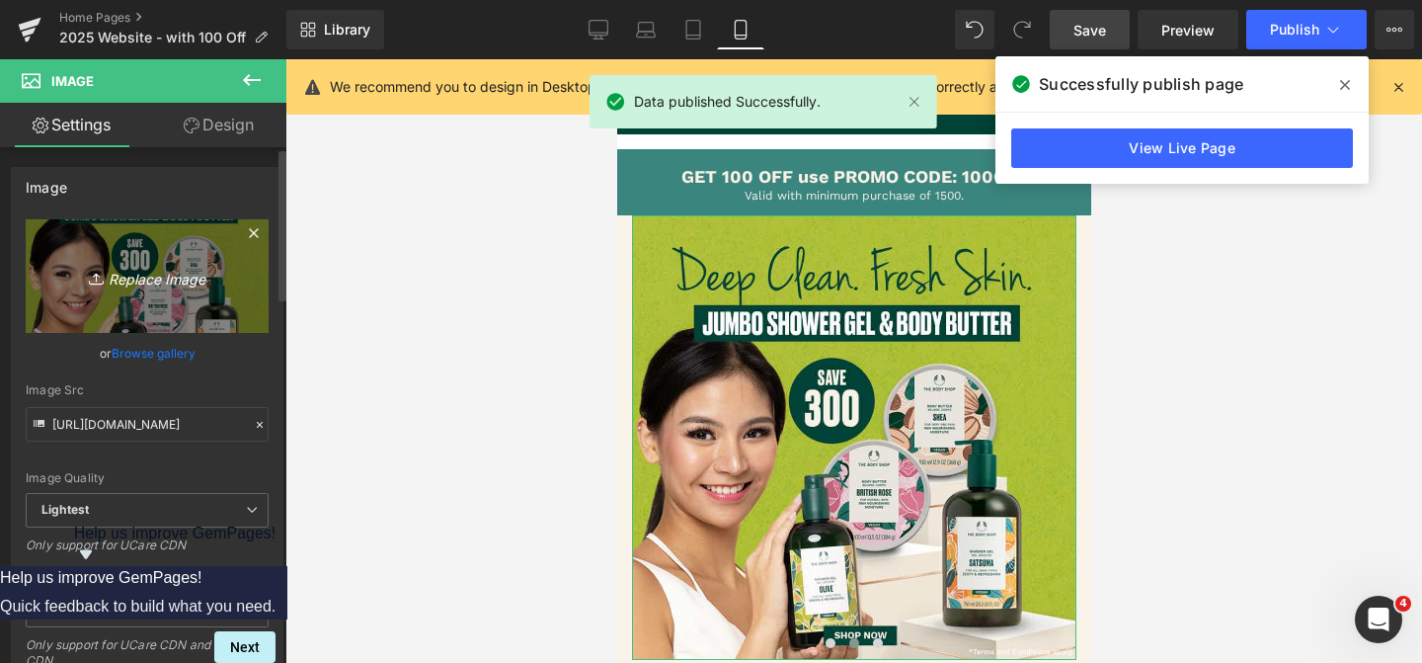
click at [137, 261] on link "Replace Image" at bounding box center [147, 276] width 243 height 114
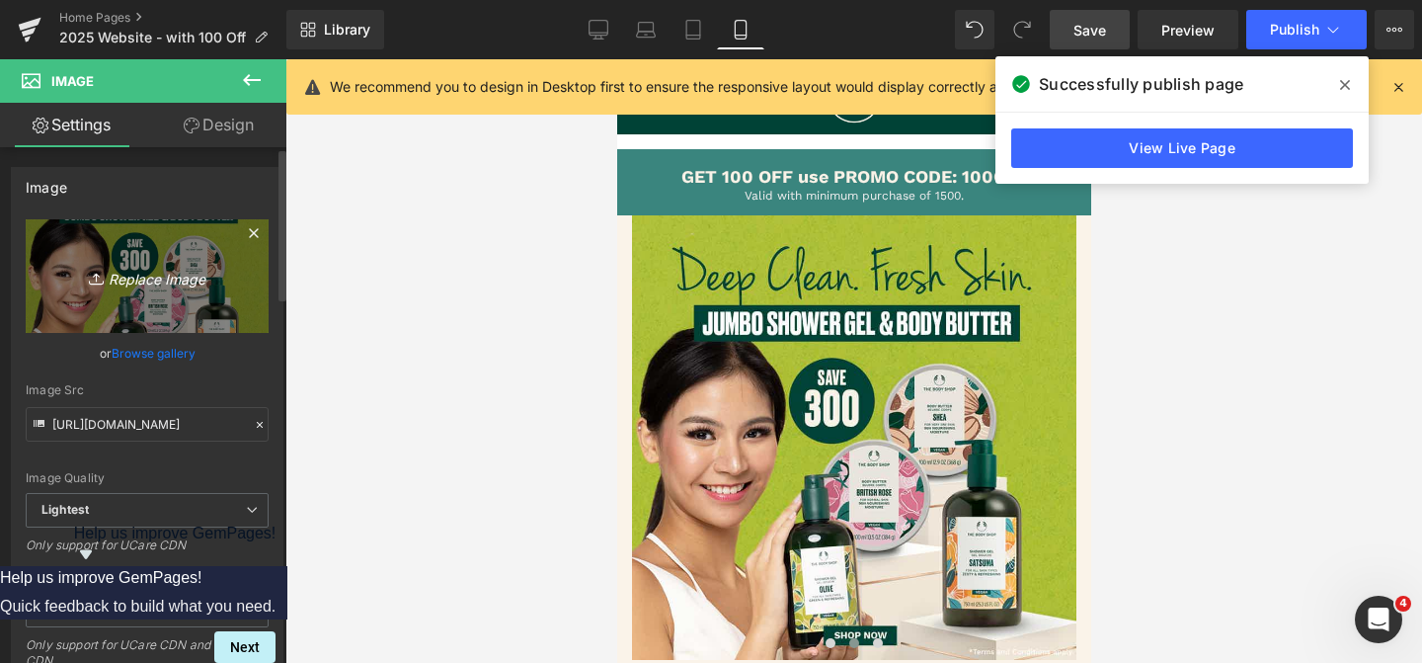
type input "C:\fakepath\Jumbo Sgel Body Butter_Mobile (1).jpg"
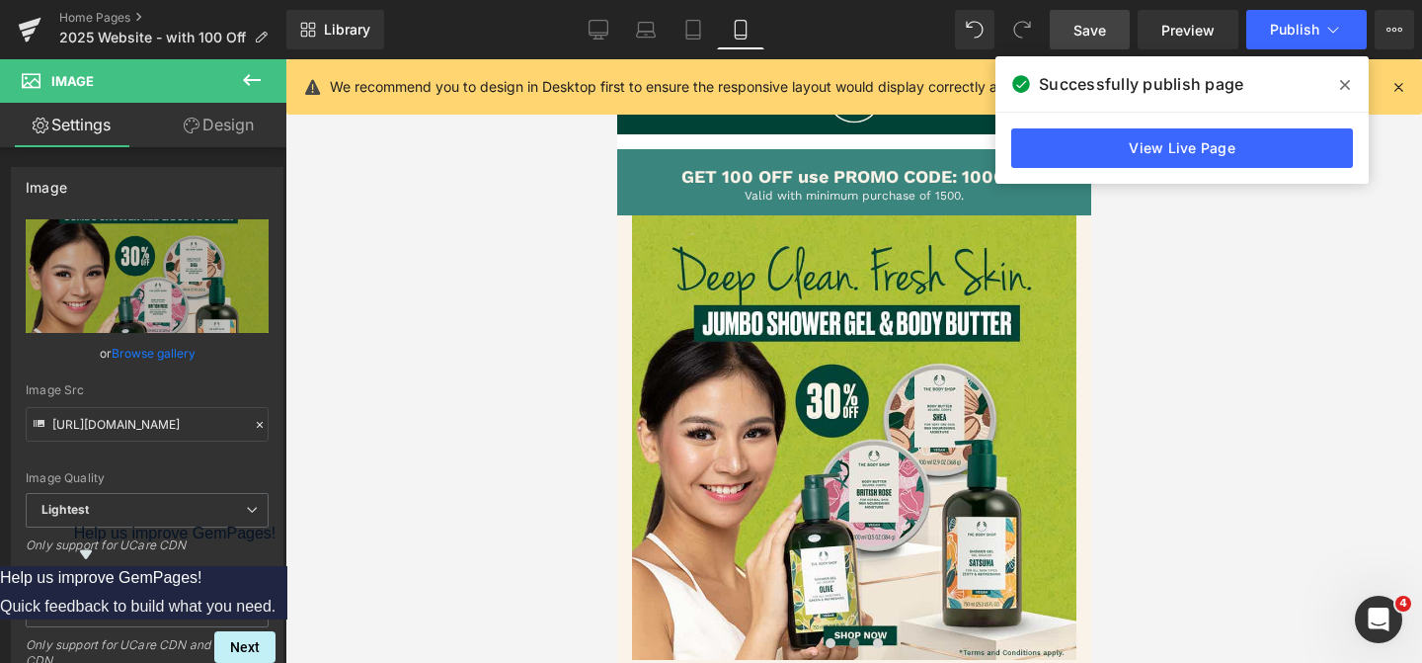
click at [1092, 27] on span "Save" at bounding box center [1090, 30] width 33 height 21
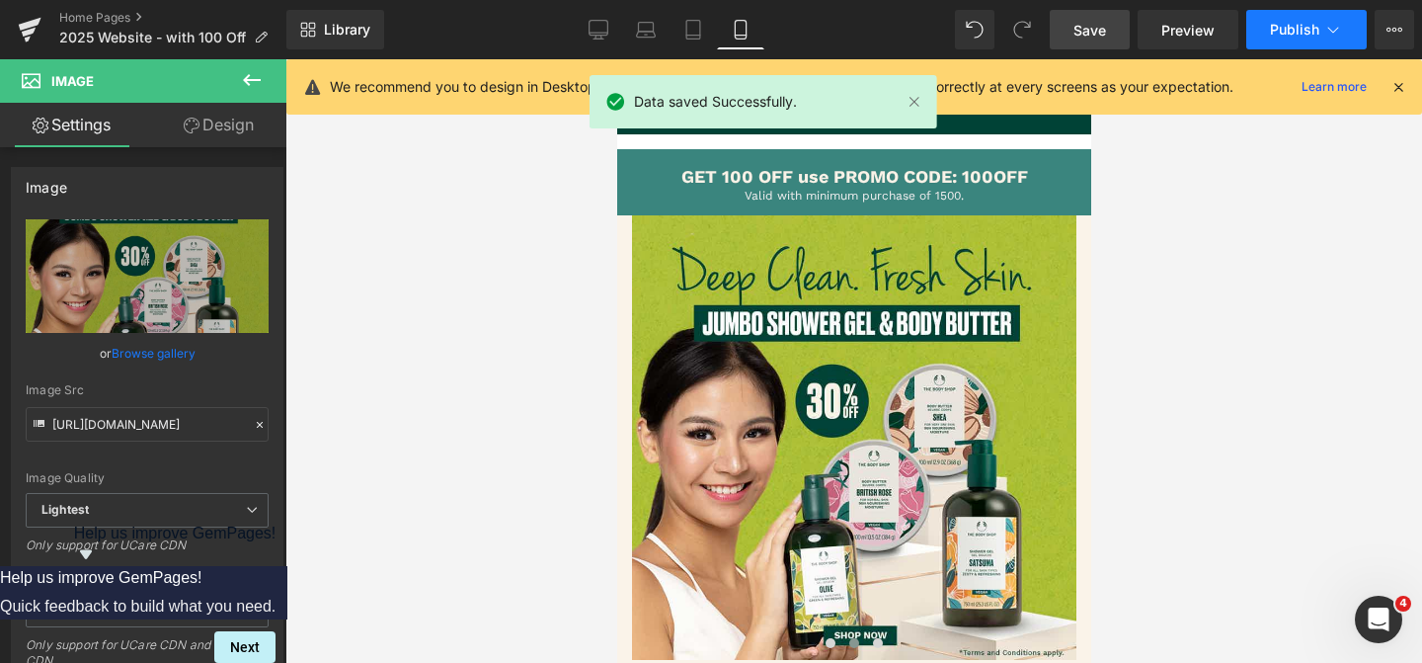
click at [1294, 29] on span "Publish" at bounding box center [1294, 30] width 49 height 16
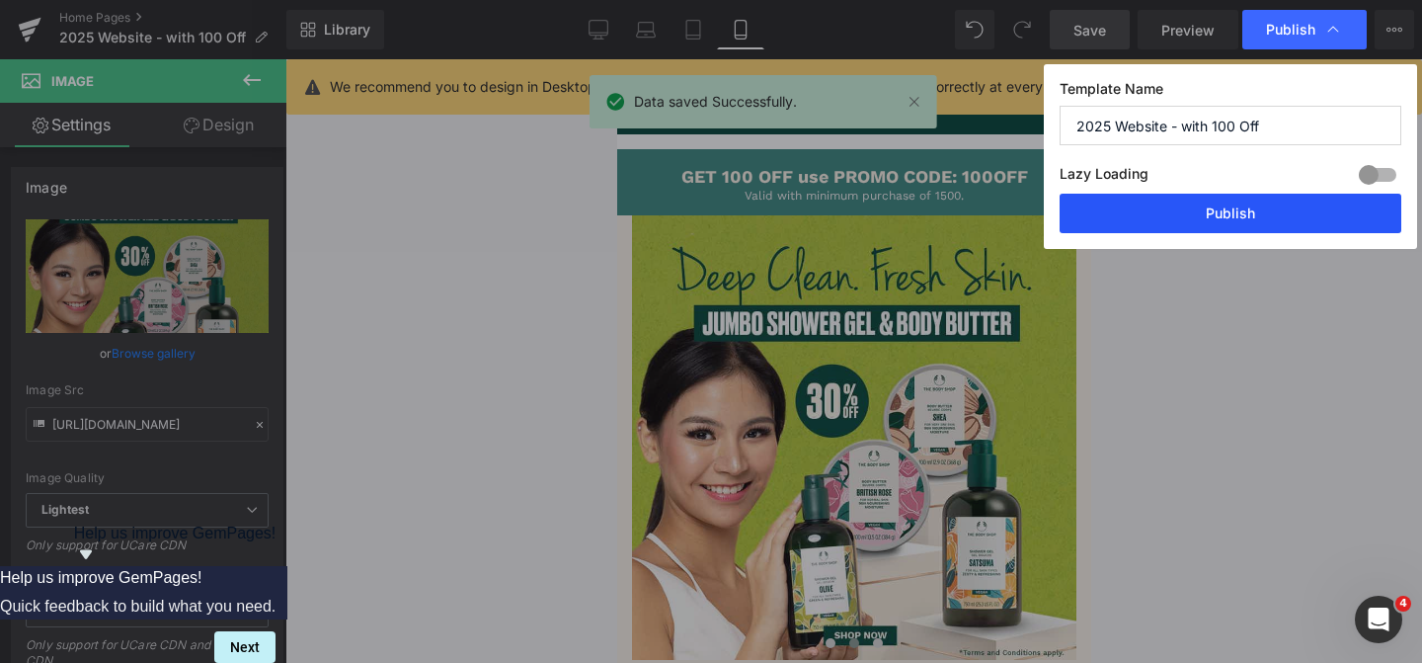
click at [1259, 206] on button "Publish" at bounding box center [1231, 214] width 342 height 40
